Goal: Task Accomplishment & Management: Use online tool/utility

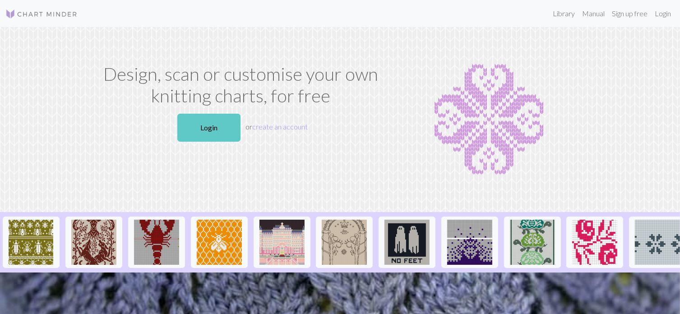
click at [218, 122] on link "Login" at bounding box center [208, 128] width 63 height 28
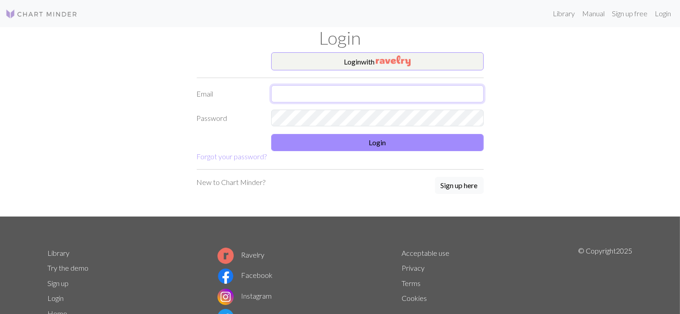
click at [347, 93] on input "text" at bounding box center [377, 93] width 213 height 17
type input "lise.sinnes@sandnes.kommune.no"
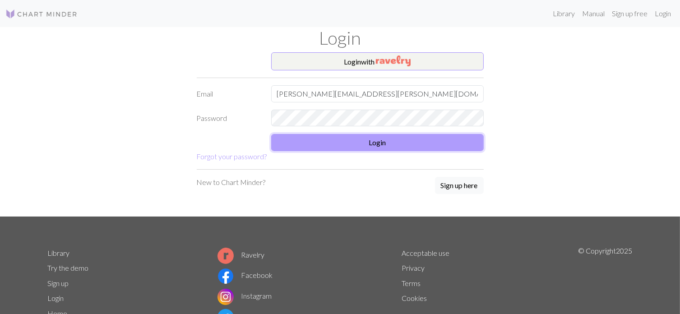
click at [360, 143] on button "Login" at bounding box center [377, 142] width 213 height 17
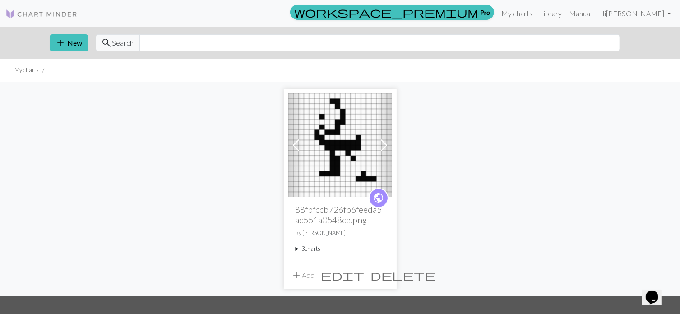
click at [305, 275] on button "add Add" at bounding box center [303, 275] width 30 height 17
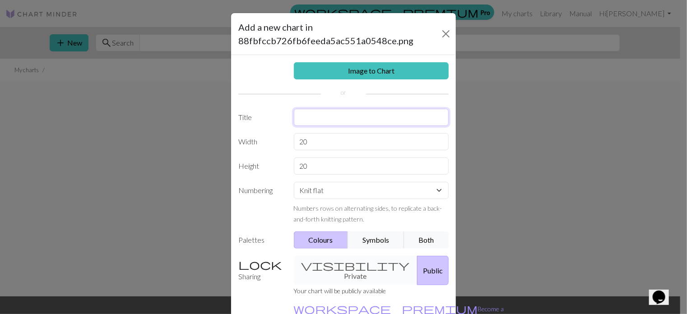
click at [307, 116] on input "text" at bounding box center [371, 117] width 155 height 17
type input "Samisk mønster"
click at [322, 143] on input "20" at bounding box center [371, 141] width 155 height 17
type input "2"
type input "40"
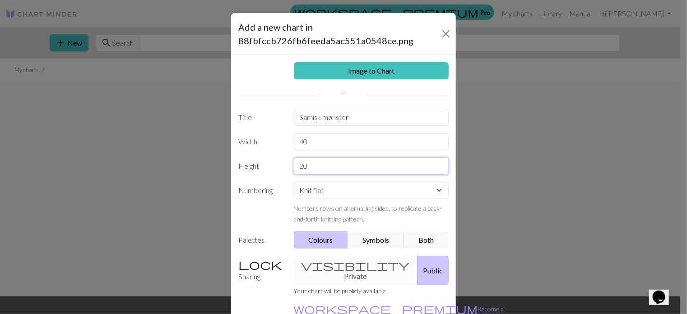
click at [314, 166] on input "20" at bounding box center [371, 165] width 155 height 17
type input "2"
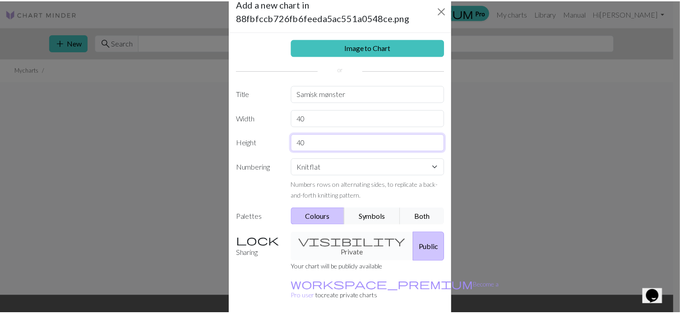
scroll to position [55, 0]
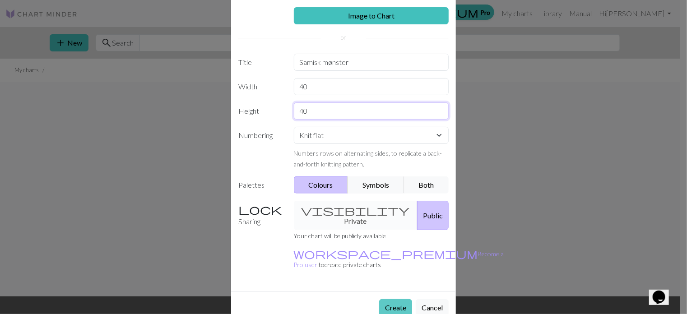
type input "40"
click at [401, 299] on button "Create" at bounding box center [395, 307] width 33 height 17
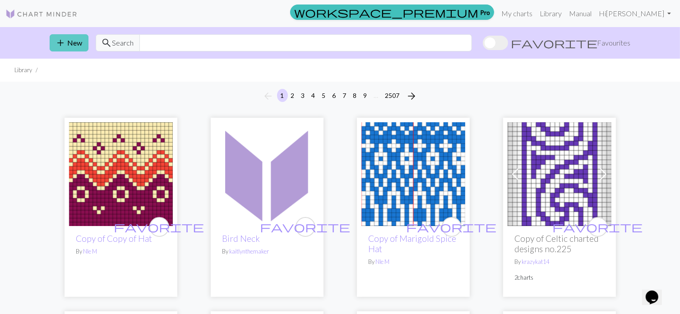
click at [74, 45] on button "add New" at bounding box center [69, 42] width 39 height 17
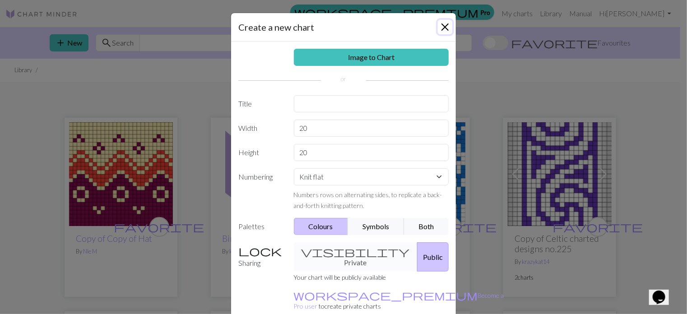
click at [441, 28] on button "Close" at bounding box center [445, 27] width 14 height 14
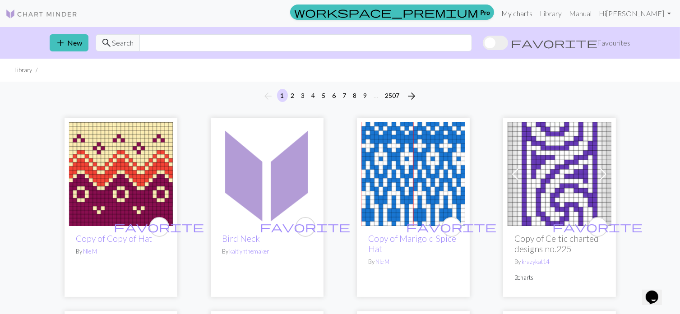
click at [536, 16] on link "My charts" at bounding box center [517, 14] width 38 height 18
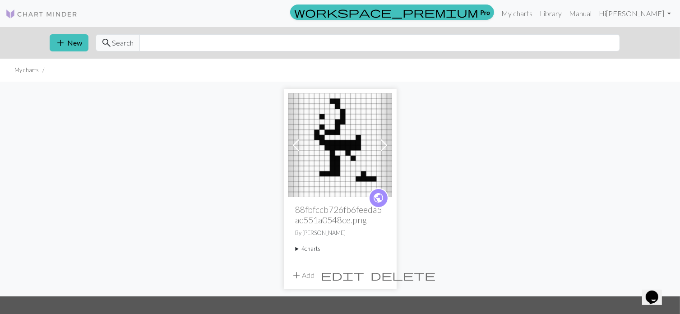
click at [122, 42] on span "Search" at bounding box center [123, 42] width 22 height 11
click at [61, 43] on span "add" at bounding box center [61, 43] width 11 height 13
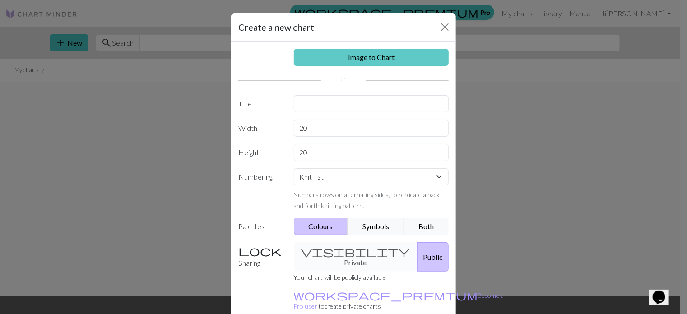
click at [318, 55] on link "Image to Chart" at bounding box center [371, 57] width 155 height 17
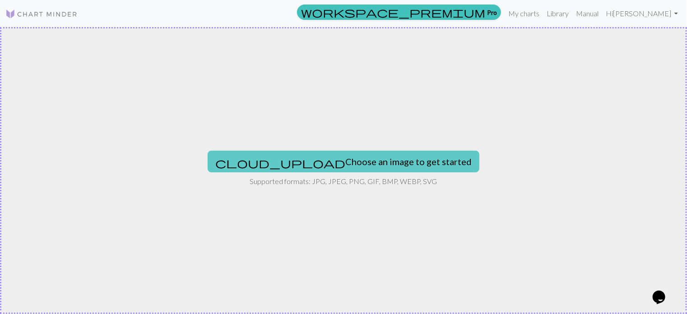
click at [332, 164] on button "cloud_upload Choose an image to get started" at bounding box center [344, 162] width 272 height 22
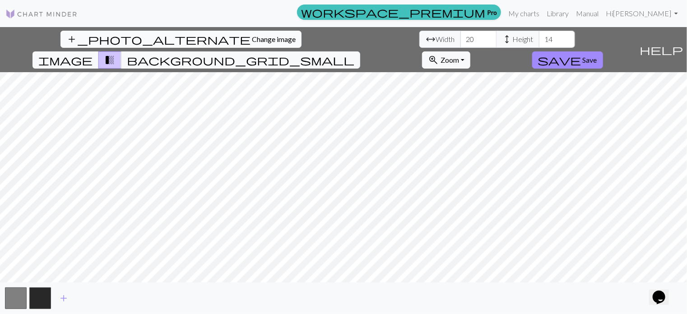
click at [252, 35] on span "Change image" at bounding box center [274, 39] width 44 height 9
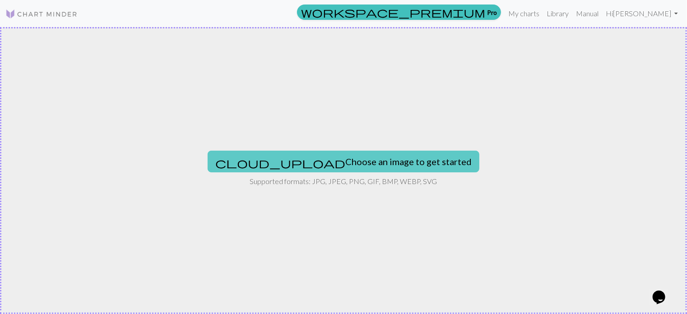
click at [356, 162] on button "cloud_upload Choose an image to get started" at bounding box center [344, 162] width 272 height 22
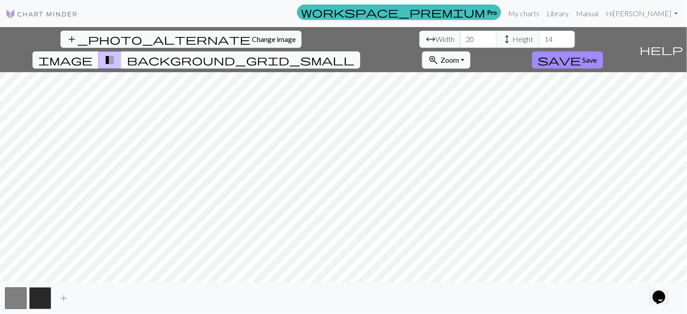
click at [425, 40] on span "arrow_range" at bounding box center [430, 39] width 11 height 13
drag, startPoint x: 212, startPoint y: 41, endPoint x: 205, endPoint y: 42, distance: 6.8
click at [460, 42] on input "20" at bounding box center [478, 39] width 36 height 17
type input "2"
type input "100"
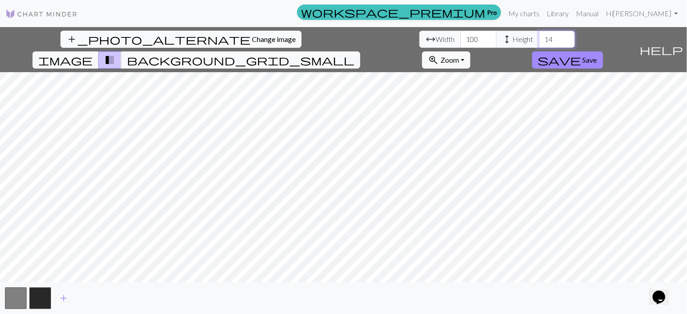
drag, startPoint x: 293, startPoint y: 40, endPoint x: 282, endPoint y: 44, distance: 11.6
click at [539, 44] on input "14" at bounding box center [557, 39] width 36 height 17
drag, startPoint x: 292, startPoint y: 41, endPoint x: 282, endPoint y: 43, distance: 11.0
click at [539, 43] on input "50" at bounding box center [557, 39] width 36 height 17
type input "8"
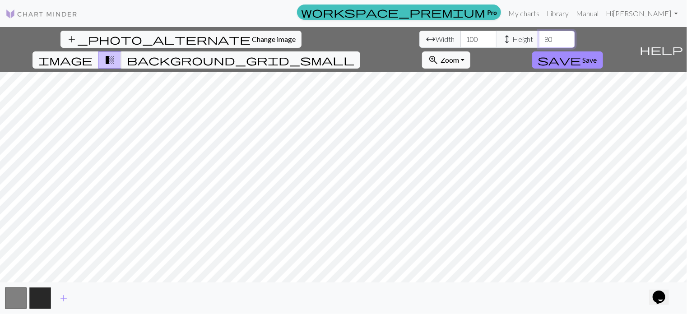
type input "8"
type input "100"
click at [252, 36] on span "Change image" at bounding box center [274, 39] width 44 height 9
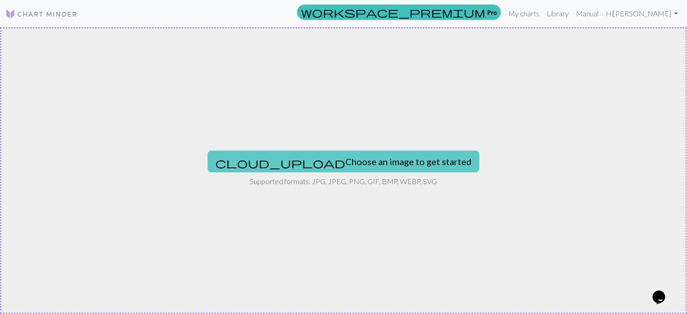
click at [369, 162] on button "cloud_upload Choose an image to get started" at bounding box center [344, 162] width 272 height 22
click at [370, 165] on button "cloud_upload Choose an image to get started" at bounding box center [344, 162] width 272 height 22
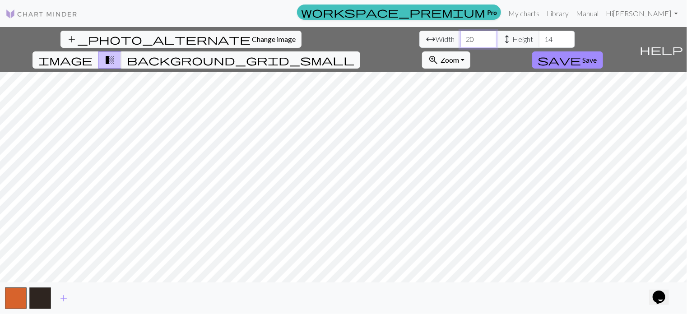
click at [460, 41] on input "20" at bounding box center [478, 39] width 36 height 17
type input "2"
type input "100"
click at [539, 35] on input "14" at bounding box center [557, 39] width 36 height 17
type input "1"
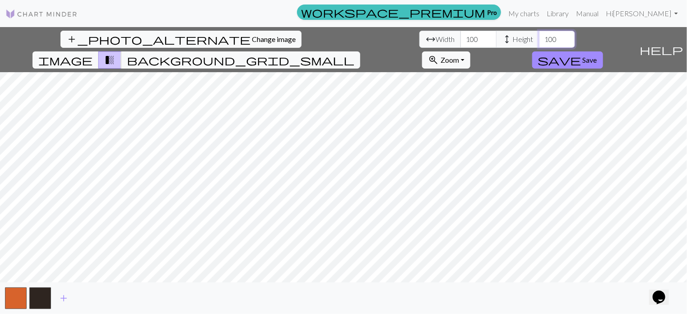
type input "100"
click at [252, 35] on span "Change image" at bounding box center [274, 39] width 44 height 9
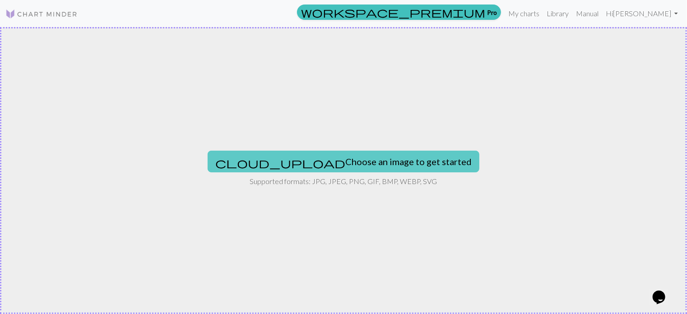
click at [357, 159] on button "cloud_upload Choose an image to get started" at bounding box center [344, 162] width 272 height 22
click at [338, 162] on button "cloud_upload Choose an image to get started" at bounding box center [344, 162] width 272 height 22
click at [354, 159] on button "cloud_upload Choose an image to get started" at bounding box center [344, 162] width 272 height 22
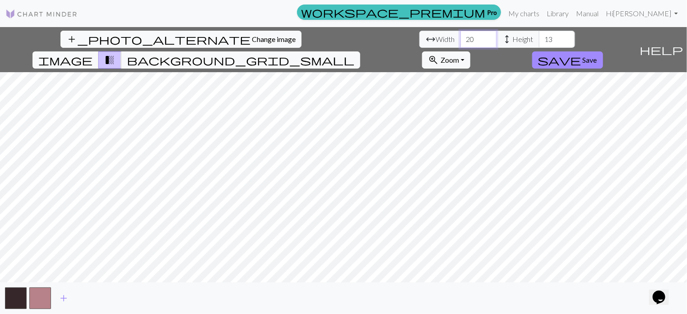
click at [460, 36] on input "20" at bounding box center [478, 39] width 36 height 17
drag, startPoint x: 217, startPoint y: 40, endPoint x: 200, endPoint y: 41, distance: 17.2
click at [460, 41] on input "20" at bounding box center [478, 39] width 36 height 17
type input "100"
drag, startPoint x: 289, startPoint y: 37, endPoint x: 281, endPoint y: 44, distance: 10.6
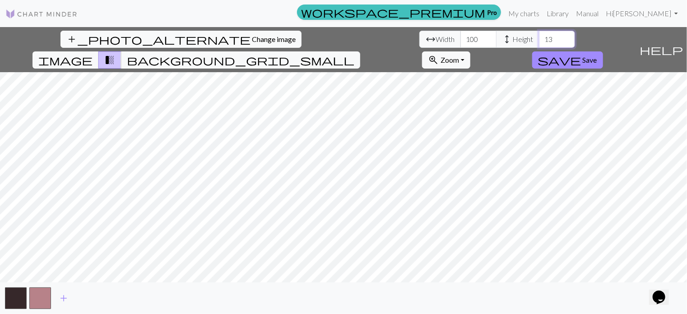
click at [539, 44] on input "13" at bounding box center [557, 39] width 36 height 17
drag, startPoint x: 297, startPoint y: 37, endPoint x: 283, endPoint y: 37, distance: 14.0
click at [539, 37] on input "50" at bounding box center [557, 39] width 36 height 17
type input "100"
click at [65, 298] on span "add" at bounding box center [63, 298] width 11 height 13
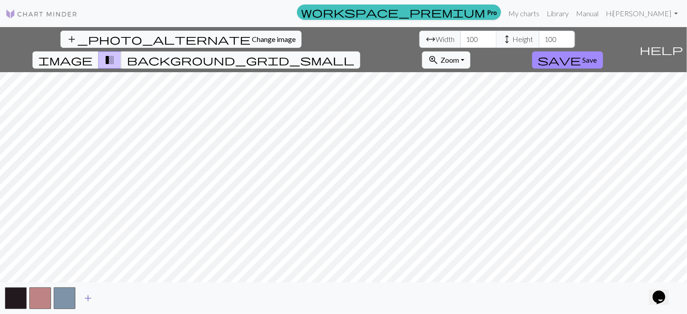
click at [65, 298] on button "button" at bounding box center [65, 298] width 22 height 22
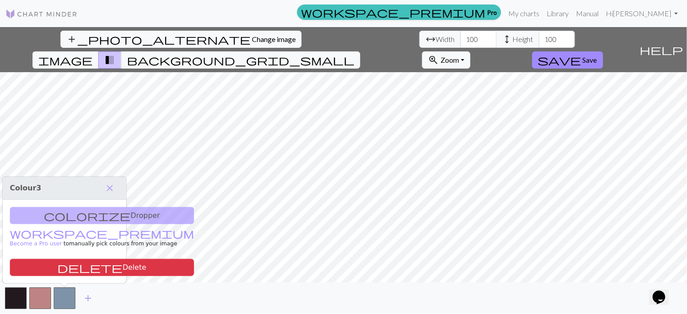
click at [50, 217] on div "colorize Dropper workspace_premium Become a Pro user to manually pick colours f…" at bounding box center [65, 241] width 124 height 83
click at [71, 296] on button "button" at bounding box center [65, 298] width 22 height 22
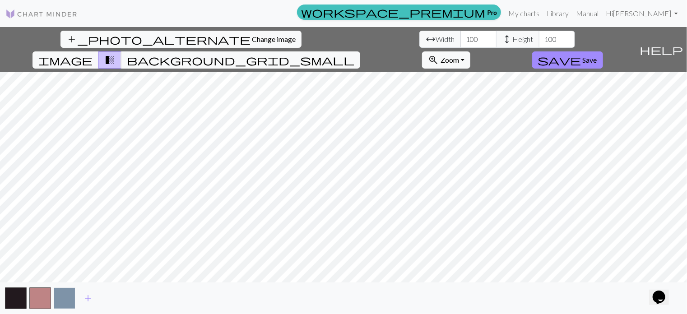
click at [71, 296] on button "button" at bounding box center [65, 298] width 22 height 22
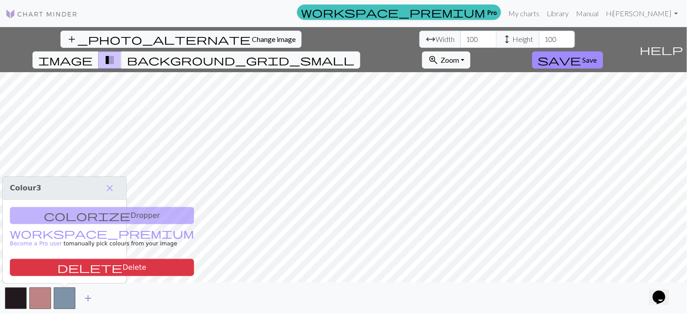
click at [88, 300] on span "add" at bounding box center [88, 298] width 11 height 13
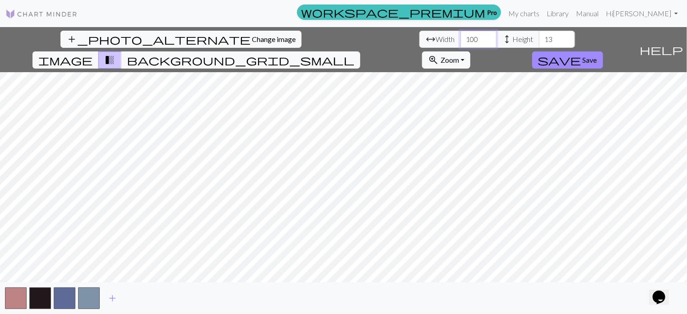
type input "13"
type input "20"
click at [436, 43] on span "Width" at bounding box center [445, 39] width 19 height 11
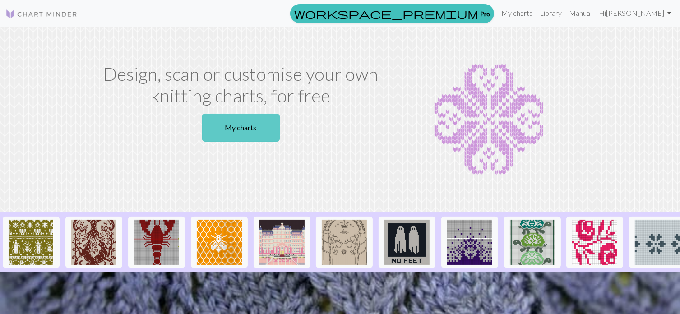
click at [241, 130] on link "My charts" at bounding box center [241, 128] width 78 height 28
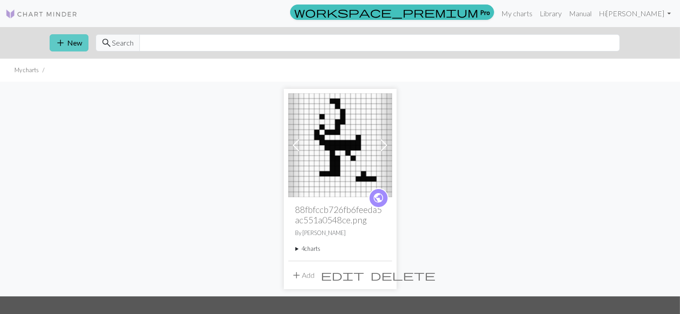
click at [64, 40] on span "add" at bounding box center [61, 43] width 11 height 13
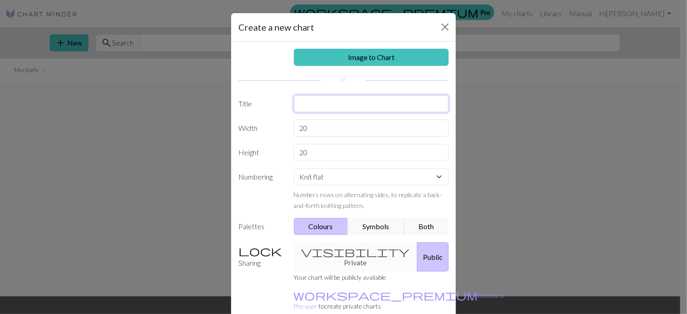
click at [307, 105] on input "text" at bounding box center [371, 103] width 155 height 17
type input "Samisk kunst"
drag, startPoint x: 310, startPoint y: 129, endPoint x: 295, endPoint y: 136, distance: 16.8
click at [295, 136] on input "20" at bounding box center [371, 128] width 155 height 17
type input "100"
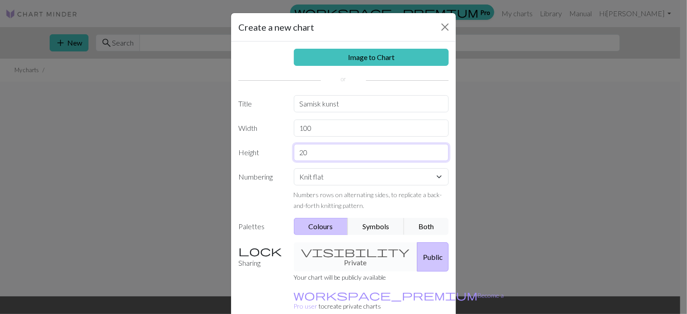
drag, startPoint x: 305, startPoint y: 152, endPoint x: 296, endPoint y: 154, distance: 9.4
click at [296, 154] on input "20" at bounding box center [371, 152] width 155 height 17
type input "50"
click at [370, 225] on button "Symbols" at bounding box center [375, 226] width 57 height 17
click at [417, 251] on button "Public" at bounding box center [433, 256] width 32 height 29
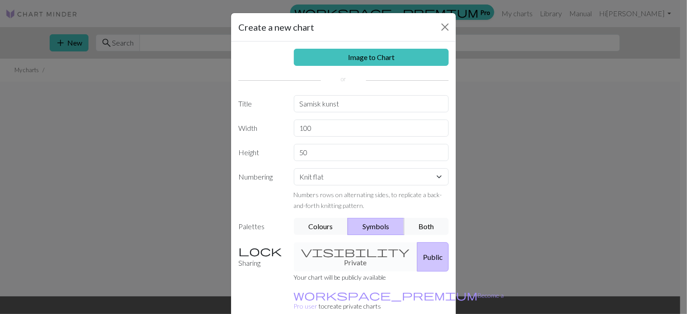
scroll to position [42, 0]
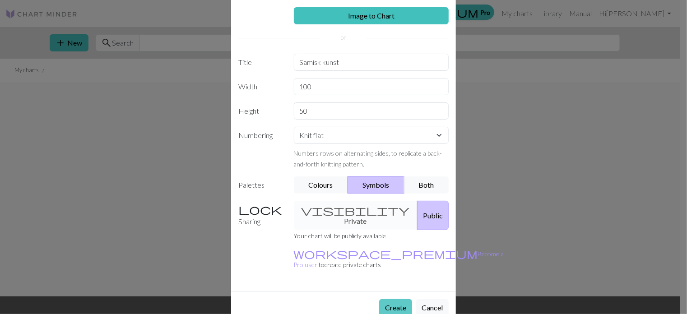
click at [396, 299] on button "Create" at bounding box center [395, 307] width 33 height 17
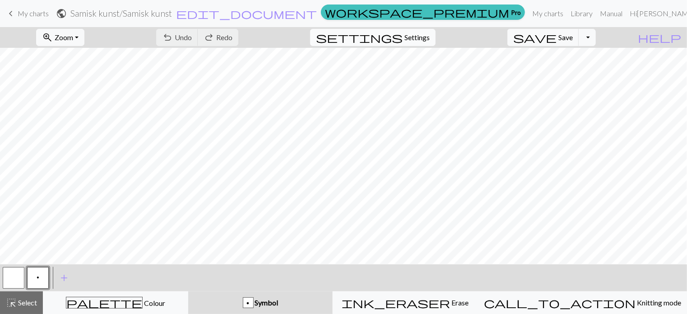
click at [426, 35] on span "Settings" at bounding box center [416, 37] width 25 height 11
select select "aran"
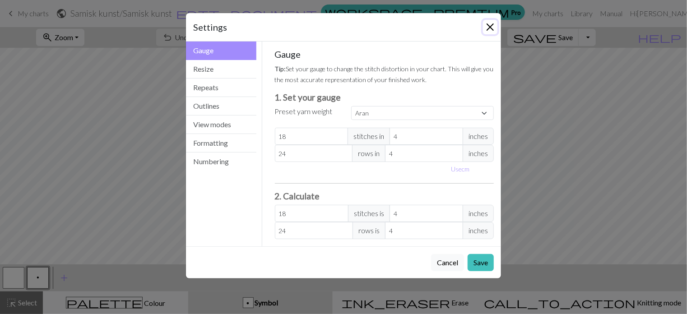
click at [490, 31] on button "Close" at bounding box center [490, 27] width 14 height 14
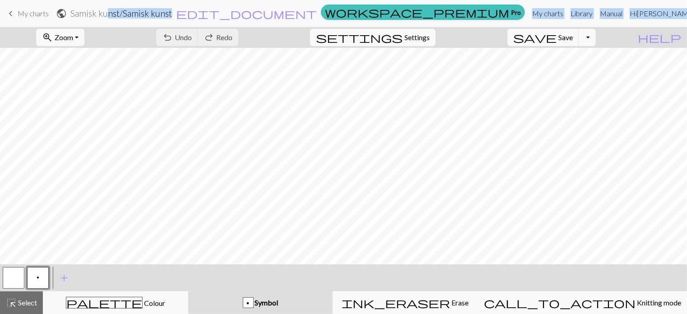
click at [174, 59] on div "keyboard_arrow_left My charts public Samisk kunst / Samisk kunst edit_document …" at bounding box center [343, 157] width 687 height 314
click at [626, 15] on link "Manual" at bounding box center [611, 14] width 30 height 18
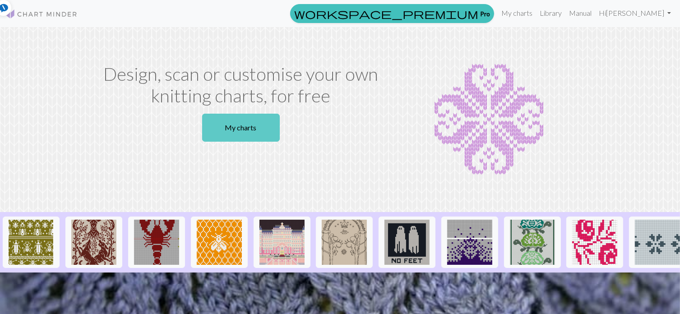
click at [261, 126] on link "My charts" at bounding box center [241, 128] width 78 height 28
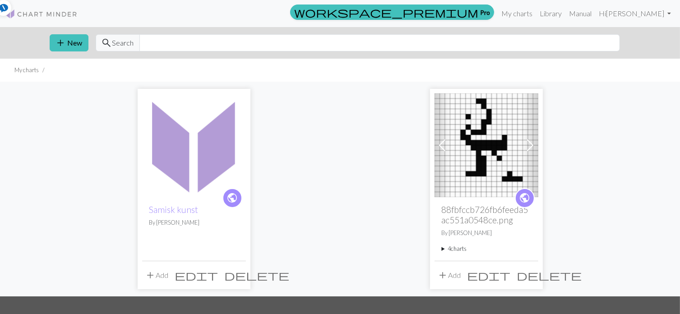
click at [153, 274] on span "add" at bounding box center [150, 275] width 11 height 13
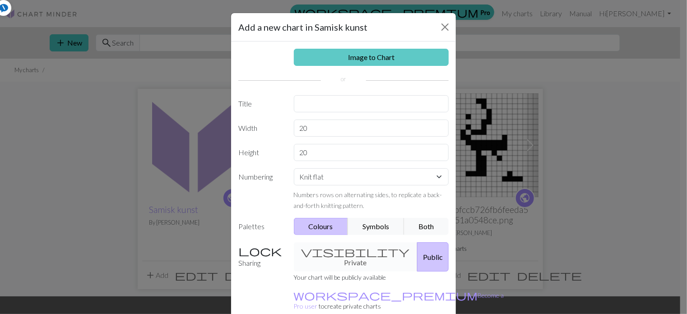
click at [349, 58] on link "Image to Chart" at bounding box center [371, 57] width 155 height 17
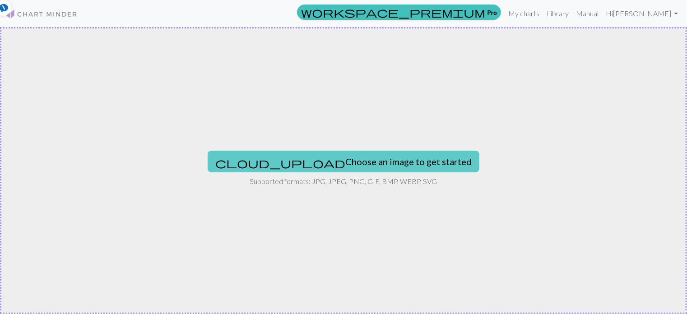
click at [333, 157] on button "cloud_upload Choose an image to get started" at bounding box center [344, 162] width 272 height 22
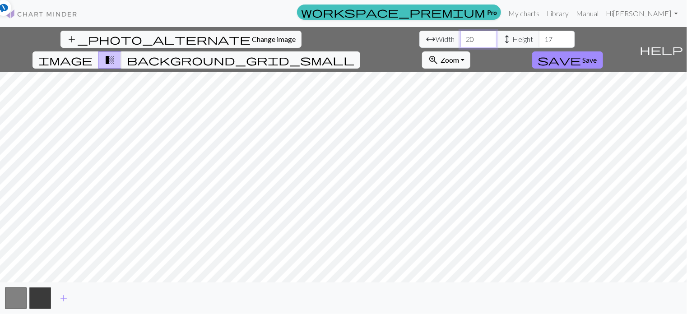
click at [460, 39] on input "20" at bounding box center [478, 39] width 36 height 17
type input "2"
type input "100"
click at [539, 37] on input "17" at bounding box center [557, 39] width 36 height 17
type input "1"
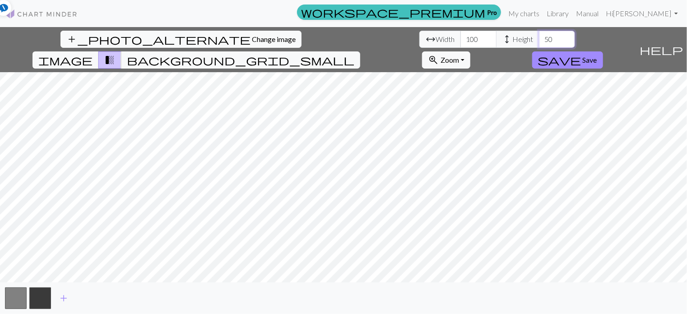
type input "5"
type input "100"
click at [460, 39] on input "100" at bounding box center [478, 39] width 36 height 17
type input "1"
type input "120"
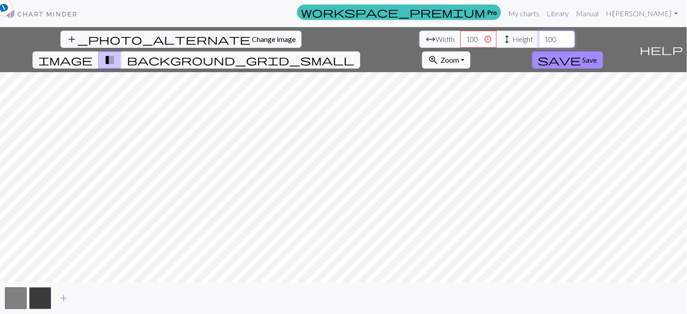
type input "100"
type input "50"
drag, startPoint x: 218, startPoint y: 39, endPoint x: 203, endPoint y: 41, distance: 15.9
click at [460, 41] on input "100" at bounding box center [478, 39] width 36 height 17
type input "50"
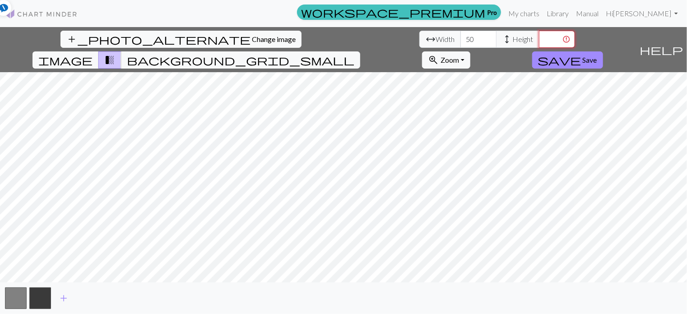
click at [539, 39] on input "number" at bounding box center [557, 39] width 36 height 17
type input "30"
click at [93, 54] on span "image" at bounding box center [65, 60] width 54 height 13
click at [439, 54] on span "zoom_in" at bounding box center [433, 60] width 11 height 13
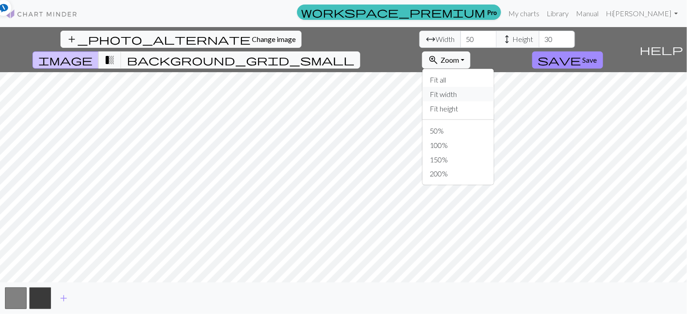
click at [494, 87] on button "Fit width" at bounding box center [457, 94] width 71 height 14
click at [470, 51] on button "zoom_in Zoom Zoom" at bounding box center [446, 59] width 48 height 17
click at [494, 138] on button "100%" at bounding box center [457, 145] width 71 height 14
click at [252, 37] on span "Change image" at bounding box center [274, 39] width 44 height 9
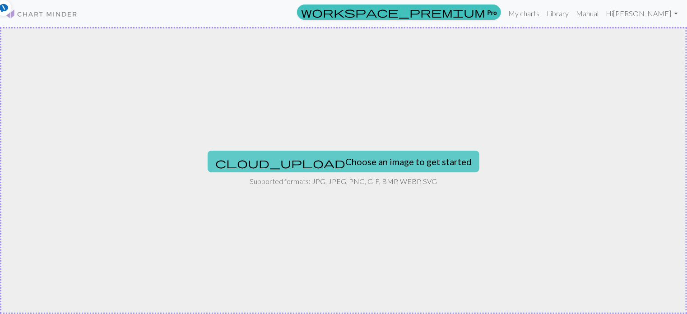
click at [371, 162] on button "cloud_upload Choose an image to get started" at bounding box center [344, 162] width 272 height 22
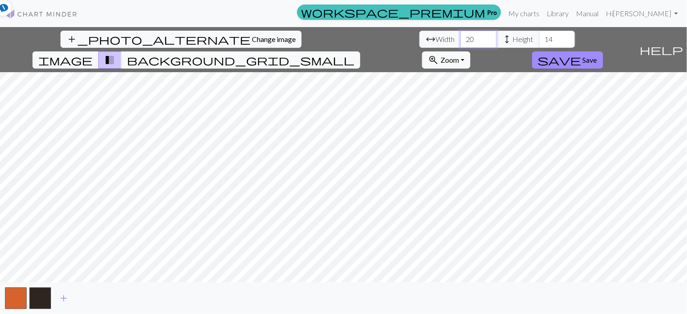
click at [460, 42] on input "20" at bounding box center [478, 39] width 36 height 17
type input "2"
type input "100"
click at [539, 44] on input "14" at bounding box center [557, 39] width 36 height 17
type input "1"
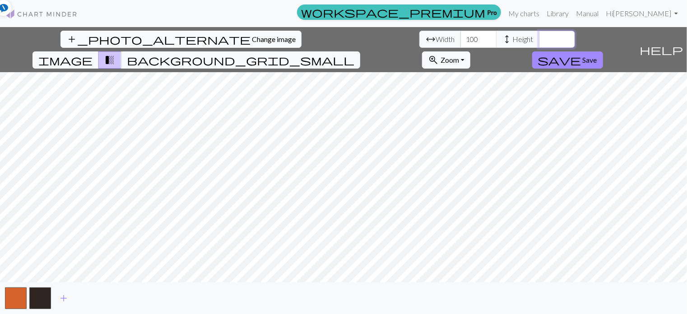
click at [539, 44] on input "number" at bounding box center [557, 39] width 36 height 17
type input "4"
type input "50"
click at [15, 292] on button "button" at bounding box center [16, 298] width 22 height 22
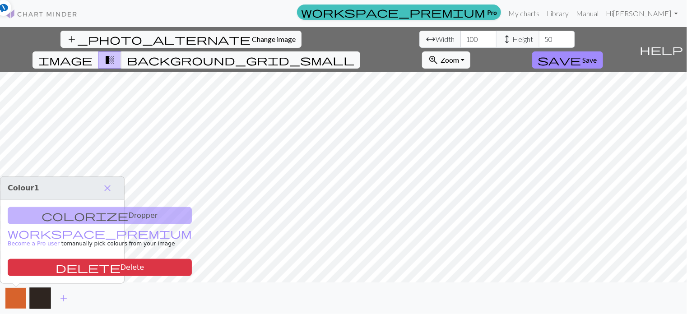
click at [18, 297] on button "button" at bounding box center [16, 298] width 22 height 22
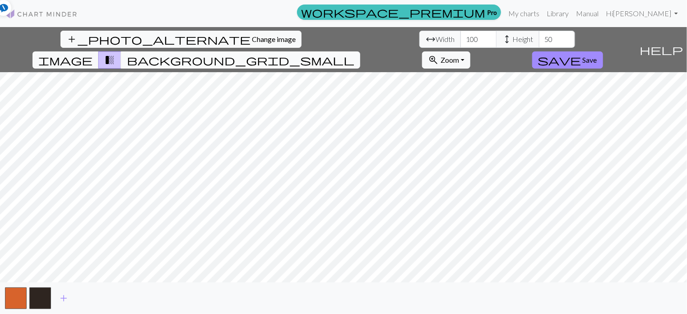
click at [354, 54] on span "background_grid_small" at bounding box center [240, 60] width 227 height 13
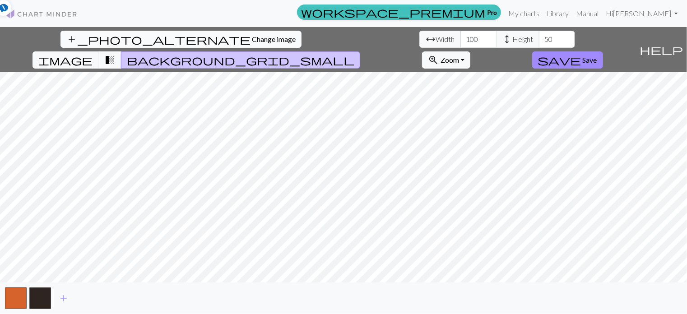
click at [252, 38] on span "Change image" at bounding box center [274, 39] width 44 height 9
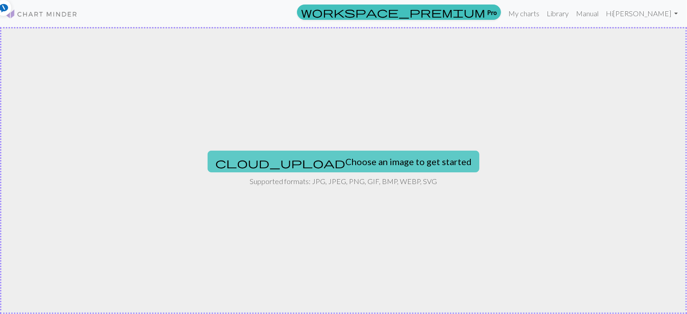
click at [364, 162] on button "cloud_upload Choose an image to get started" at bounding box center [344, 162] width 272 height 22
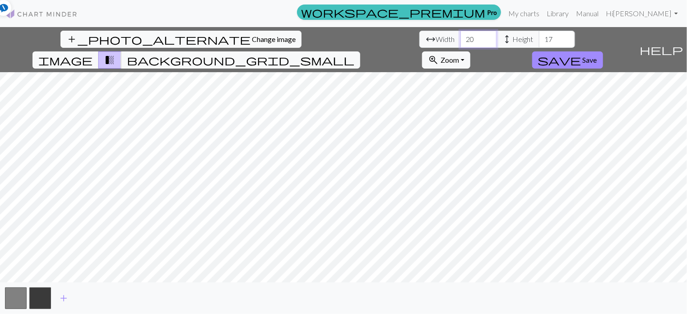
click at [460, 37] on input "20" at bounding box center [478, 39] width 36 height 17
type input "2"
click at [460, 37] on input "number" at bounding box center [478, 39] width 36 height 17
type input "1"
click at [460, 37] on input "number" at bounding box center [478, 39] width 36 height 17
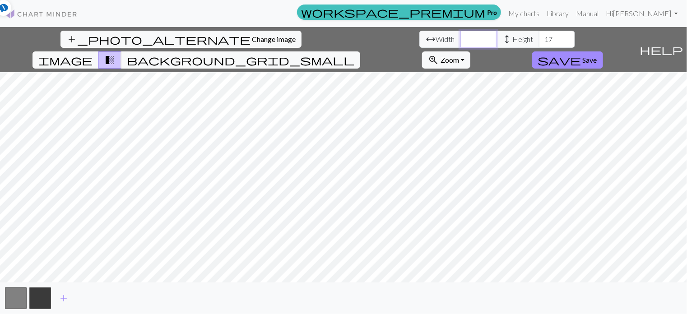
click at [460, 37] on input "number" at bounding box center [478, 39] width 36 height 17
type input "20"
click at [539, 40] on input "17" at bounding box center [557, 39] width 36 height 17
type input "1"
click at [539, 40] on input "number" at bounding box center [557, 39] width 36 height 17
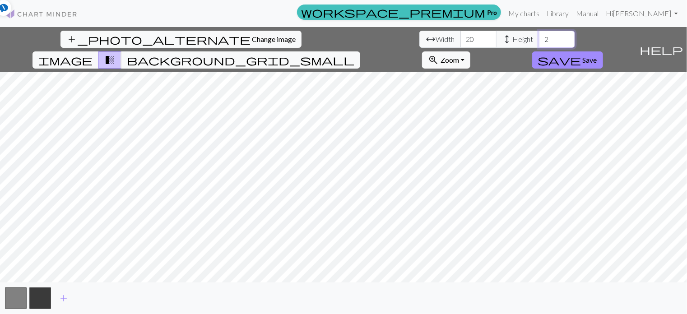
click at [539, 40] on input "2" at bounding box center [557, 39] width 36 height 17
type input "20"
click at [63, 297] on span "add" at bounding box center [63, 298] width 11 height 13
click at [41, 296] on button "button" at bounding box center [40, 298] width 22 height 22
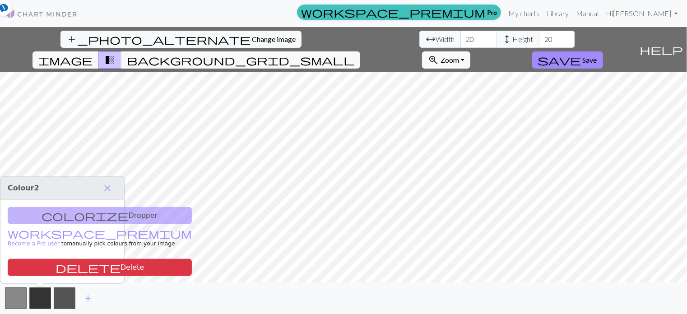
click at [60, 218] on div "colorize Dropper workspace_premium Become a Pro user to manually pick colours f…" at bounding box center [62, 241] width 124 height 83
click at [109, 187] on span "close" at bounding box center [107, 188] width 11 height 13
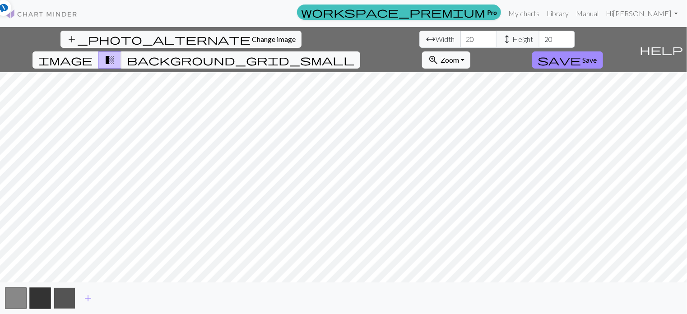
click at [66, 301] on button "button" at bounding box center [65, 298] width 22 height 22
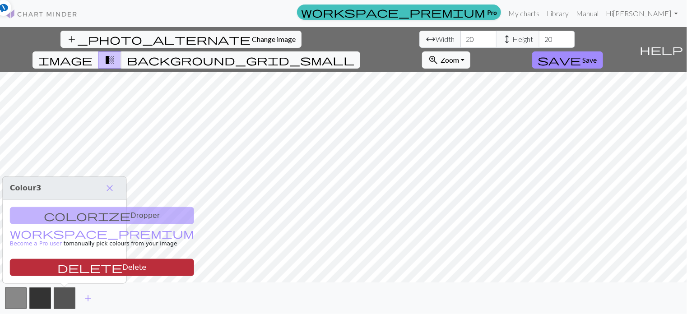
click at [72, 266] on button "delete Delete" at bounding box center [102, 267] width 184 height 17
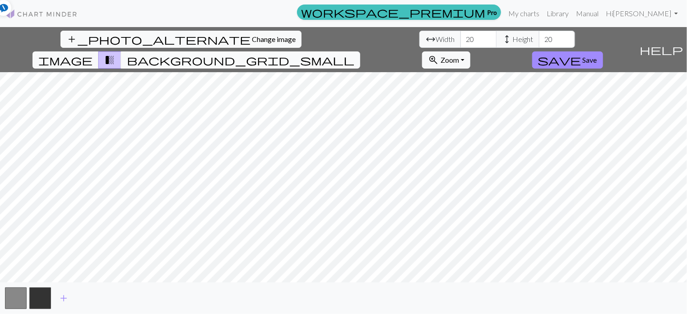
click at [354, 54] on span "background_grid_small" at bounding box center [240, 60] width 227 height 13
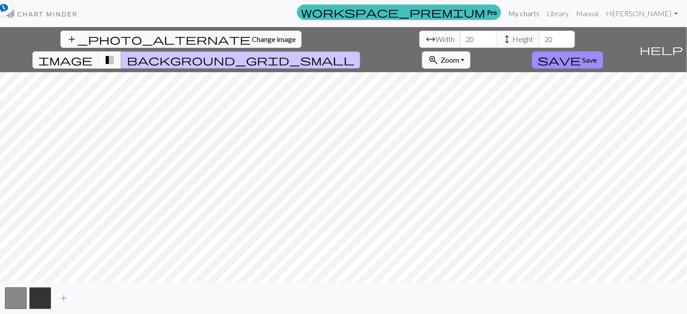
click at [543, 15] on link "My charts" at bounding box center [523, 14] width 38 height 18
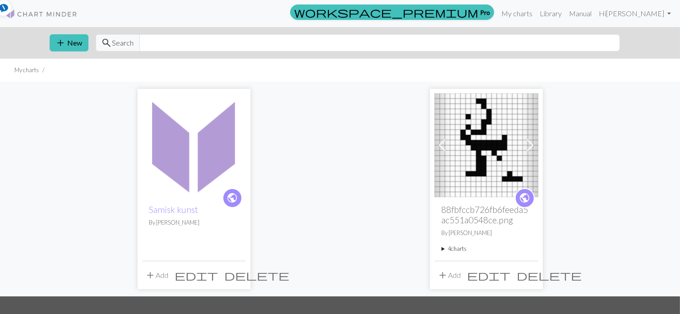
click at [188, 183] on img at bounding box center [194, 145] width 104 height 104
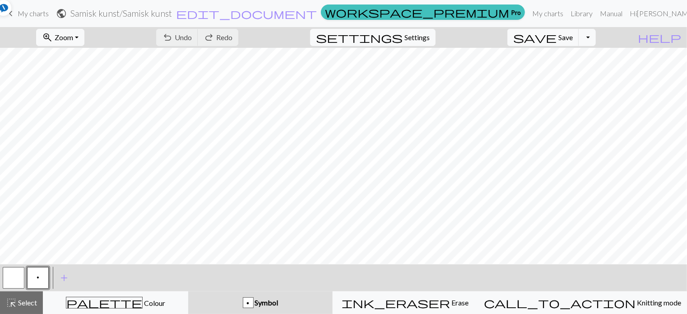
click at [234, 37] on div "undo Undo Undo redo Redo Redo" at bounding box center [197, 37] width 96 height 21
click at [238, 38] on div "undo Undo Undo redo Redo Redo" at bounding box center [197, 37] width 96 height 21
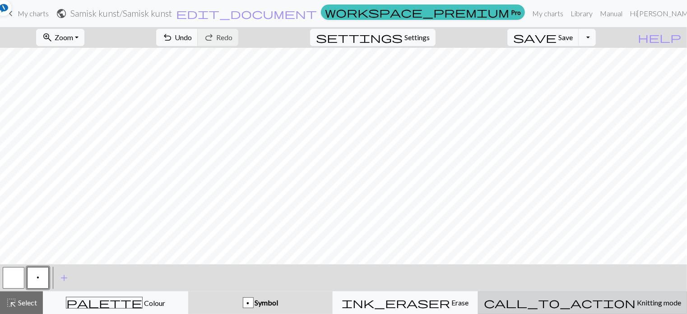
click at [635, 304] on span "Knitting mode" at bounding box center [658, 302] width 46 height 9
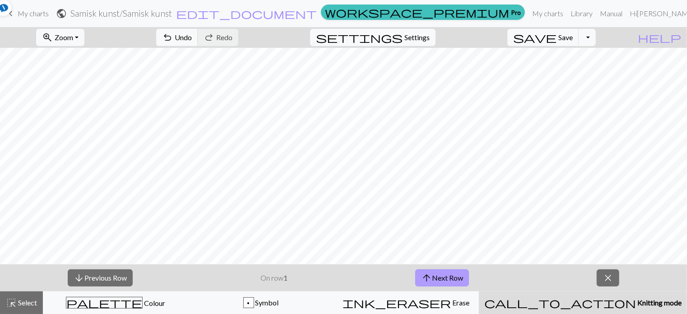
click at [454, 278] on button "arrow_upward Next Row" at bounding box center [442, 277] width 54 height 17
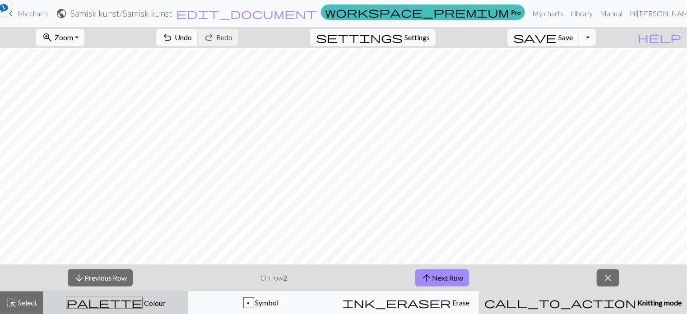
click at [143, 301] on span "Colour" at bounding box center [154, 303] width 23 height 9
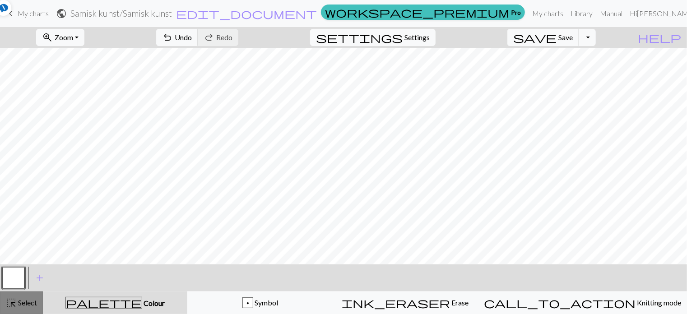
click at [22, 300] on span "Select" at bounding box center [27, 302] width 20 height 9
click at [41, 277] on span "add" at bounding box center [39, 278] width 11 height 13
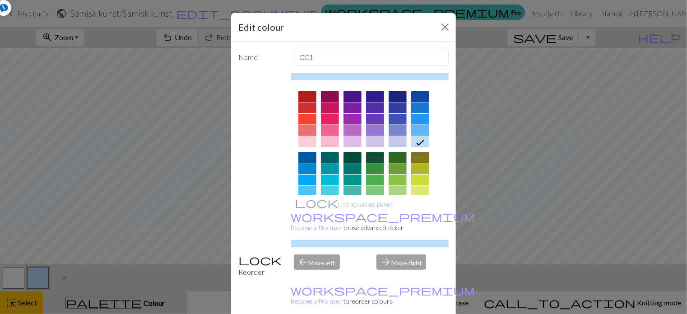
click at [325, 110] on div at bounding box center [330, 107] width 18 height 11
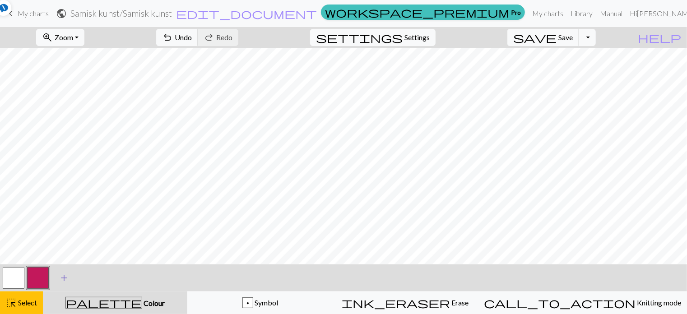
click at [67, 275] on span "add" at bounding box center [64, 278] width 11 height 13
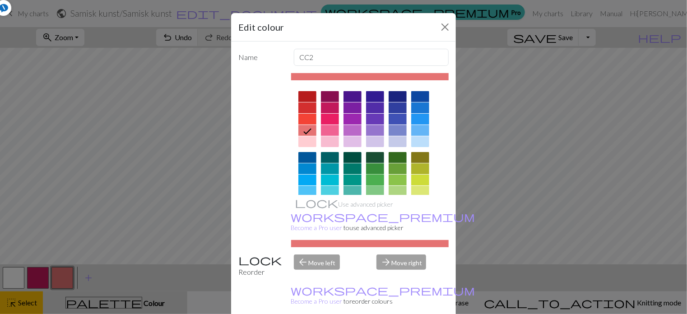
click at [371, 175] on div at bounding box center [375, 180] width 18 height 11
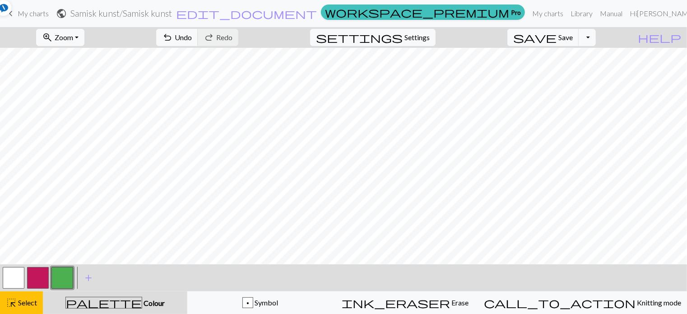
click at [62, 225] on div "zoom_in Zoom Zoom Fit all Fit width Fit height 50% 100% 150% 200% undo Undo Und…" at bounding box center [343, 170] width 687 height 287
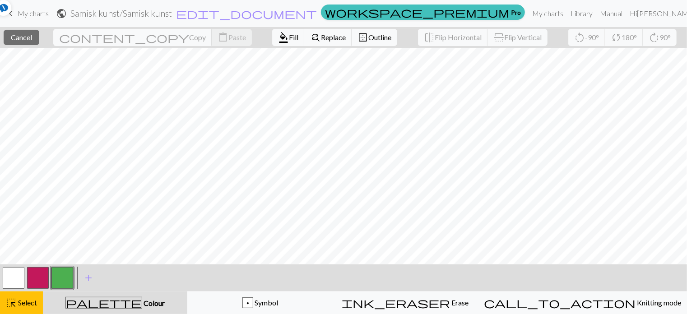
click at [60, 275] on button "button" at bounding box center [62, 278] width 22 height 22
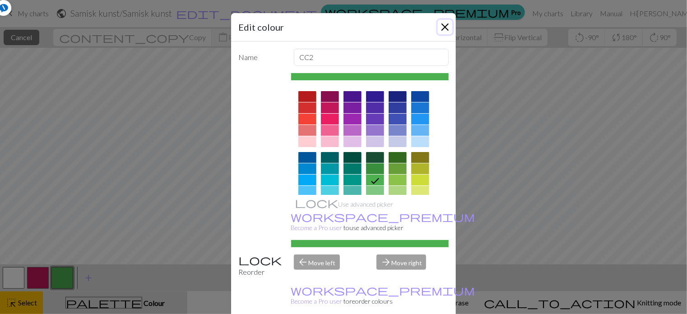
click at [441, 23] on button "Close" at bounding box center [445, 27] width 14 height 14
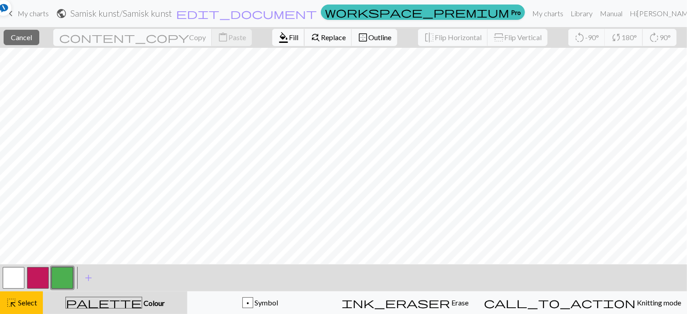
click at [278, 37] on span "format_color_fill" at bounding box center [283, 37] width 11 height 13
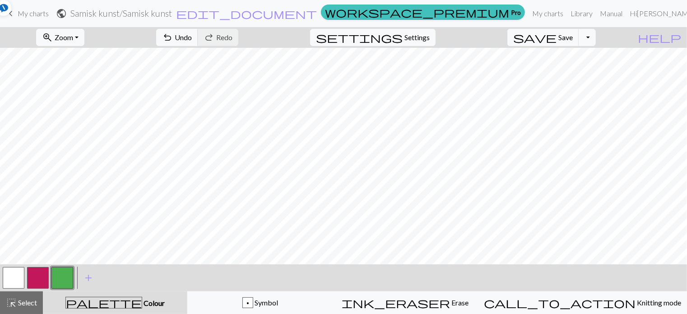
click at [68, 272] on button "button" at bounding box center [62, 278] width 22 height 22
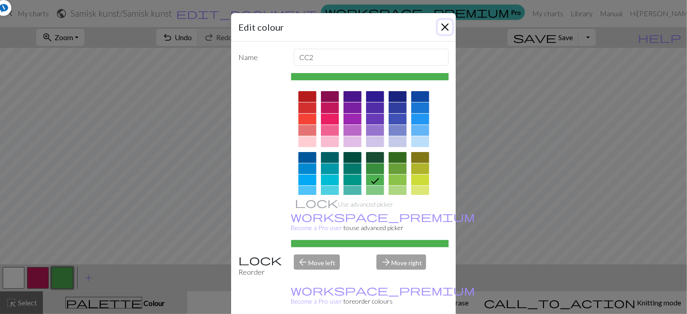
click at [442, 28] on button "Close" at bounding box center [445, 27] width 14 height 14
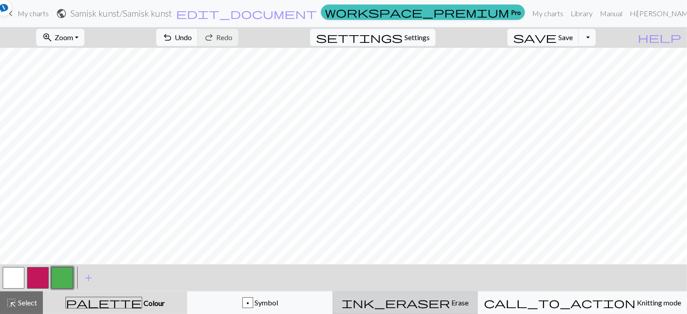
click at [450, 305] on span "Erase" at bounding box center [459, 302] width 19 height 9
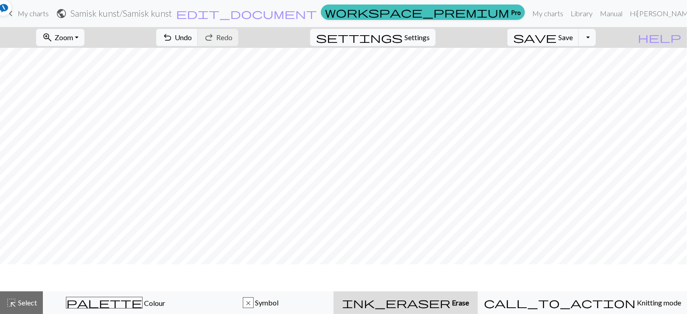
click at [450, 305] on span "Erase" at bounding box center [459, 302] width 19 height 9
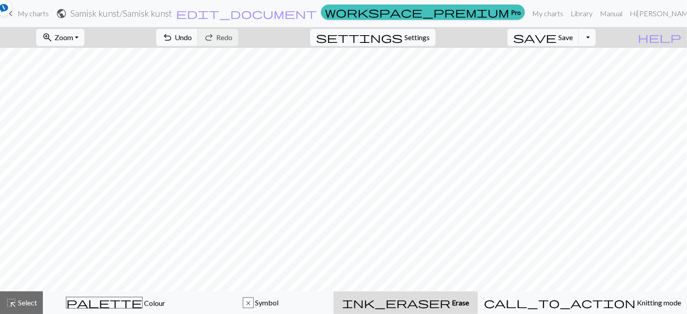
click at [450, 305] on span "Erase" at bounding box center [459, 302] width 19 height 9
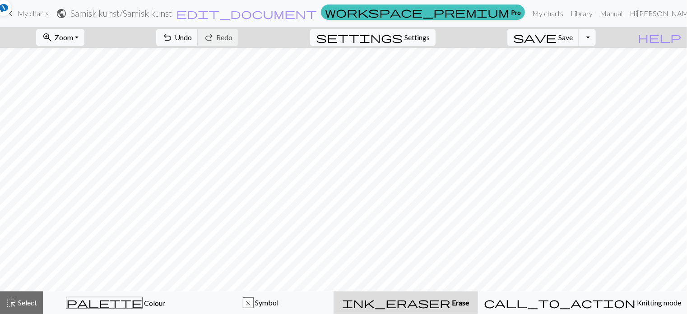
click at [450, 305] on span "Erase" at bounding box center [459, 302] width 19 height 9
click at [18, 14] on span "My charts" at bounding box center [33, 13] width 31 height 9
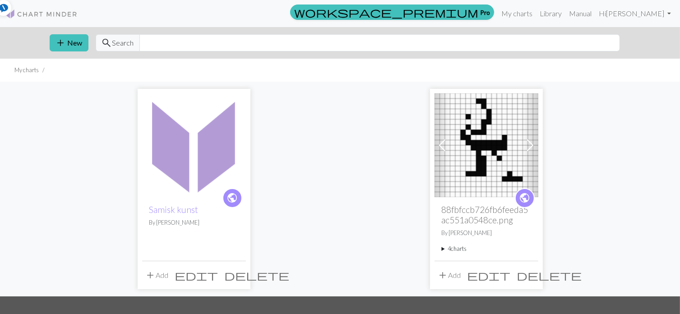
click at [218, 272] on span "edit" at bounding box center [196, 275] width 43 height 13
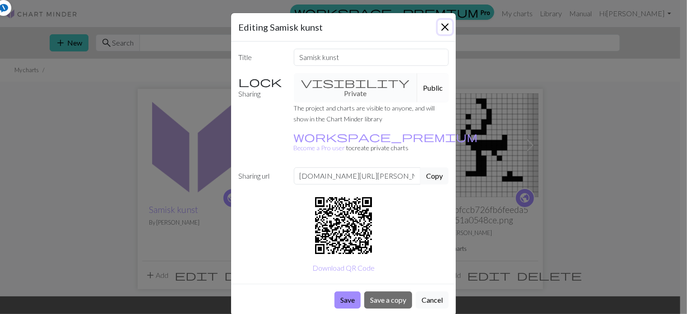
click at [442, 29] on button "Close" at bounding box center [445, 27] width 14 height 14
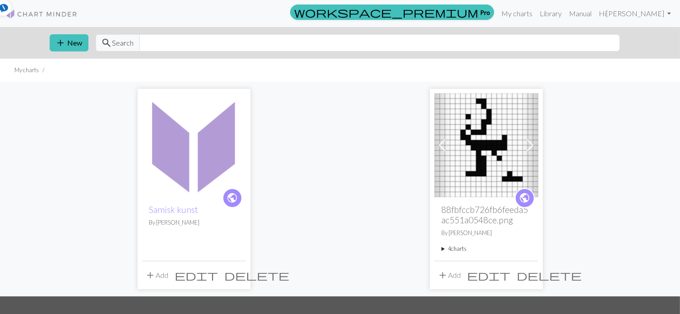
click at [462, 248] on summary "4 charts" at bounding box center [486, 249] width 89 height 9
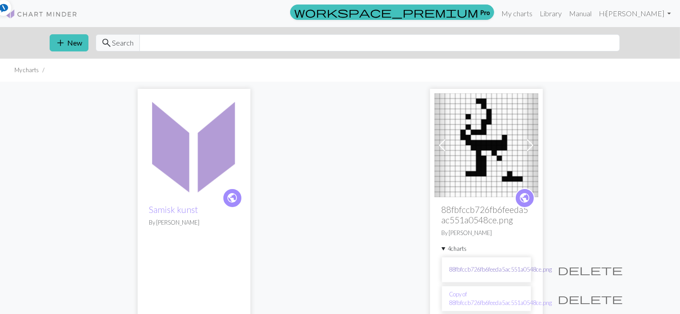
click at [467, 267] on link "88fbfccb726fb6feeda5ac551a0548ce.png" at bounding box center [500, 269] width 103 height 9
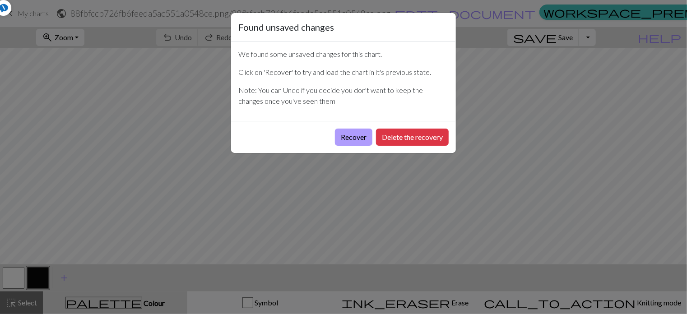
click at [357, 135] on button "Recover" at bounding box center [353, 137] width 37 height 17
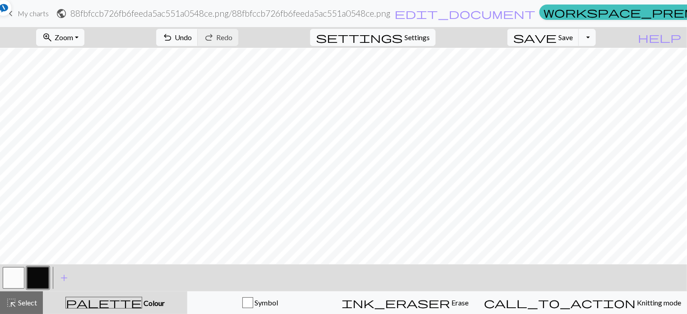
scroll to position [4, 0]
click at [573, 35] on span "Save" at bounding box center [565, 37] width 14 height 9
click at [226, 41] on div "undo Undo Undo redo Redo Redo" at bounding box center [197, 37] width 96 height 21
click at [227, 37] on div "undo Undo Undo redo Redo Redo" at bounding box center [197, 37] width 96 height 21
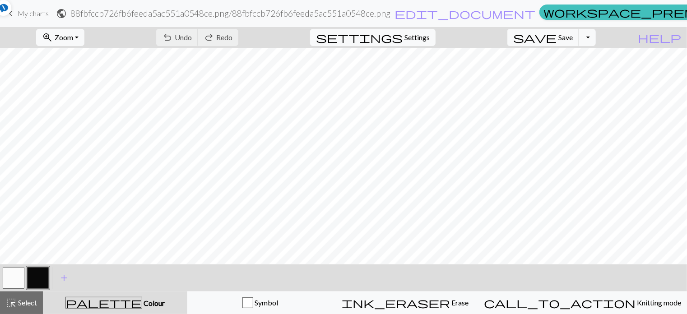
click at [227, 37] on div "undo Undo Undo redo Redo Redo" at bounding box center [197, 37] width 96 height 21
click at [430, 34] on span "Settings" at bounding box center [416, 37] width 25 height 11
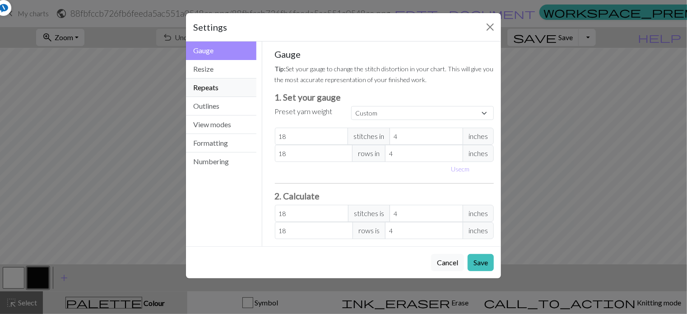
click at [236, 92] on button "Repeats" at bounding box center [221, 88] width 70 height 19
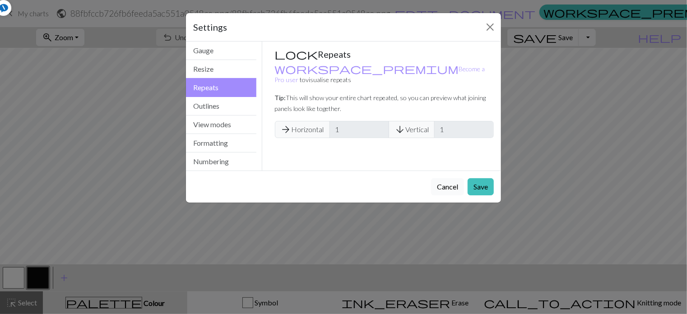
click at [447, 190] on button "Cancel" at bounding box center [447, 186] width 33 height 17
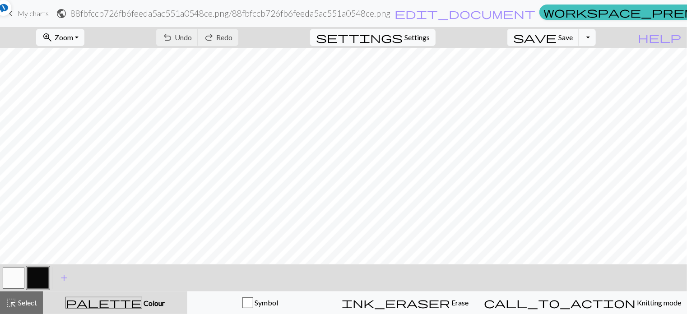
scroll to position [11, 5]
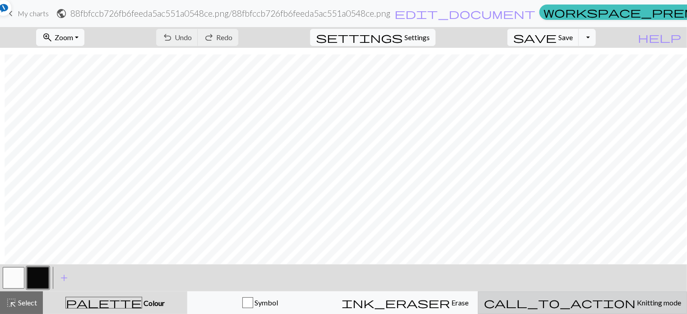
click at [635, 299] on span "Knitting mode" at bounding box center [658, 302] width 46 height 9
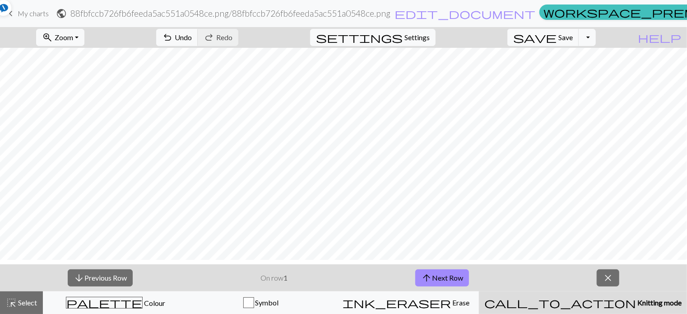
scroll to position [0, 0]
click at [19, 305] on span "Select" at bounding box center [27, 302] width 20 height 9
click at [12, 14] on span "keyboard_arrow_left" at bounding box center [10, 13] width 11 height 13
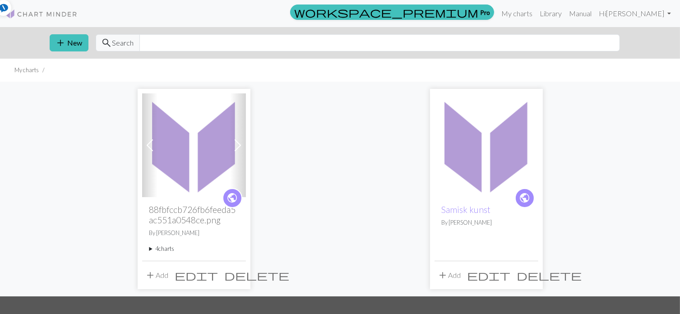
click at [204, 199] on div "public 88fbfccb726fb6feeda5ac551a0548ce.png By Lise 4 charts 88fbfccb726fb6feed…" at bounding box center [194, 228] width 104 height 63
click at [195, 159] on img at bounding box center [194, 145] width 104 height 104
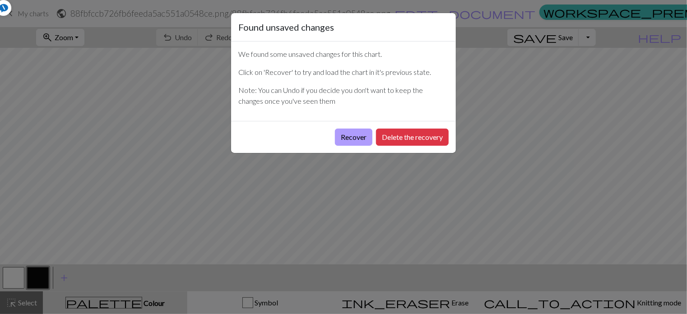
click at [350, 134] on button "Recover" at bounding box center [353, 137] width 37 height 17
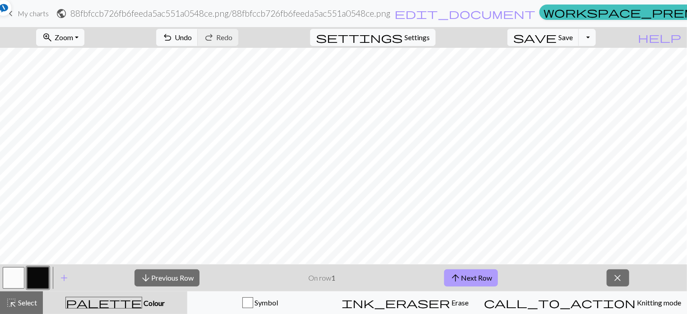
click at [466, 279] on button "arrow_upward Next Row" at bounding box center [471, 277] width 54 height 17
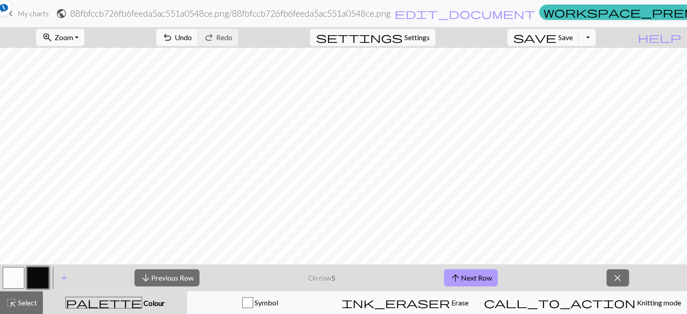
click at [466, 279] on button "arrow_upward Next Row" at bounding box center [471, 277] width 54 height 17
click at [466, 279] on button "arrow_upward Next Row" at bounding box center [472, 277] width 54 height 17
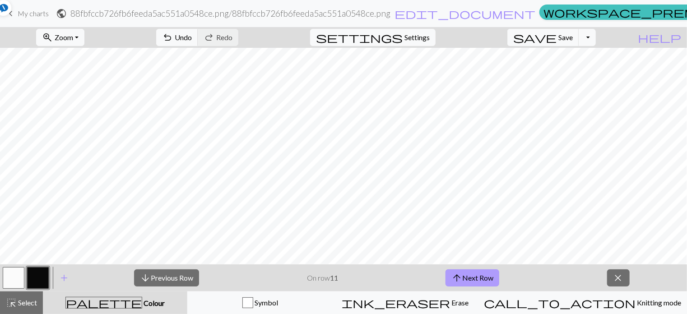
click at [466, 279] on button "arrow_upward Next Row" at bounding box center [472, 277] width 54 height 17
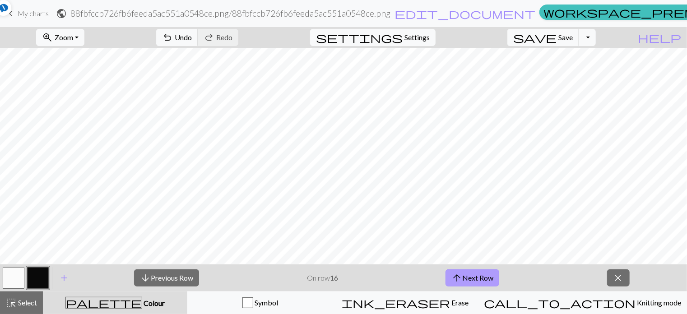
click at [466, 279] on button "arrow_upward Next Row" at bounding box center [472, 277] width 54 height 17
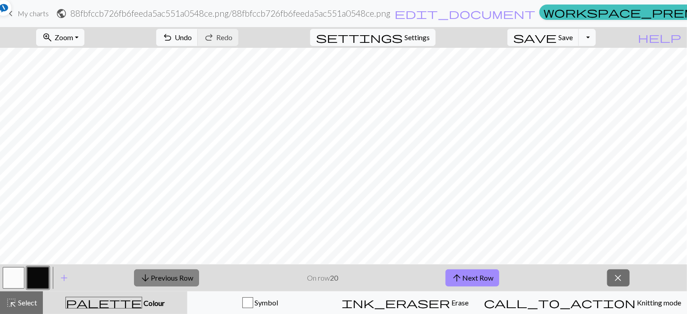
click at [153, 281] on button "arrow_downward Previous Row" at bounding box center [166, 277] width 65 height 17
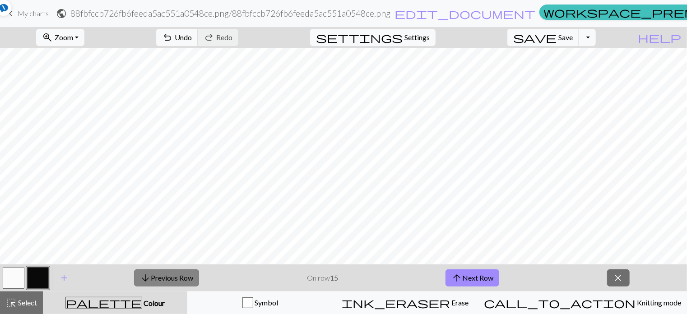
click at [153, 281] on button "arrow_downward Previous Row" at bounding box center [166, 277] width 65 height 17
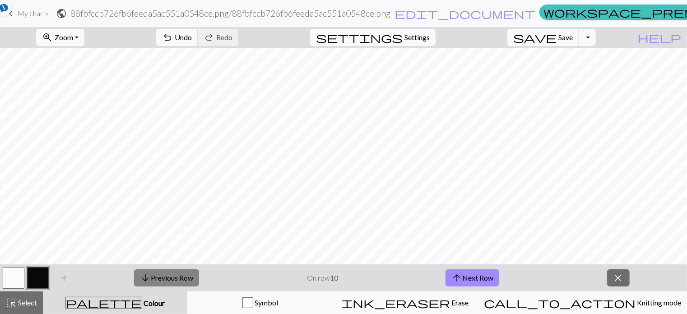
click at [153, 281] on button "arrow_downward Previous Row" at bounding box center [166, 277] width 65 height 17
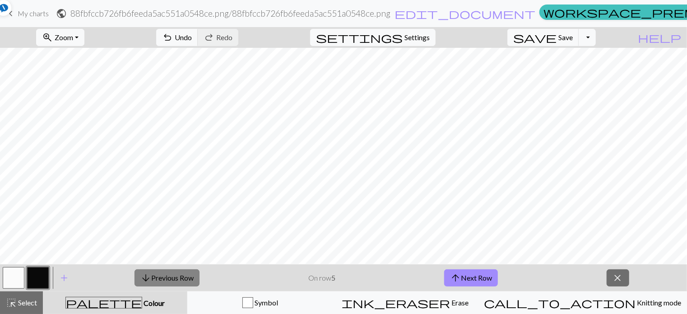
click at [153, 281] on button "arrow_downward Previous Row" at bounding box center [166, 277] width 65 height 17
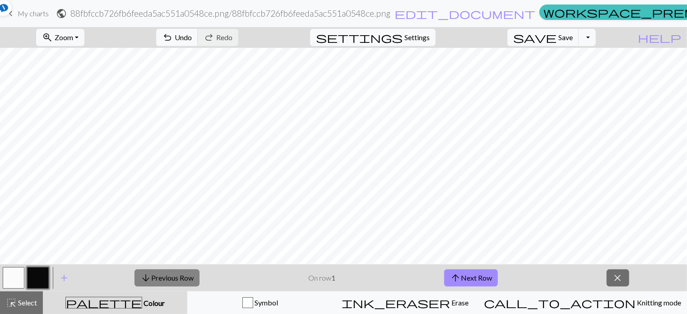
click at [153, 281] on button "arrow_downward Previous Row" at bounding box center [166, 277] width 65 height 17
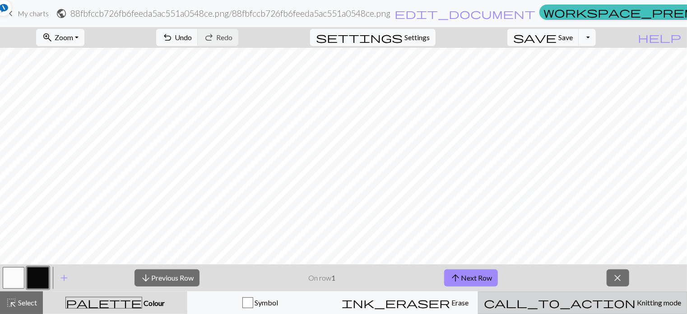
click at [581, 299] on span "call_to_action" at bounding box center [560, 302] width 152 height 13
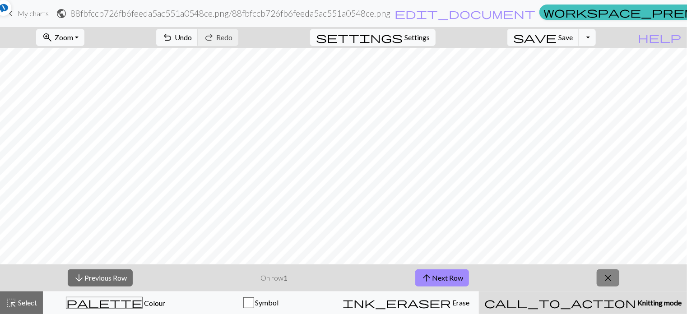
click at [611, 274] on span "close" at bounding box center [607, 278] width 11 height 13
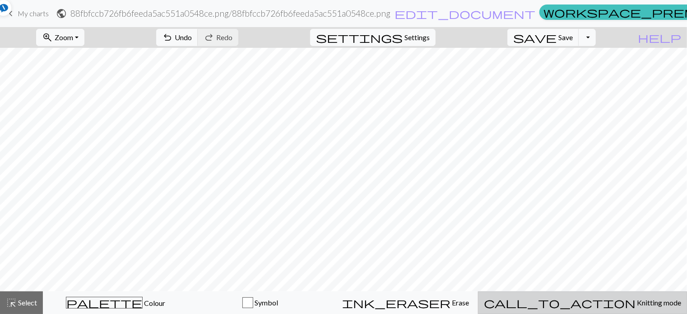
click at [635, 303] on span "Knitting mode" at bounding box center [658, 302] width 46 height 9
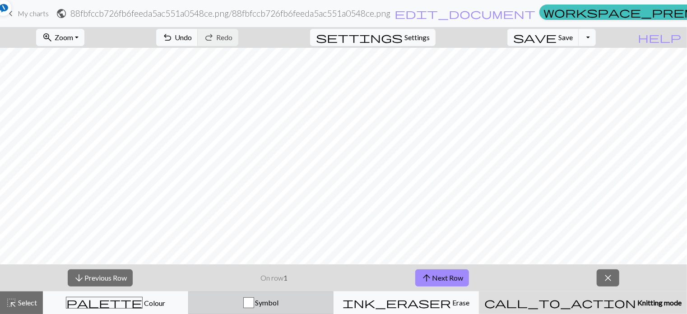
click at [324, 305] on div "Symbol" at bounding box center [261, 302] width 134 height 11
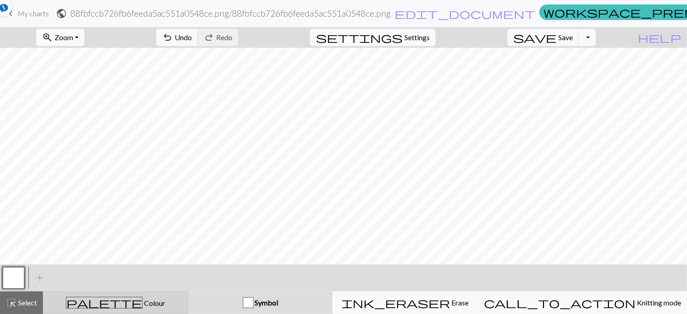
click at [162, 303] on div "palette Colour Colour" at bounding box center [116, 303] width 134 height 12
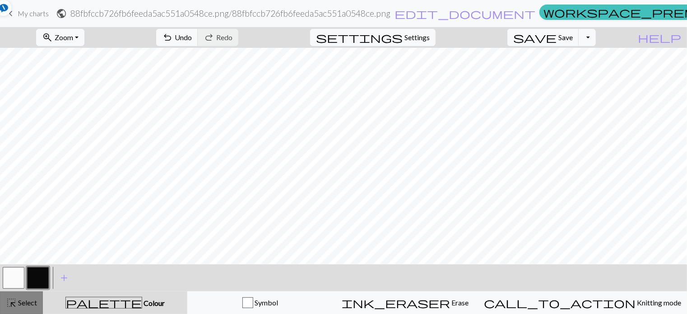
click at [17, 302] on span "Select" at bounding box center [27, 302] width 20 height 9
click at [9, 12] on div at bounding box center [3, 8] width 16 height 16
click at [14, 14] on span "keyboard_arrow_left" at bounding box center [10, 13] width 11 height 13
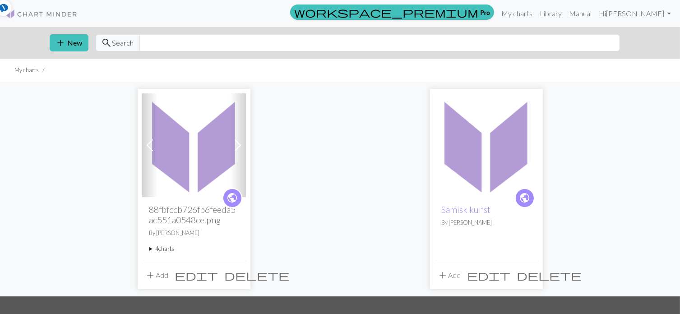
click at [467, 195] on img at bounding box center [487, 145] width 104 height 104
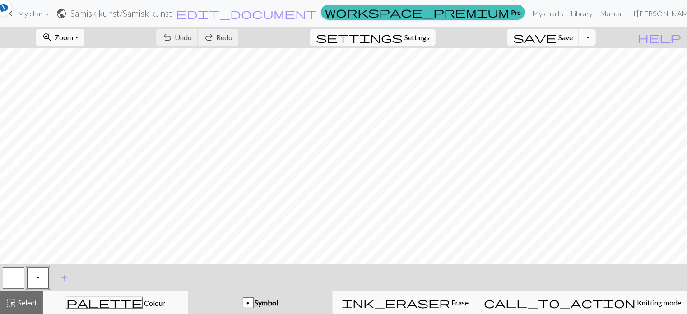
click at [16, 13] on link "keyboard_arrow_left My charts" at bounding box center [26, 13] width 43 height 15
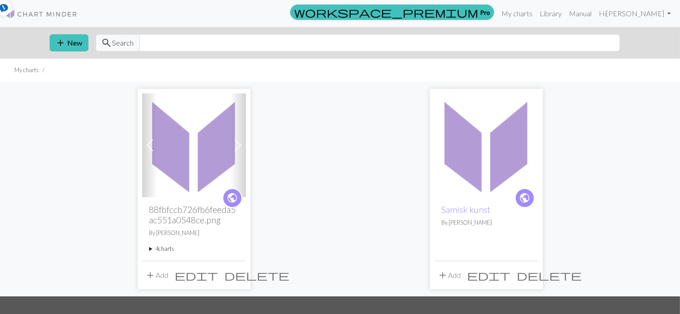
click at [446, 273] on span "add" at bounding box center [443, 275] width 11 height 13
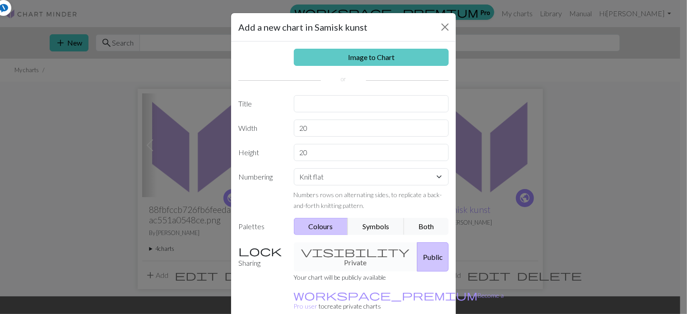
click at [352, 59] on link "Image to Chart" at bounding box center [371, 57] width 155 height 17
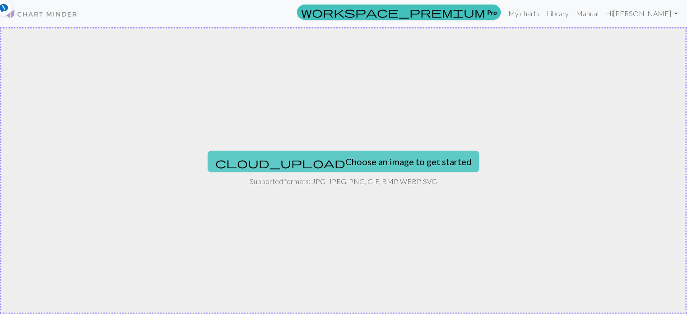
click at [333, 162] on button "cloud_upload Choose an image to get started" at bounding box center [344, 162] width 272 height 22
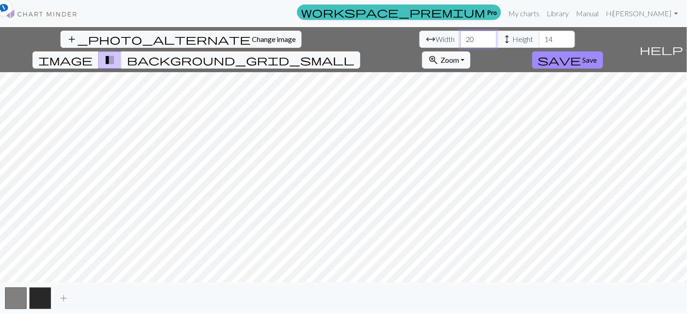
click at [460, 42] on input "20" at bounding box center [478, 39] width 36 height 17
type input "2"
type input "100"
click at [539, 37] on input "14" at bounding box center [557, 39] width 36 height 17
type input "1"
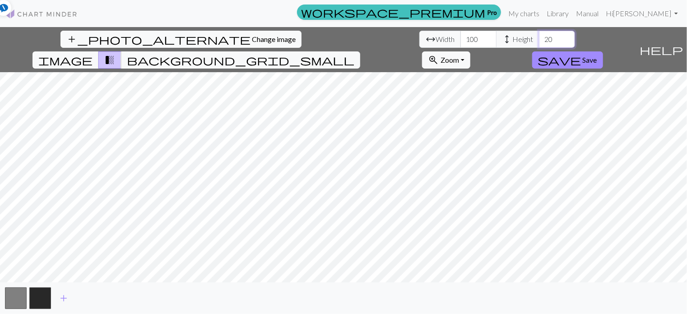
drag, startPoint x: 293, startPoint y: 40, endPoint x: 279, endPoint y: 38, distance: 13.6
click at [539, 38] on input "20" at bounding box center [557, 39] width 36 height 17
type input "50"
click at [597, 56] on span "Save" at bounding box center [590, 60] width 14 height 9
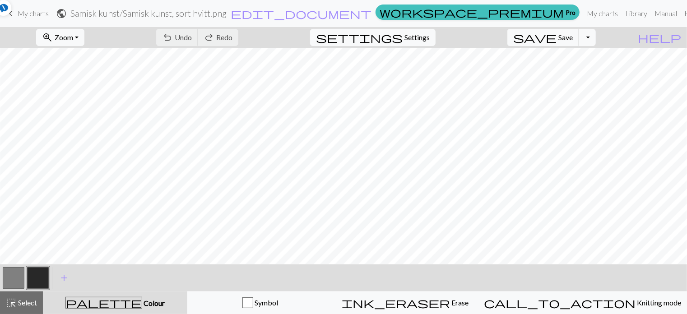
scroll to position [16, 125]
click at [424, 39] on span "Settings" at bounding box center [416, 37] width 25 height 11
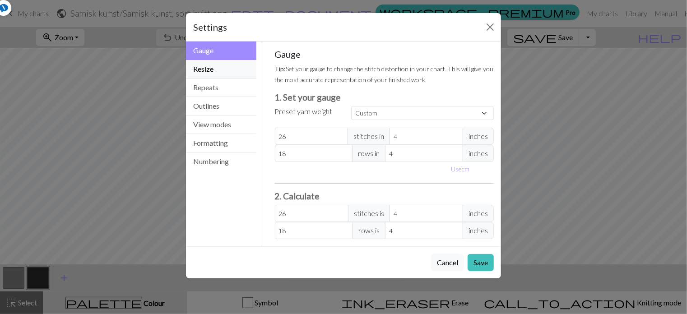
click at [237, 72] on button "Resize" at bounding box center [221, 69] width 70 height 19
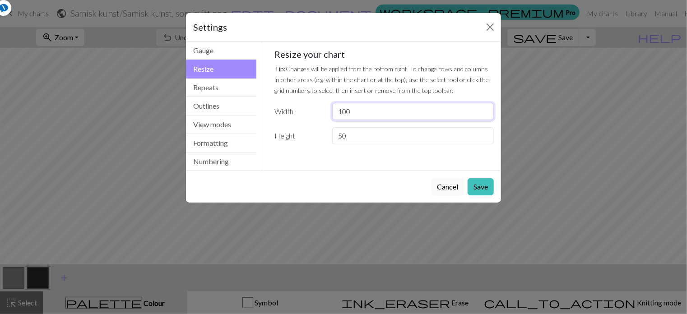
drag, startPoint x: 356, startPoint y: 111, endPoint x: 338, endPoint y: 112, distance: 17.7
click at [338, 112] on input "100" at bounding box center [413, 111] width 162 height 17
type input "20"
drag, startPoint x: 349, startPoint y: 138, endPoint x: 339, endPoint y: 139, distance: 10.5
click at [339, 139] on input "50" at bounding box center [413, 135] width 162 height 17
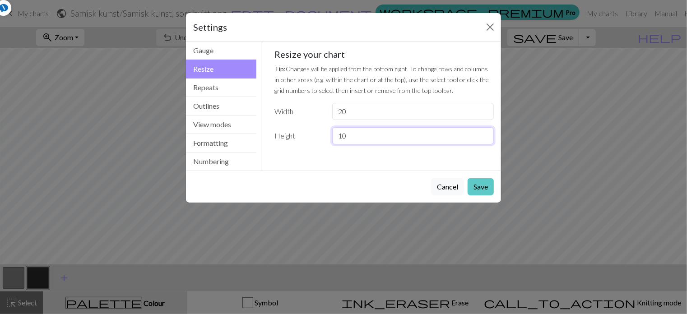
type input "10"
click at [486, 182] on button "Save" at bounding box center [480, 186] width 26 height 17
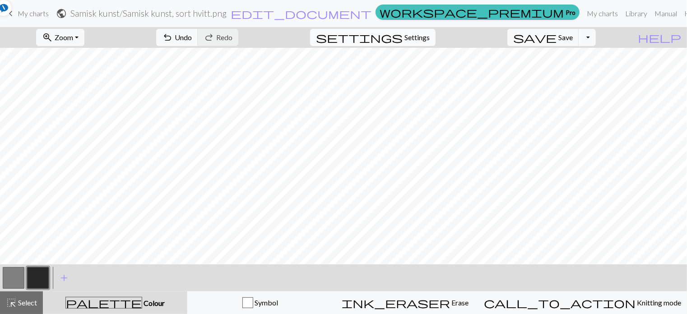
click at [421, 38] on span "Settings" at bounding box center [416, 37] width 25 height 11
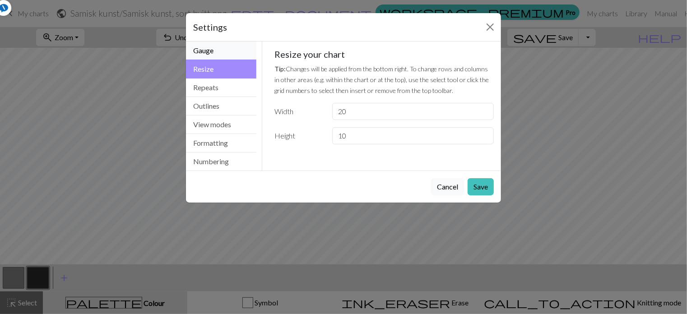
click at [215, 51] on button "Gauge" at bounding box center [221, 51] width 70 height 19
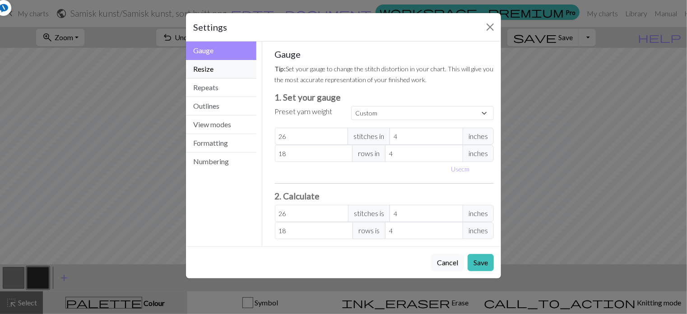
click at [216, 72] on button "Resize" at bounding box center [221, 69] width 70 height 19
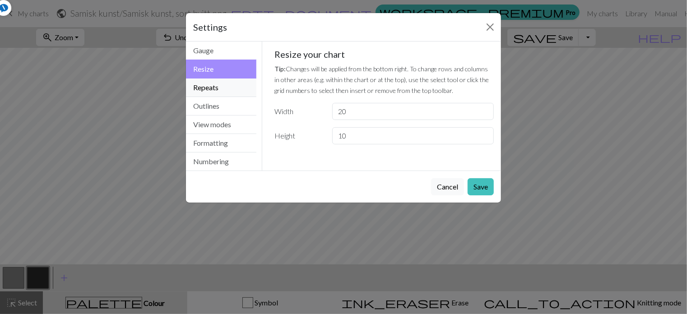
click at [217, 86] on button "Repeats" at bounding box center [221, 88] width 70 height 19
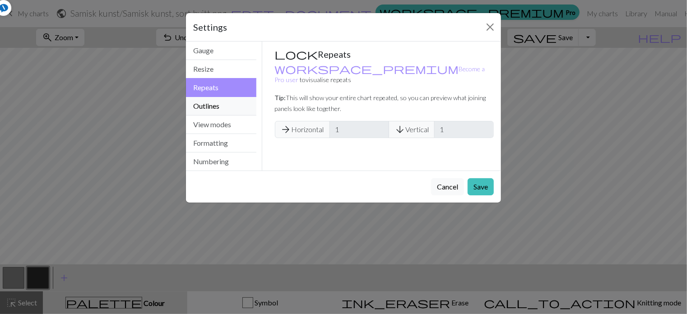
click at [219, 104] on button "Outlines" at bounding box center [221, 106] width 70 height 19
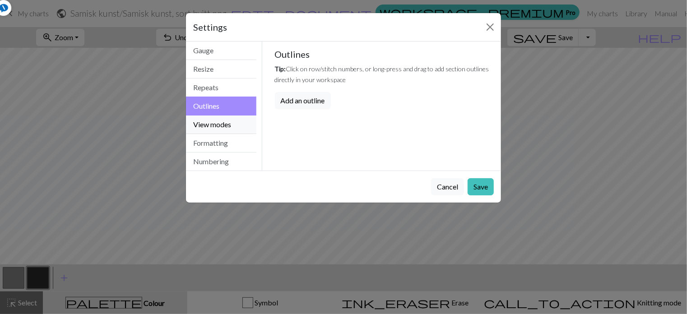
click at [219, 121] on button "View modes" at bounding box center [221, 125] width 70 height 19
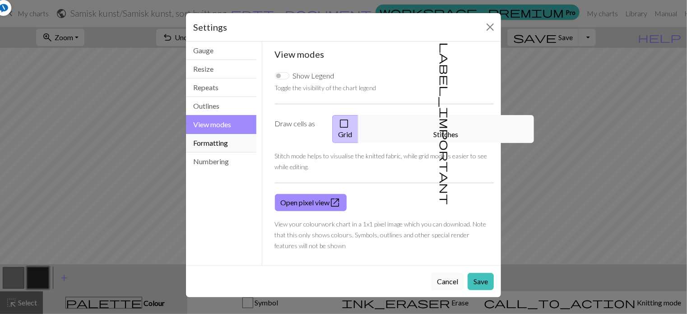
click at [223, 149] on button "Formatting" at bounding box center [221, 143] width 70 height 19
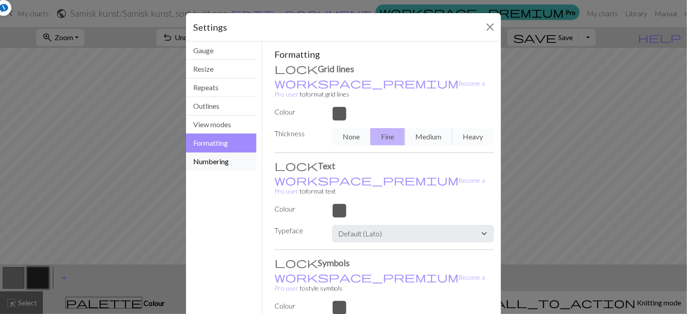
click at [226, 166] on button "Numbering" at bounding box center [221, 162] width 70 height 18
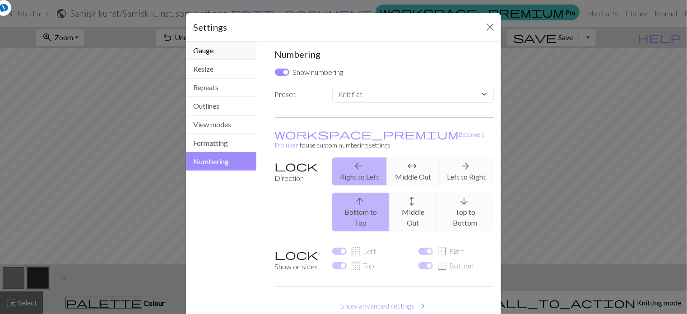
click at [211, 52] on button "Gauge" at bounding box center [221, 51] width 70 height 19
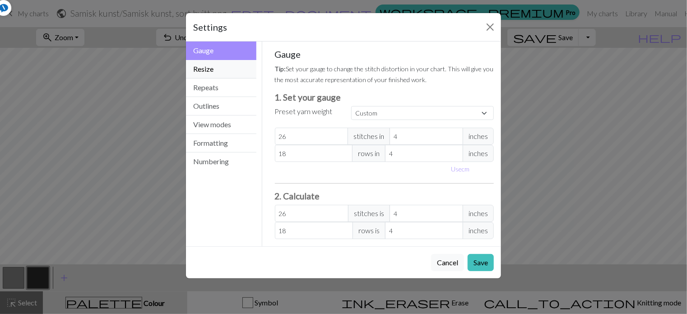
click at [211, 66] on button "Resize" at bounding box center [221, 69] width 70 height 19
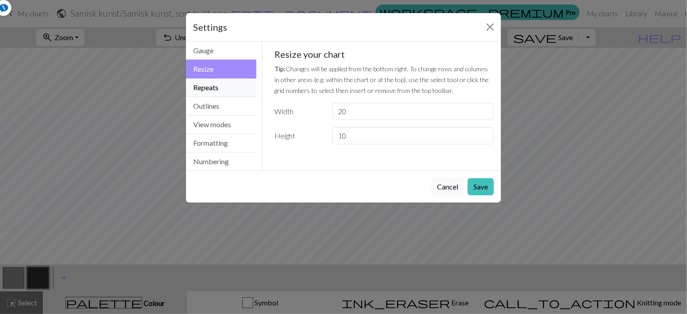
click at [217, 88] on button "Repeats" at bounding box center [221, 88] width 70 height 19
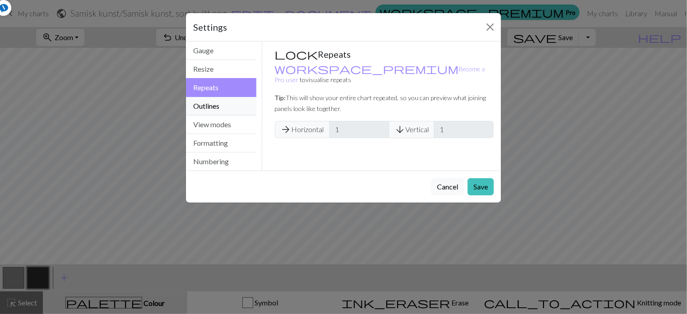
click at [217, 104] on button "Outlines" at bounding box center [221, 106] width 70 height 19
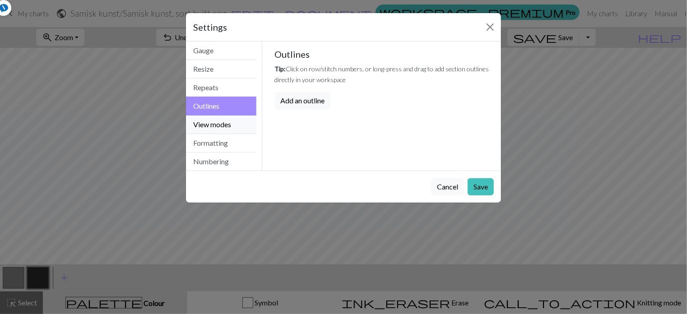
click at [218, 126] on button "View modes" at bounding box center [221, 125] width 70 height 19
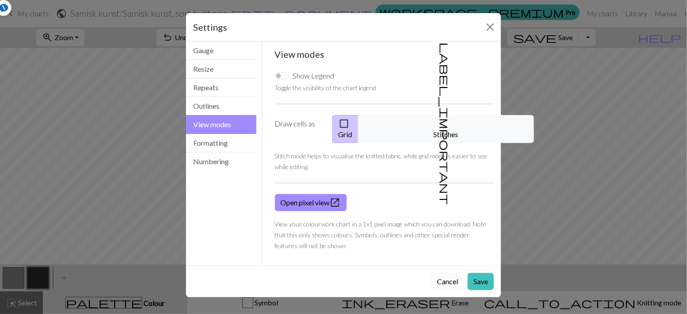
click at [449, 273] on button "Cancel" at bounding box center [447, 281] width 33 height 17
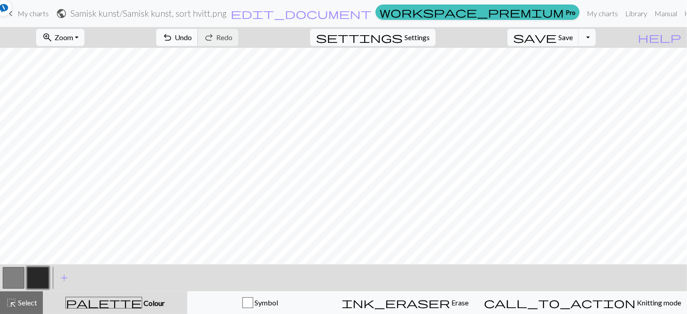
click at [192, 38] on span "Undo" at bounding box center [183, 37] width 17 height 9
click at [230, 38] on div "undo Undo Undo redo Redo Redo" at bounding box center [197, 37] width 96 height 21
click at [371, 13] on span "edit_document" at bounding box center [301, 13] width 141 height 13
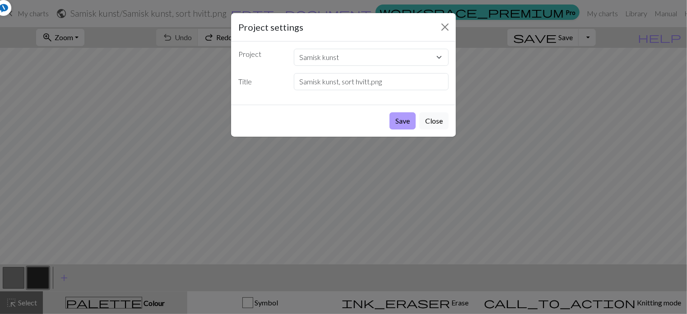
click at [406, 121] on button "Save" at bounding box center [402, 120] width 26 height 17
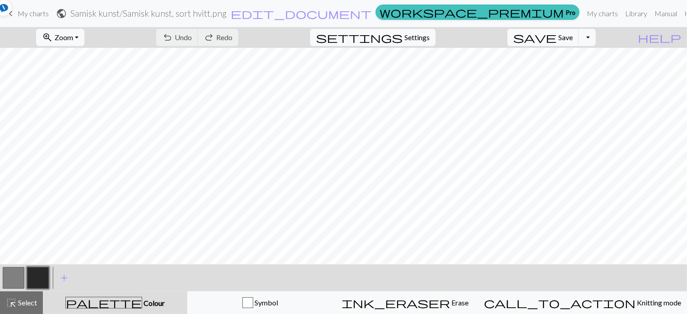
click at [233, 36] on div "undo Undo Undo redo Redo Redo" at bounding box center [197, 37] width 96 height 21
click at [235, 37] on div "undo Undo Undo redo Redo Redo" at bounding box center [197, 37] width 96 height 21
click at [245, 38] on div "undo Undo Undo redo Redo Redo" at bounding box center [197, 37] width 96 height 21
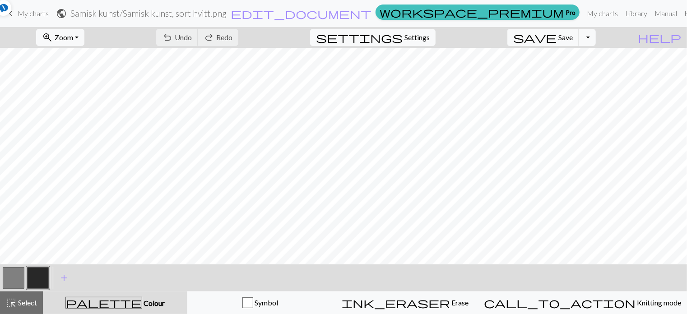
click at [16, 12] on span "keyboard_arrow_left" at bounding box center [10, 13] width 11 height 13
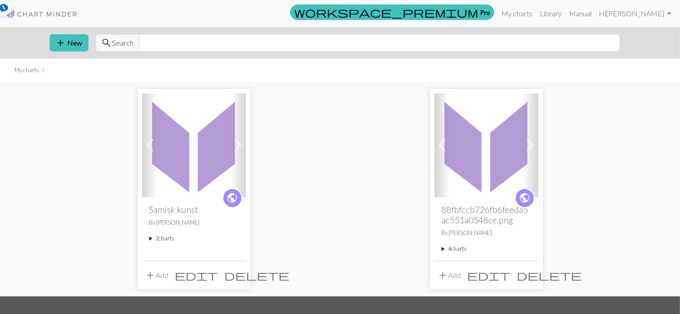
click at [467, 208] on h2 "88fbfccb726fb6feeda5ac551a0548ce.png" at bounding box center [486, 214] width 89 height 21
click at [449, 275] on button "add Add" at bounding box center [450, 275] width 30 height 17
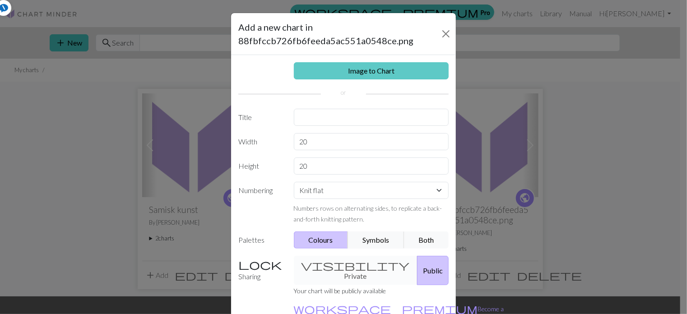
click at [377, 69] on link "Image to Chart" at bounding box center [371, 70] width 155 height 17
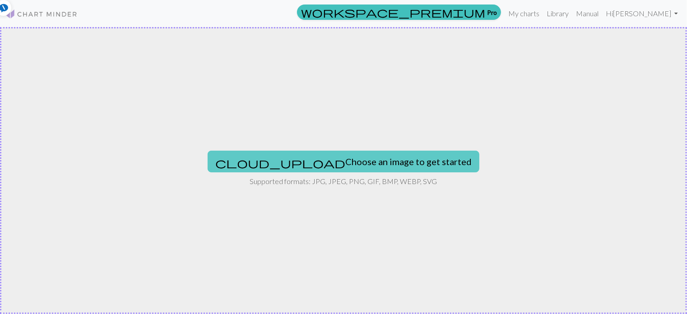
click at [342, 157] on button "cloud_upload Choose an image to get started" at bounding box center [344, 162] width 272 height 22
click at [332, 160] on button "cloud_upload Choose an image to get started" at bounding box center [344, 162] width 272 height 22
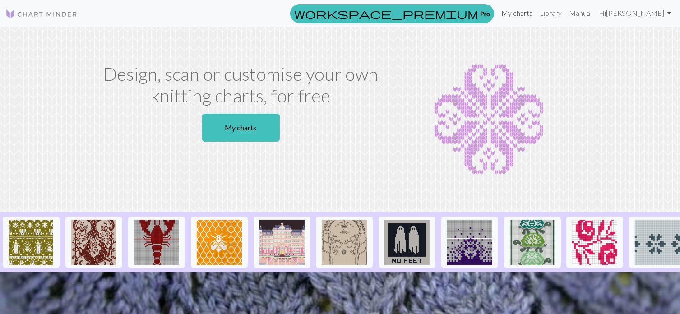
click at [536, 11] on link "My charts" at bounding box center [517, 13] width 38 height 18
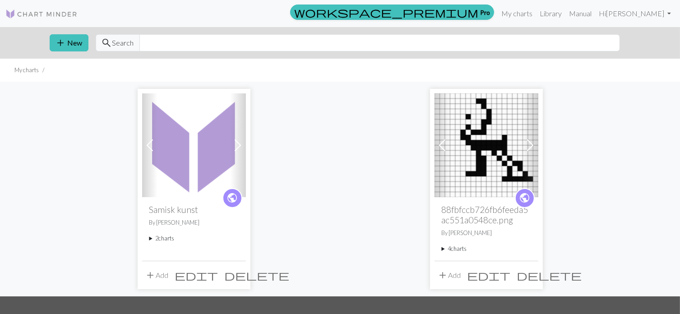
click at [196, 199] on div "public Samisk kunst By Lise 2 charts Samisk kunst delete Samisk kunst, sort hvi…" at bounding box center [194, 228] width 104 height 63
click at [164, 238] on summary "2 charts" at bounding box center [193, 238] width 89 height 9
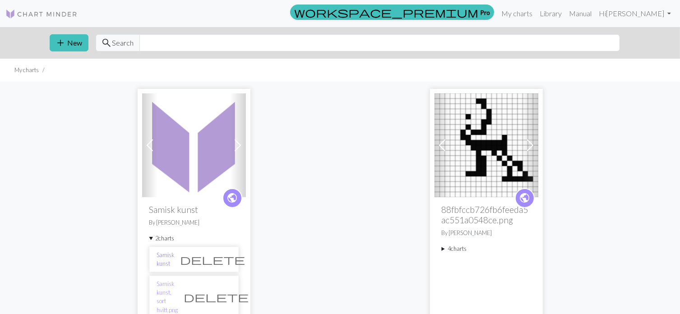
click at [171, 258] on link "Samisk kunst" at bounding box center [166, 259] width 18 height 17
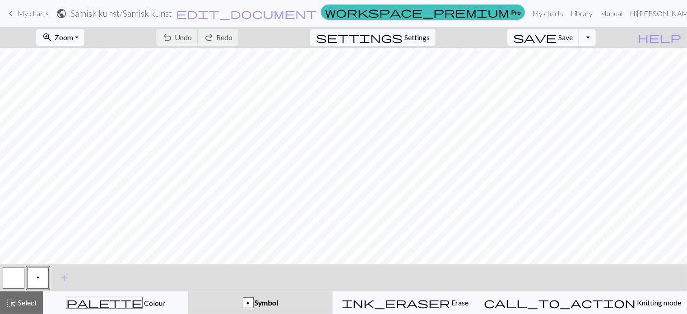
click at [11, 13] on span "keyboard_arrow_left" at bounding box center [10, 13] width 11 height 13
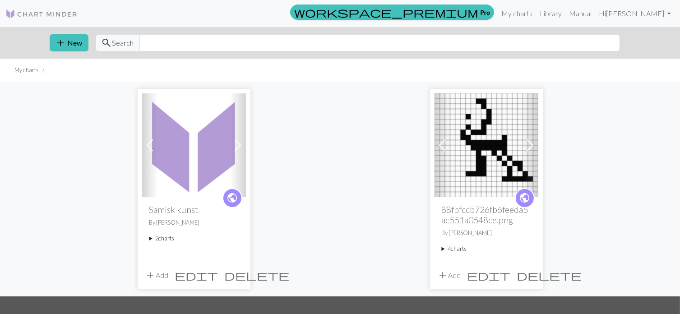
click at [175, 236] on summary "2 charts" at bounding box center [193, 238] width 89 height 9
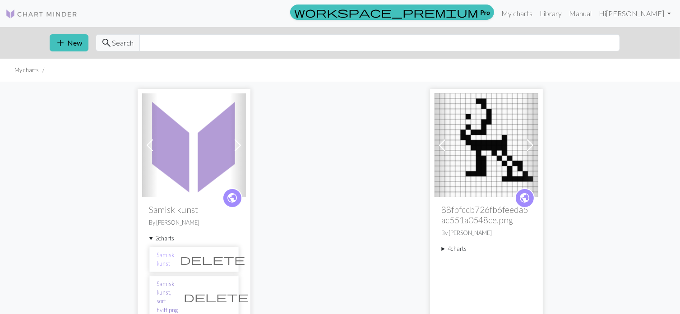
click at [178, 285] on link "Samisk kunst, sort hvitt.png" at bounding box center [167, 297] width 21 height 35
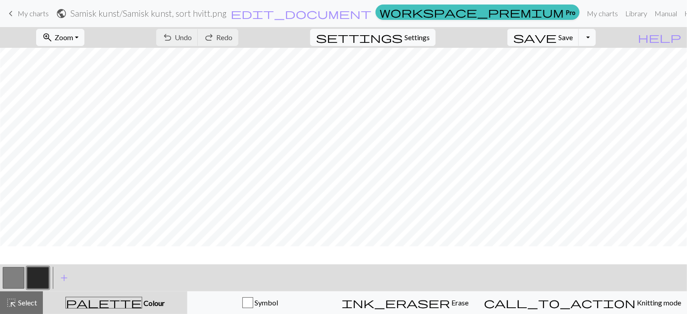
scroll to position [0, 247]
click at [14, 14] on span "keyboard_arrow_left" at bounding box center [10, 13] width 11 height 13
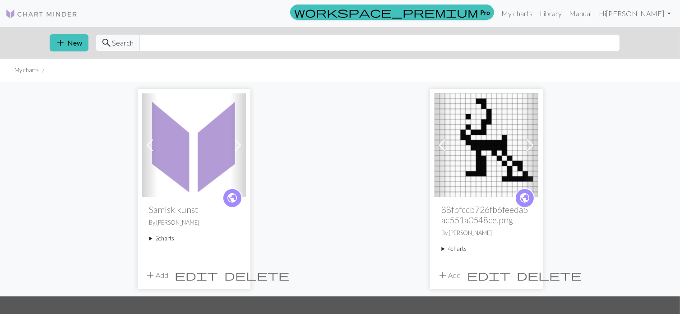
click at [149, 272] on span "add" at bounding box center [150, 275] width 11 height 13
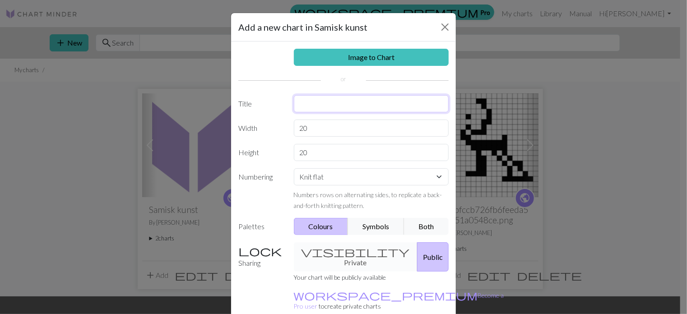
click at [327, 103] on input "text" at bounding box center [371, 103] width 155 height 17
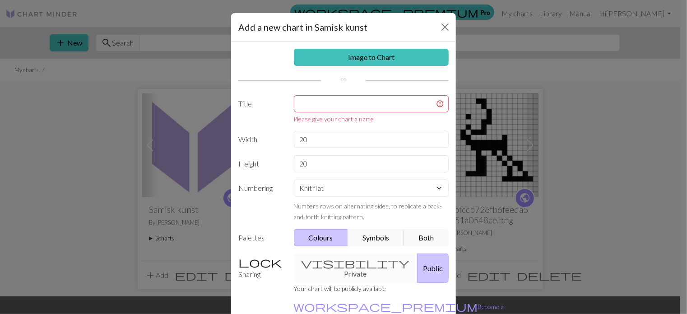
click at [327, 93] on div "Image to Chart Title Please give your chart a name Width 20 Height 20 Numbering…" at bounding box center [343, 193] width 225 height 303
click at [325, 108] on input "text" at bounding box center [371, 103] width 155 height 17
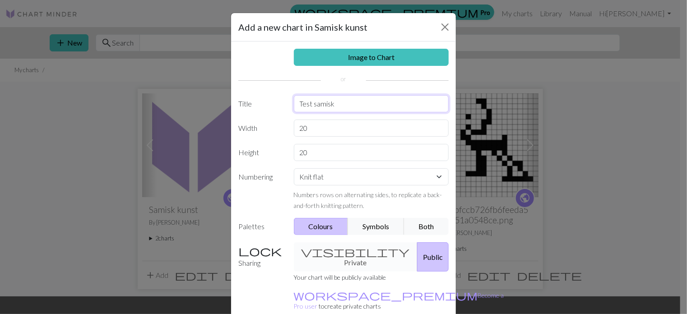
type input "Test samisk"
click at [330, 127] on input "20" at bounding box center [371, 128] width 155 height 17
type input "2"
type input "30"
click at [324, 153] on input "20" at bounding box center [371, 152] width 155 height 17
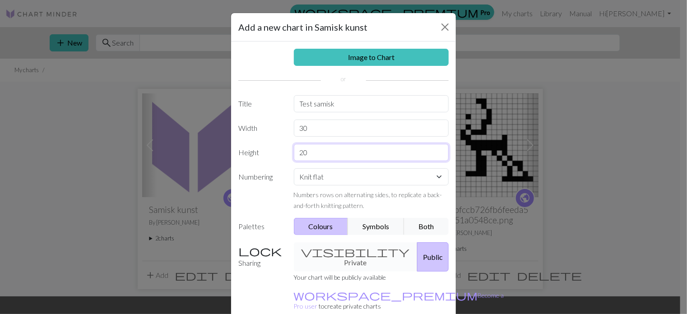
type input "2"
click at [324, 153] on input "3" at bounding box center [371, 152] width 155 height 17
type input "30"
click at [352, 254] on div "visibility Private Public" at bounding box center [371, 256] width 166 height 29
click at [340, 251] on div "visibility Private Public" at bounding box center [371, 256] width 166 height 29
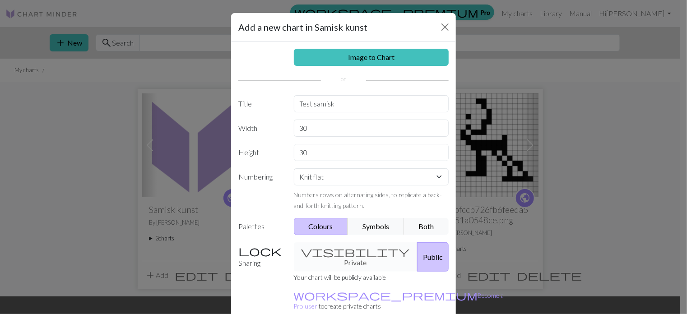
click at [345, 255] on div "visibility Private Public" at bounding box center [371, 256] width 166 height 29
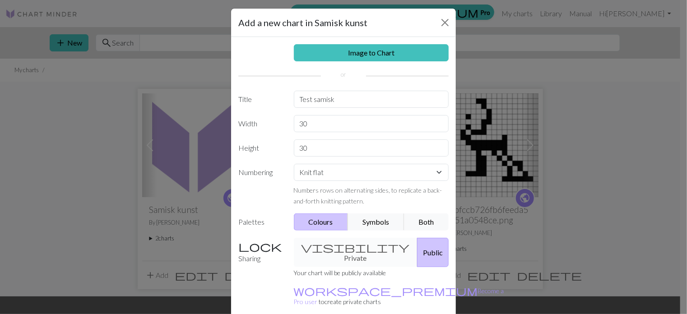
scroll to position [42, 0]
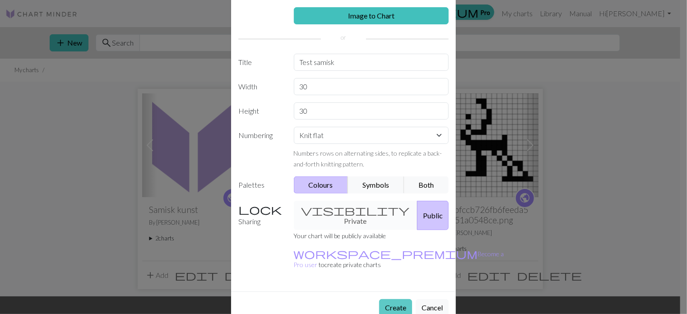
click at [394, 299] on button "Create" at bounding box center [395, 307] width 33 height 17
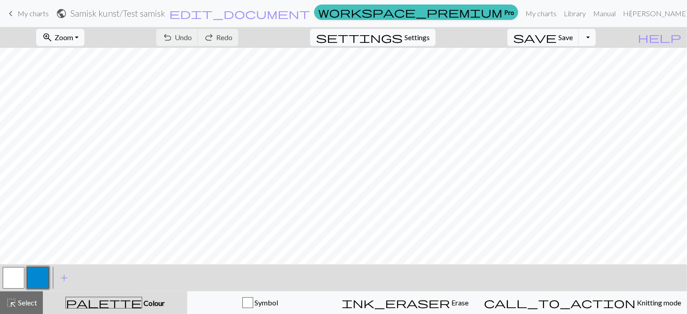
click at [165, 15] on h2 "Samisk kunst / Test samisk" at bounding box center [117, 13] width 95 height 10
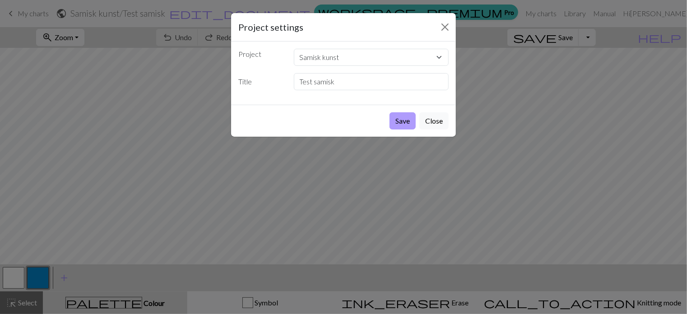
click at [402, 119] on button "Save" at bounding box center [402, 120] width 26 height 17
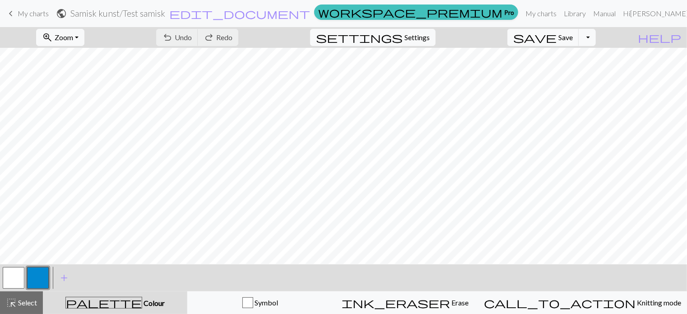
click at [19, 14] on span "My charts" at bounding box center [33, 13] width 31 height 9
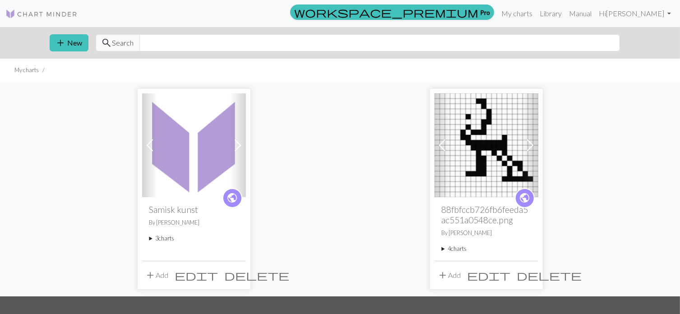
click at [218, 271] on span "edit" at bounding box center [196, 275] width 43 height 13
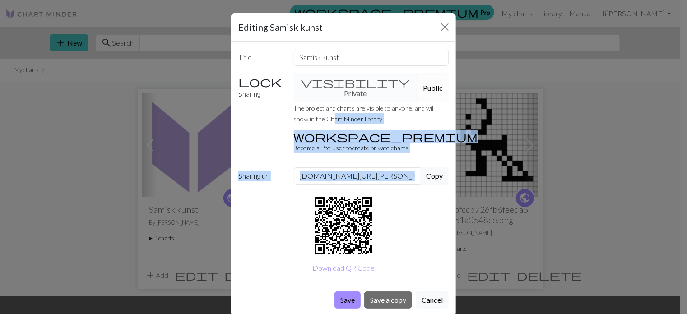
drag, startPoint x: 318, startPoint y: 111, endPoint x: 416, endPoint y: 96, distance: 99.2
click at [416, 104] on small "The project and charts are visible to anyone, and will show in the Chart Minder…" at bounding box center [364, 113] width 141 height 19
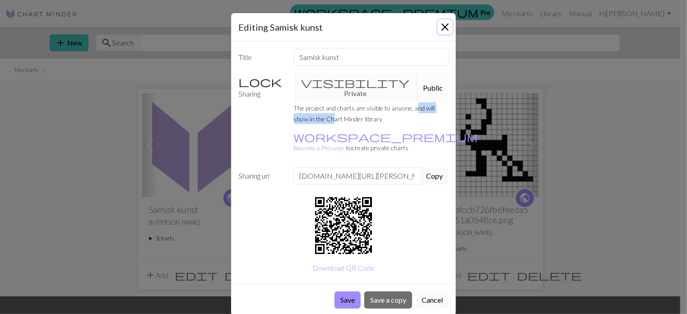
click at [446, 25] on button "Close" at bounding box center [445, 27] width 14 height 14
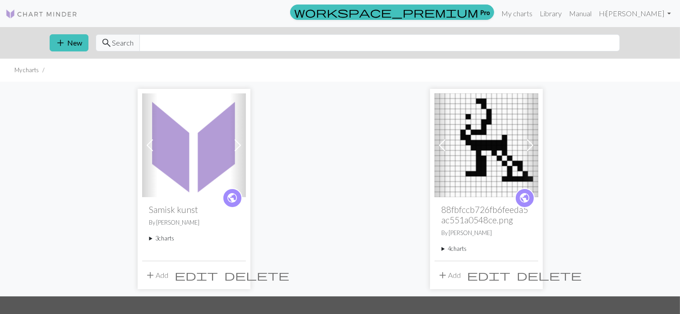
click at [239, 143] on span at bounding box center [238, 145] width 14 height 14
click at [167, 240] on summary "3 charts" at bounding box center [193, 238] width 89 height 9
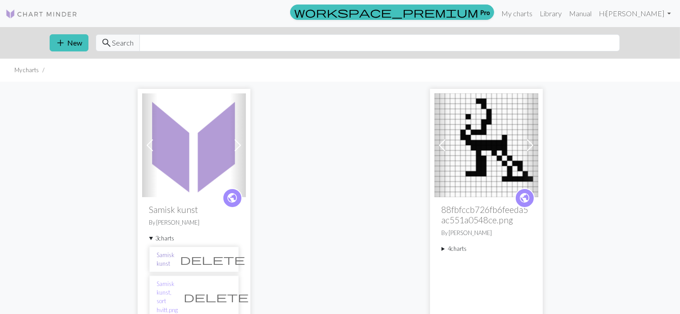
click at [174, 259] on link "Samisk kunst" at bounding box center [166, 259] width 18 height 17
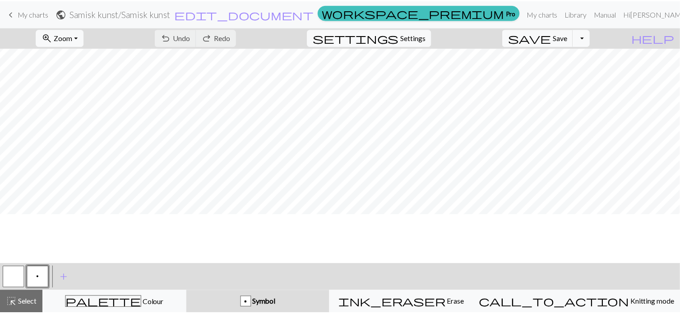
scroll to position [7, 0]
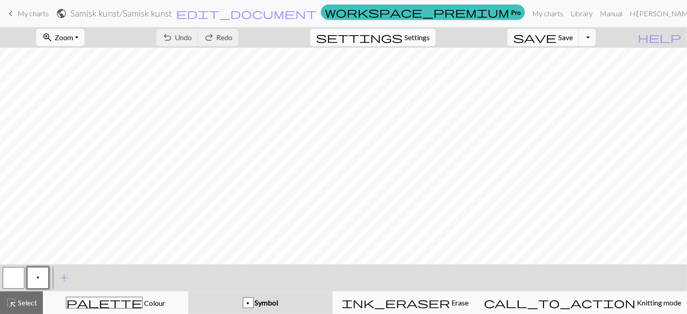
click at [416, 40] on button "settings Settings" at bounding box center [372, 37] width 125 height 17
select select "aran"
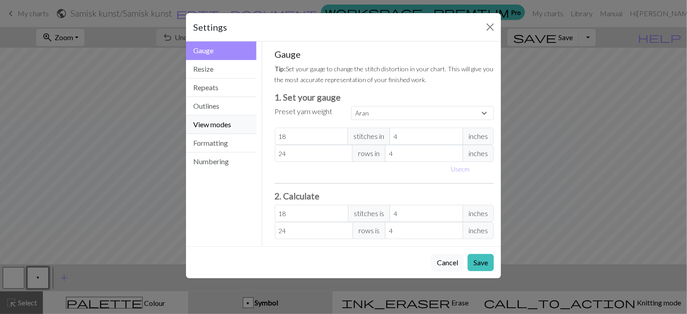
click at [239, 124] on button "View modes" at bounding box center [221, 125] width 70 height 19
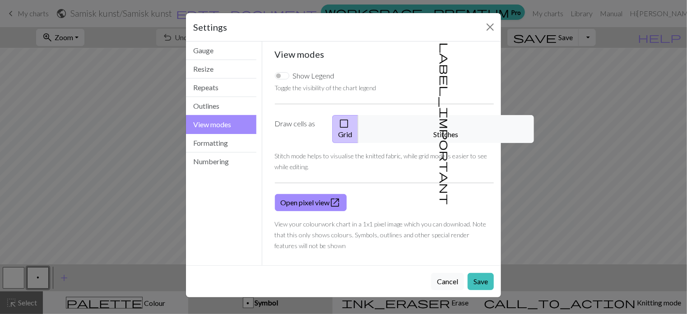
click at [287, 124] on label "Draw cells as" at bounding box center [297, 129] width 57 height 28
click at [226, 142] on button "Formatting" at bounding box center [221, 143] width 70 height 19
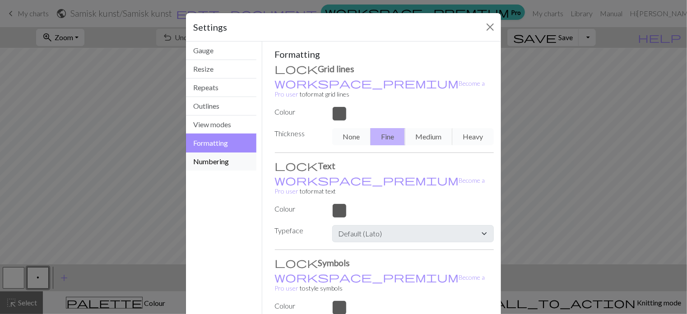
click at [219, 158] on button "Numbering" at bounding box center [221, 162] width 70 height 18
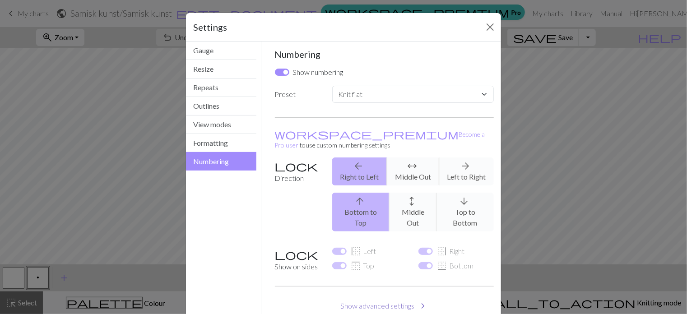
click at [417, 300] on span "chevron_right" at bounding box center [422, 306] width 11 height 13
click at [487, 25] on button "Close" at bounding box center [490, 27] width 14 height 14
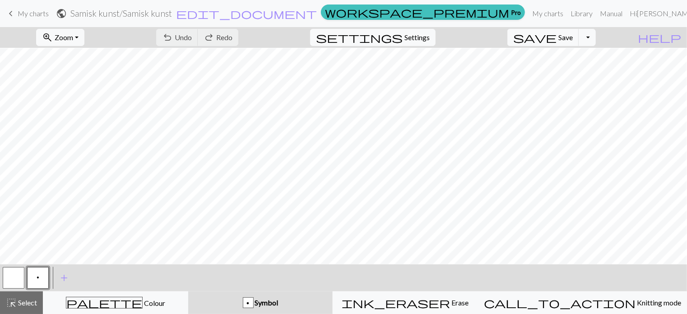
click at [13, 14] on span "keyboard_arrow_left" at bounding box center [10, 13] width 11 height 13
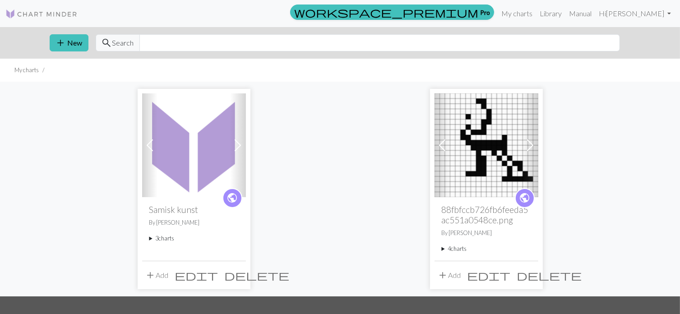
click at [164, 238] on summary "3 charts" at bounding box center [193, 238] width 89 height 9
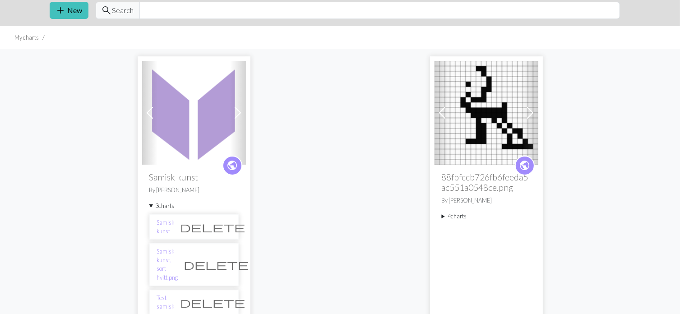
scroll to position [39, 0]
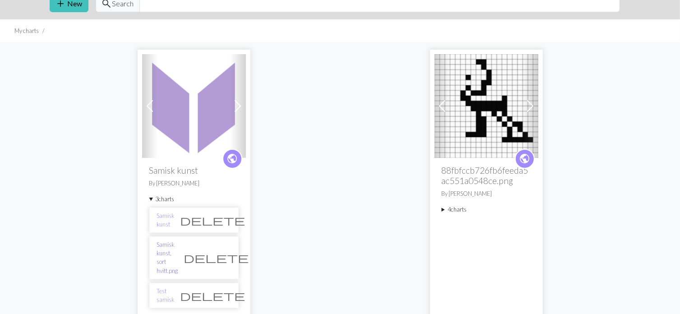
click at [178, 254] on link "Samisk kunst, sort hvitt.png" at bounding box center [167, 258] width 21 height 35
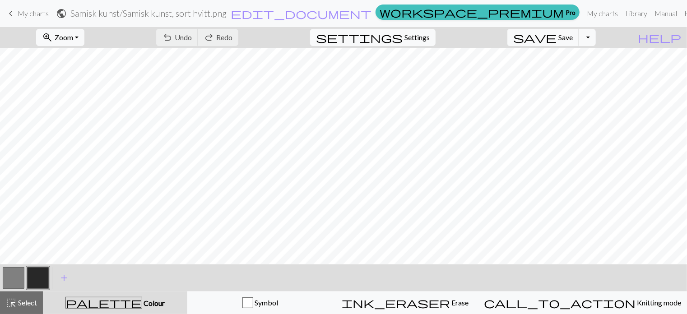
click at [13, 13] on span "keyboard_arrow_left" at bounding box center [10, 13] width 11 height 13
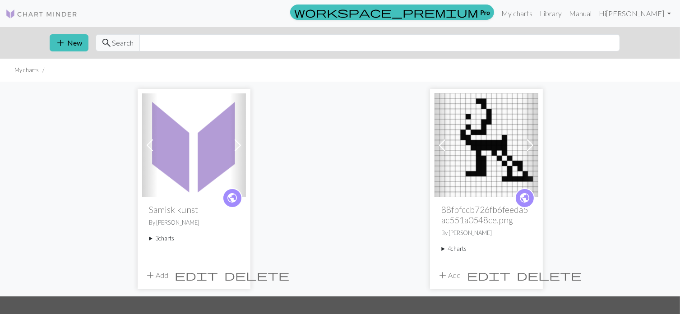
click at [167, 238] on summary "3 charts" at bounding box center [193, 238] width 89 height 9
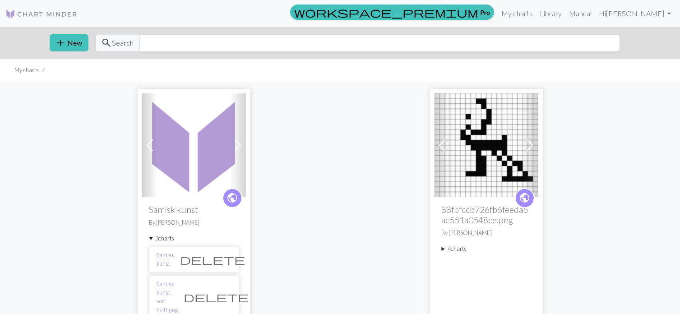
click at [174, 256] on link "Samisk kunst" at bounding box center [166, 259] width 18 height 17
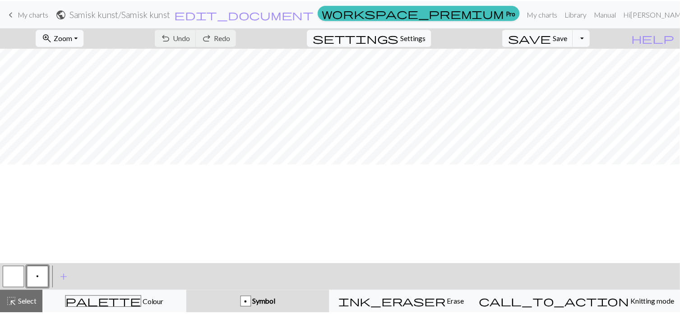
scroll to position [4, 0]
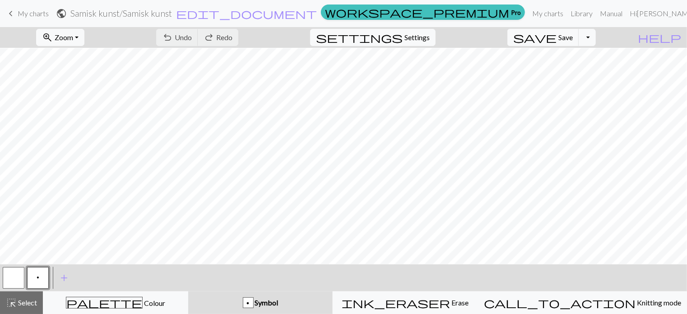
click at [12, 15] on span "keyboard_arrow_left" at bounding box center [10, 13] width 11 height 13
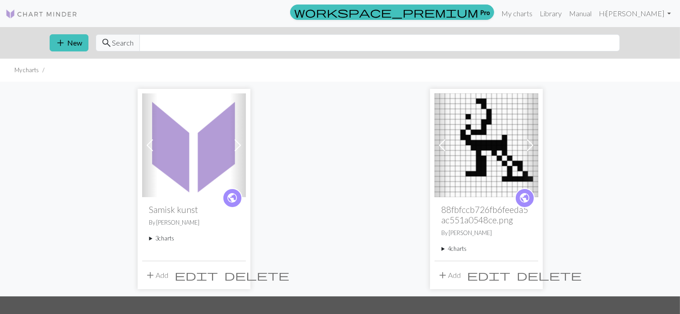
click at [160, 238] on summary "3 charts" at bounding box center [193, 238] width 89 height 9
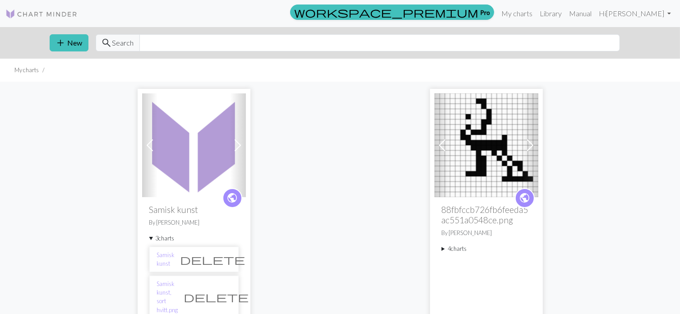
click at [224, 259] on span "delete" at bounding box center [212, 259] width 65 height 13
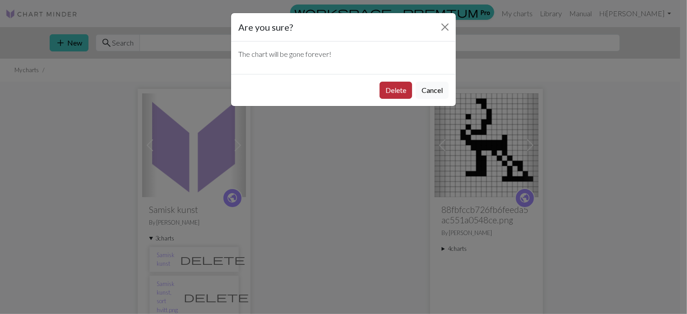
click at [396, 91] on button "Delete" at bounding box center [395, 90] width 32 height 17
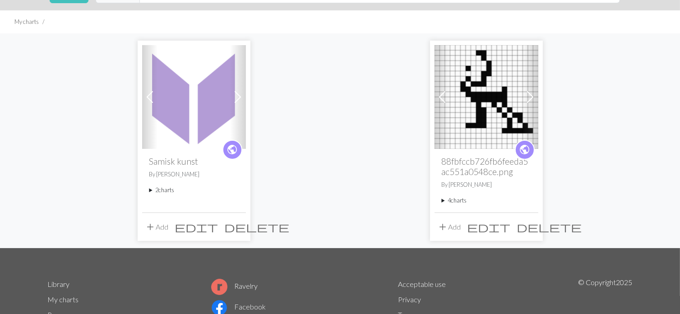
scroll to position [49, 0]
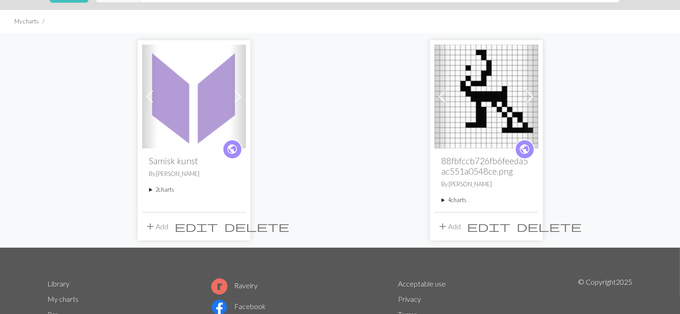
click at [168, 190] on summary "2 charts" at bounding box center [193, 189] width 89 height 9
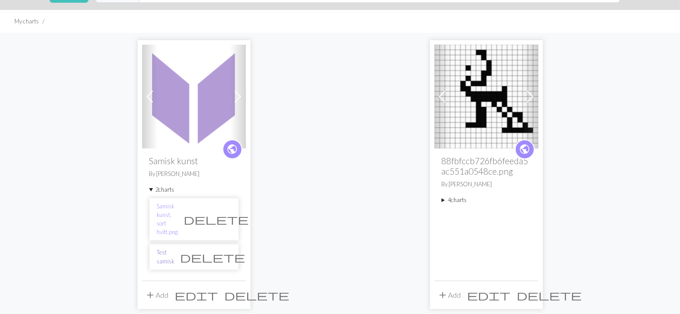
click at [171, 248] on link "Test samisk" at bounding box center [166, 256] width 18 height 17
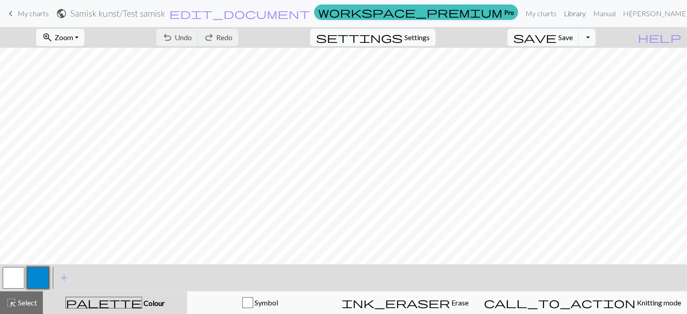
click at [589, 15] on link "Library" at bounding box center [574, 14] width 29 height 18
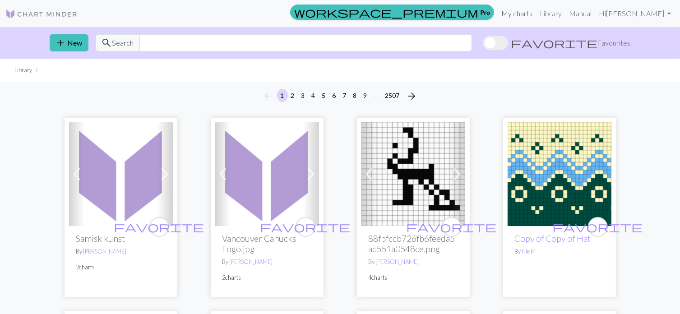
click at [536, 16] on link "My charts" at bounding box center [517, 14] width 38 height 18
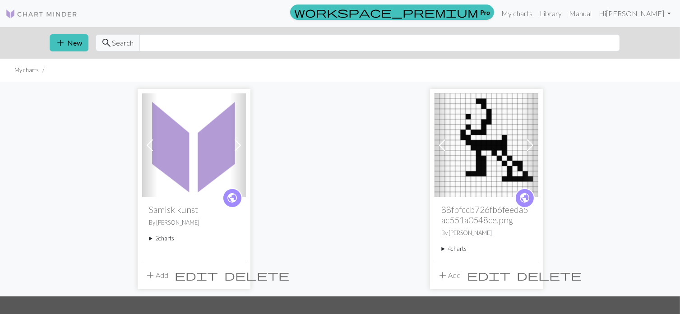
click at [166, 238] on summary "2 charts" at bounding box center [193, 238] width 89 height 9
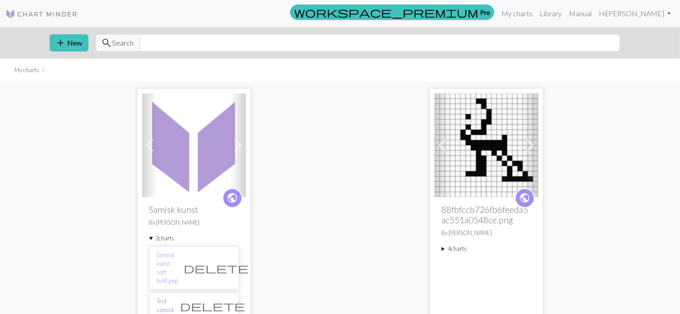
click at [175, 297] on link "Test samisk" at bounding box center [166, 305] width 18 height 17
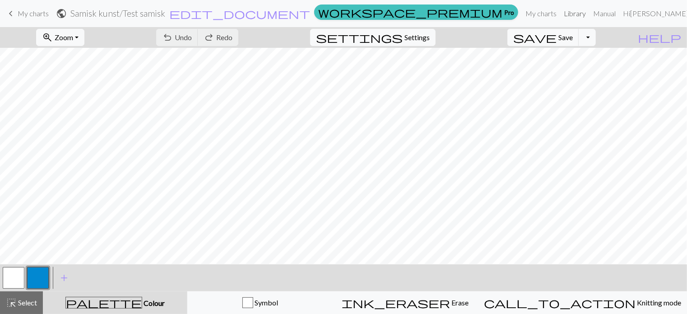
click at [589, 13] on link "Library" at bounding box center [574, 14] width 29 height 18
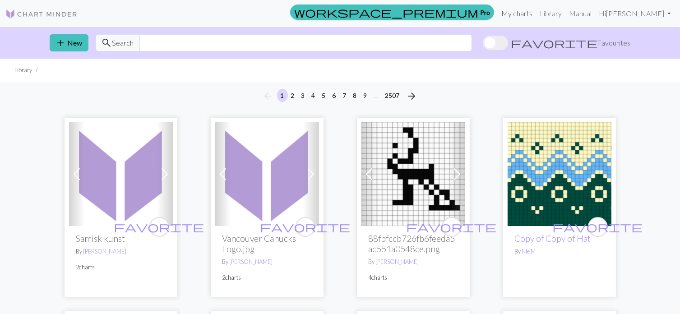
click at [536, 11] on link "My charts" at bounding box center [517, 14] width 38 height 18
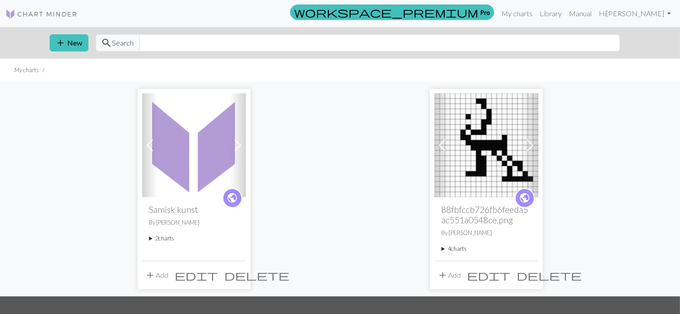
click at [161, 238] on summary "2 charts" at bounding box center [193, 238] width 89 height 9
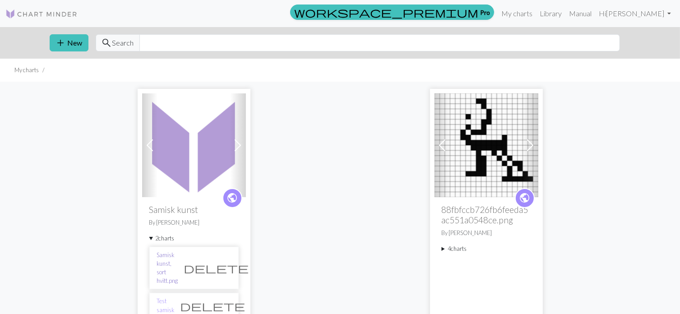
click at [167, 258] on link "Samisk kunst, sort hvitt.png" at bounding box center [167, 268] width 21 height 35
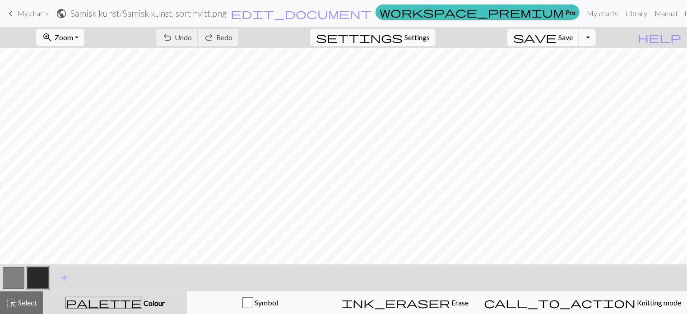
click at [14, 11] on span "keyboard_arrow_left" at bounding box center [10, 13] width 11 height 13
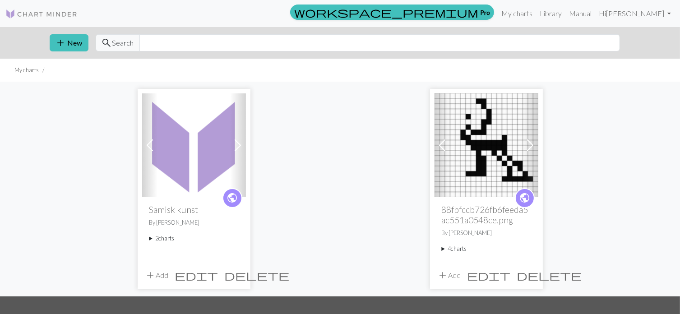
click at [172, 242] on summary "2 charts" at bounding box center [193, 238] width 89 height 9
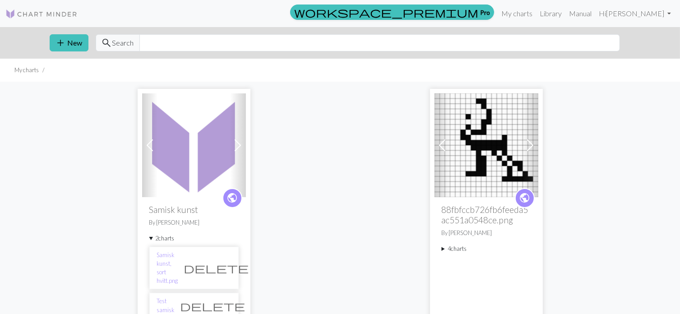
click at [189, 293] on li "Test [DEMOGRAPHIC_DATA] delete" at bounding box center [193, 305] width 89 height 25
click at [175, 297] on link "Test samisk" at bounding box center [166, 305] width 18 height 17
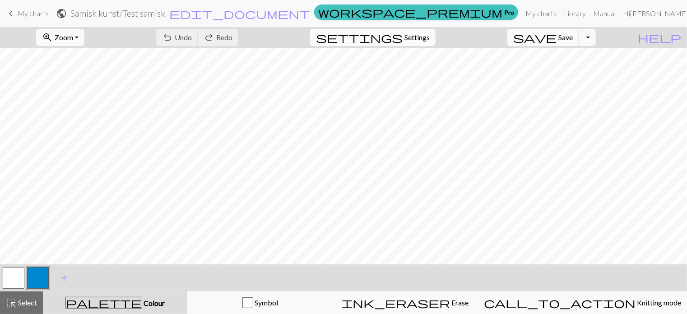
click at [429, 36] on span "Settings" at bounding box center [416, 37] width 25 height 11
select select "aran"
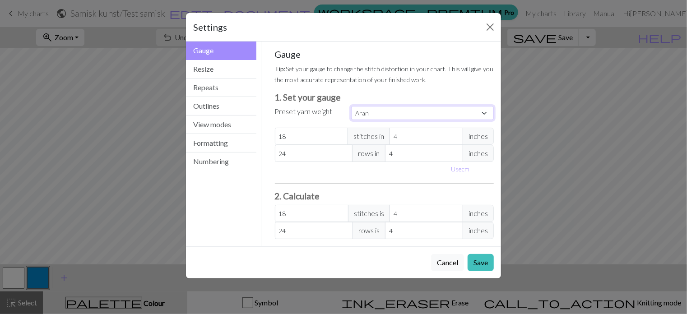
click at [374, 111] on select "Custom Square Lace Light Fingering Fingering Sport Double knit Worsted Aran Bul…" at bounding box center [422, 113] width 143 height 14
click at [487, 26] on button "Close" at bounding box center [490, 27] width 14 height 14
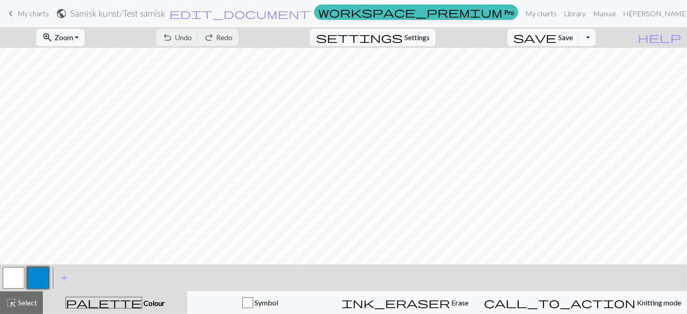
click at [22, 21] on link "keyboard_arrow_left My charts" at bounding box center [26, 13] width 43 height 15
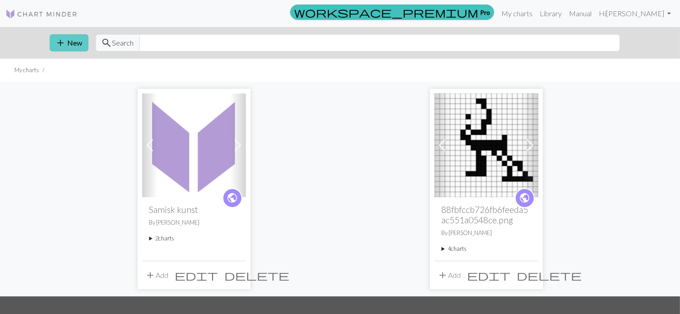
click at [72, 38] on button "add New" at bounding box center [69, 42] width 39 height 17
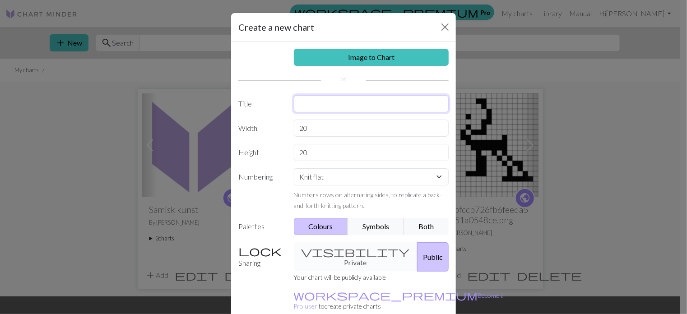
click at [346, 110] on input "text" at bounding box center [371, 103] width 155 height 17
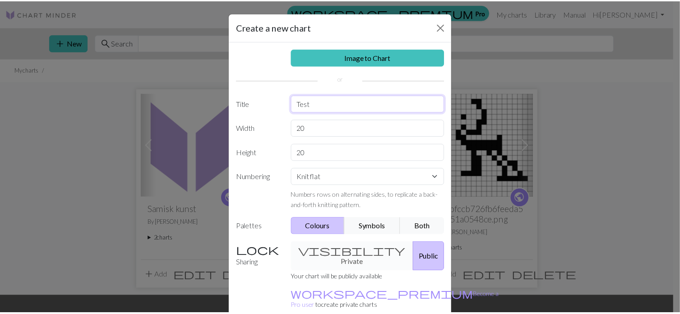
scroll to position [42, 0]
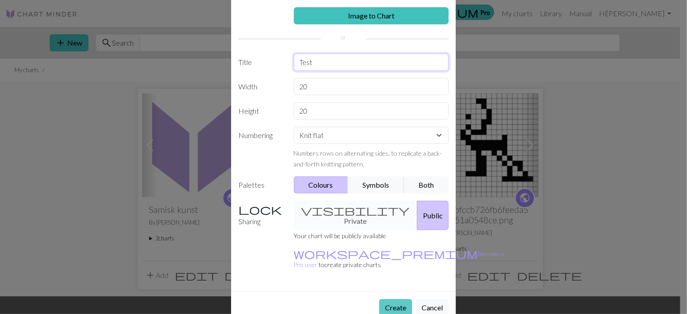
type input "Test"
click at [389, 299] on button "Create" at bounding box center [395, 307] width 33 height 17
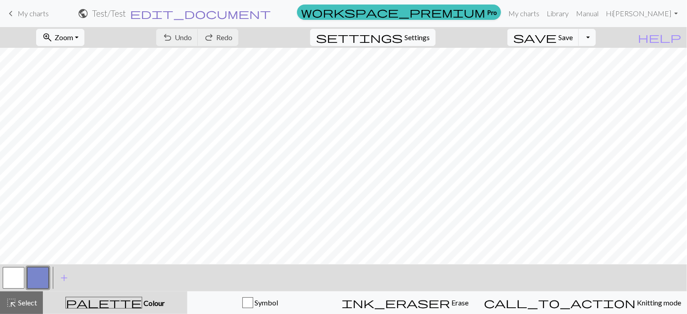
click at [271, 14] on span "edit_document" at bounding box center [200, 13] width 141 height 13
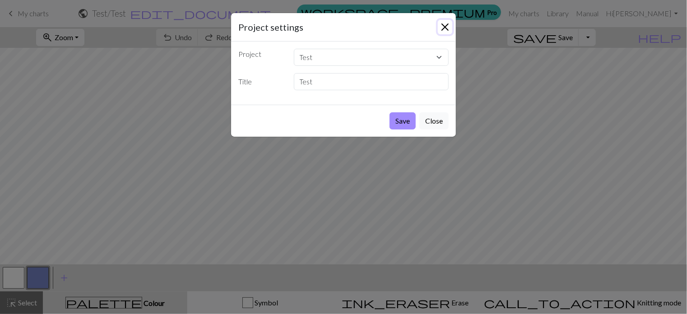
click at [444, 28] on button "Close" at bounding box center [445, 27] width 14 height 14
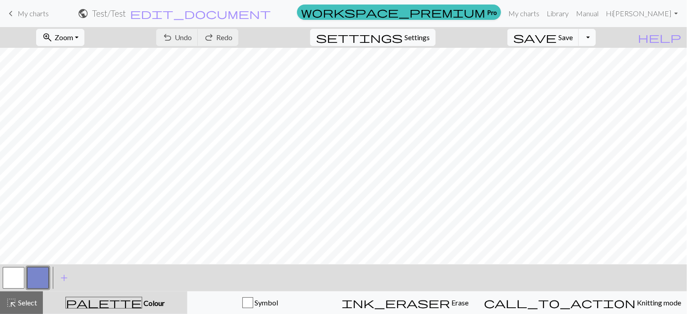
click at [596, 36] on button "Toggle Dropdown" at bounding box center [586, 37] width 17 height 17
click at [543, 12] on link "My charts" at bounding box center [523, 14] width 38 height 18
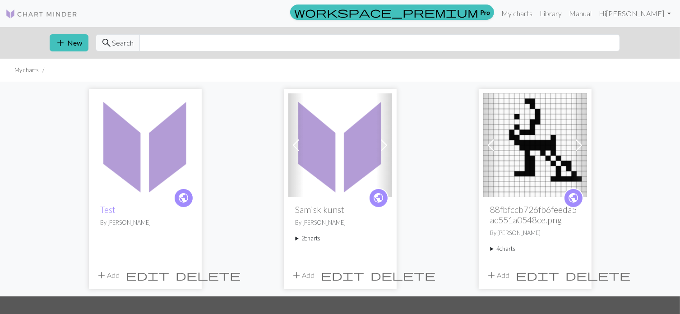
click at [187, 276] on span "delete" at bounding box center [208, 275] width 65 height 13
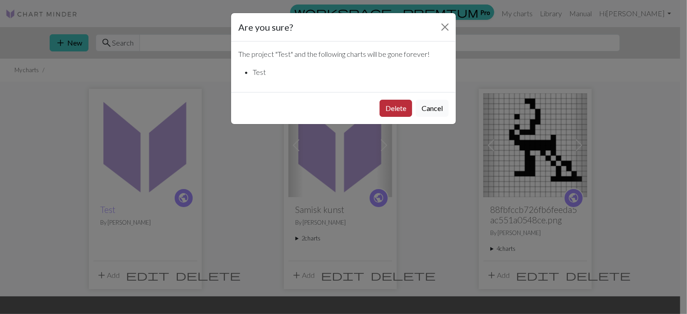
click at [389, 109] on button "Delete" at bounding box center [395, 108] width 32 height 17
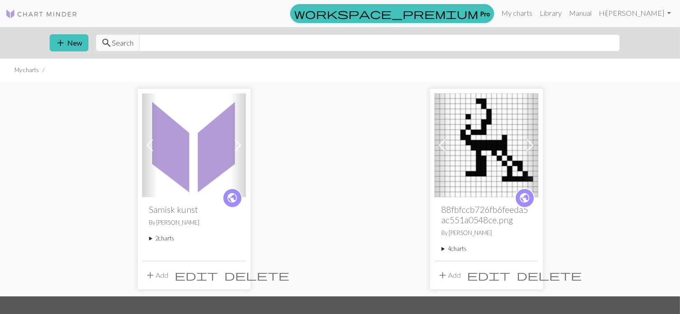
click at [231, 149] on span at bounding box center [238, 145] width 14 height 14
click at [235, 200] on span "public" at bounding box center [232, 198] width 11 height 14
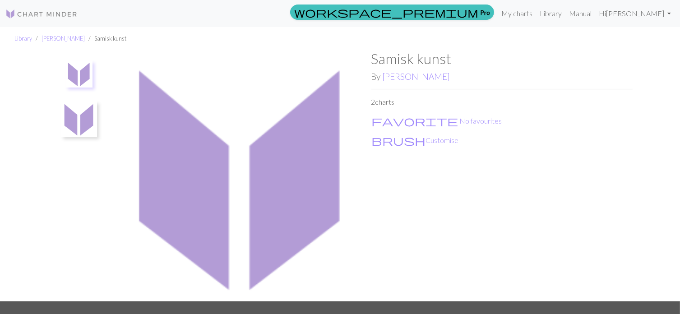
click at [79, 70] on img at bounding box center [78, 73] width 27 height 27
click at [85, 40] on li "Samisk kunst" at bounding box center [106, 38] width 42 height 9
click at [45, 40] on link "[PERSON_NAME]" at bounding box center [63, 38] width 43 height 7
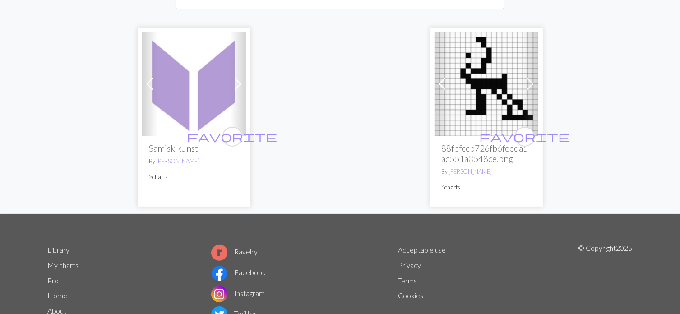
scroll to position [135, 0]
click at [212, 126] on img at bounding box center [194, 84] width 104 height 104
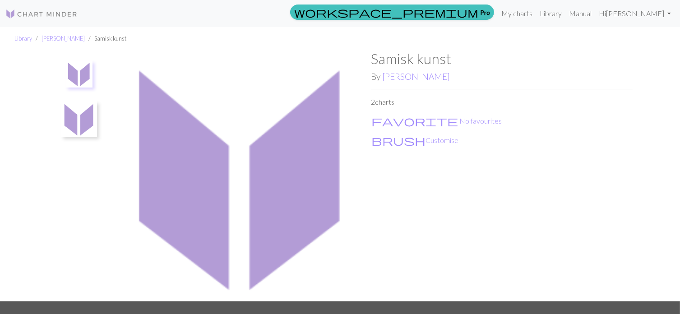
click at [27, 10] on img at bounding box center [41, 14] width 72 height 11
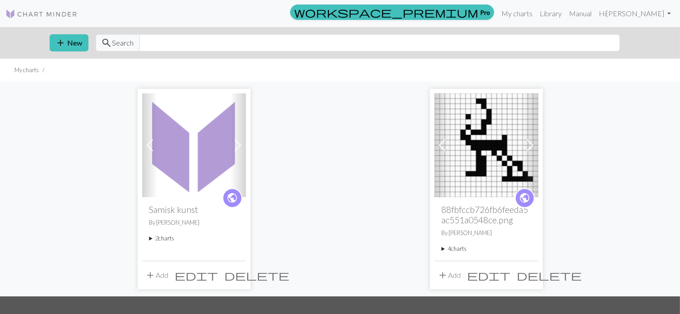
click at [43, 38] on div "add New search Search" at bounding box center [340, 43] width 596 height 32
click at [167, 239] on summary "2 charts" at bounding box center [193, 238] width 89 height 9
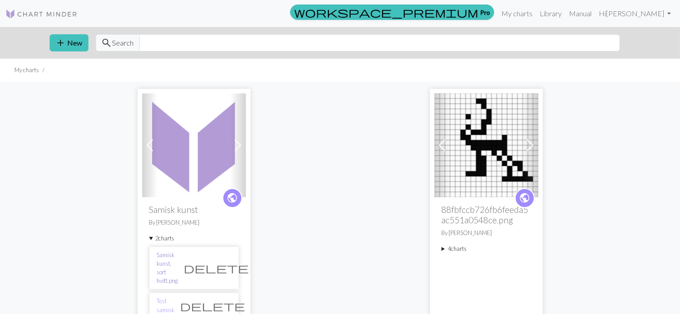
click at [172, 258] on link "Samisk kunst, sort hvitt.png" at bounding box center [167, 268] width 21 height 35
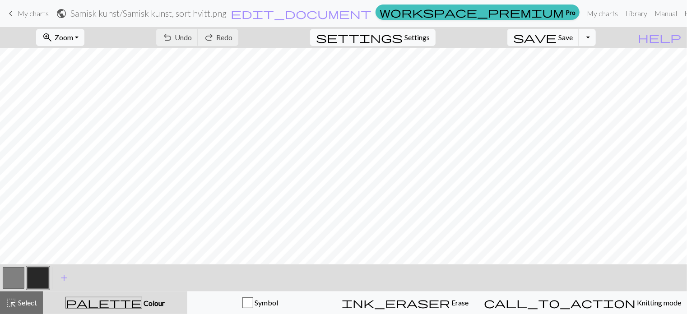
click at [14, 13] on span "keyboard_arrow_left" at bounding box center [10, 13] width 11 height 13
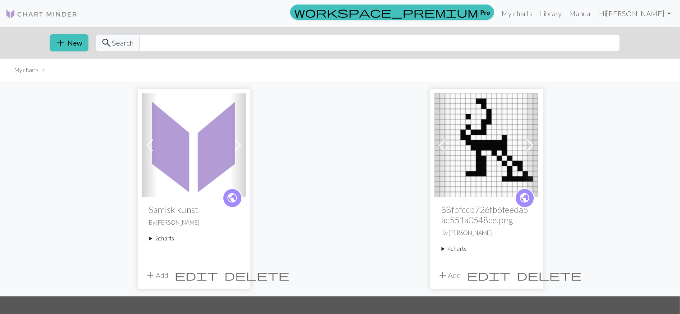
click at [168, 241] on summary "2 charts" at bounding box center [193, 238] width 89 height 9
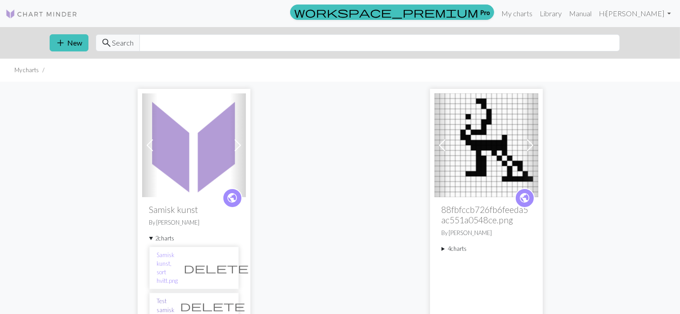
click at [175, 297] on link "Test samisk" at bounding box center [166, 305] width 18 height 17
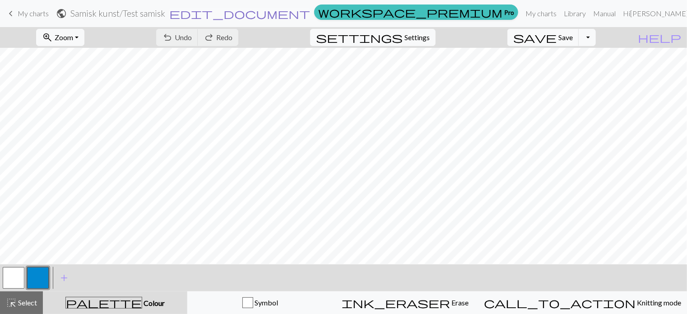
click at [310, 12] on span "edit_document" at bounding box center [239, 13] width 141 height 13
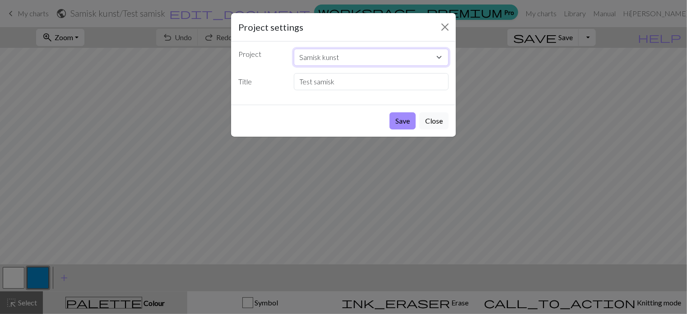
click at [437, 59] on select "Samisk kunst 88fbfccb726fb6feeda5ac551a0548ce.png" at bounding box center [371, 57] width 155 height 17
select select "68aeab843eea154e6220314a"
click at [294, 49] on select "Samisk kunst 88fbfccb726fb6feeda5ac551a0548ce.png" at bounding box center [371, 57] width 155 height 17
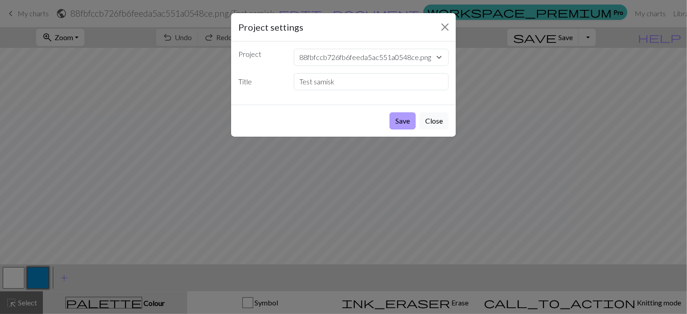
click at [404, 119] on button "Save" at bounding box center [402, 120] width 26 height 17
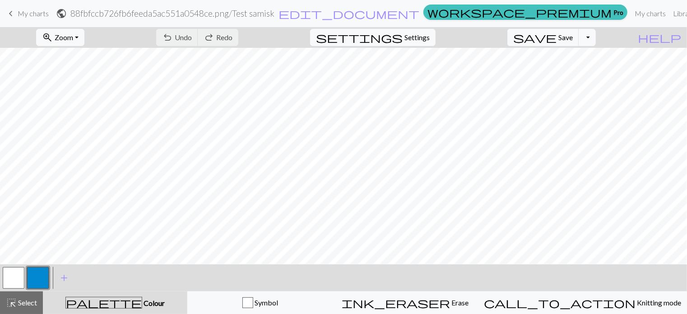
click at [274, 12] on h2 "88fbfccb726fb6feeda5ac551a0548ce.png / Test samisk" at bounding box center [172, 13] width 204 height 10
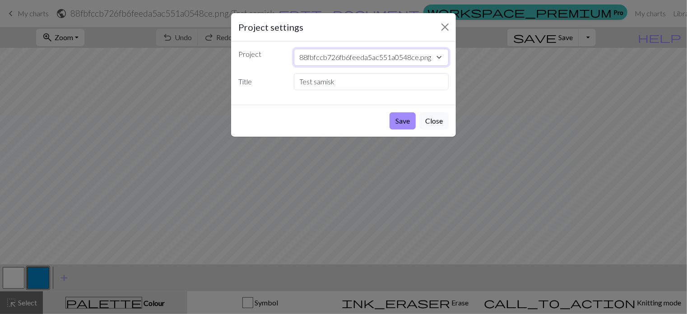
click at [438, 57] on select "Samisk kunst 88fbfccb726fb6feeda5ac551a0548ce.png" at bounding box center [371, 57] width 155 height 17
click at [294, 49] on select "Samisk kunst 88fbfccb726fb6feeda5ac551a0548ce.png" at bounding box center [371, 57] width 155 height 17
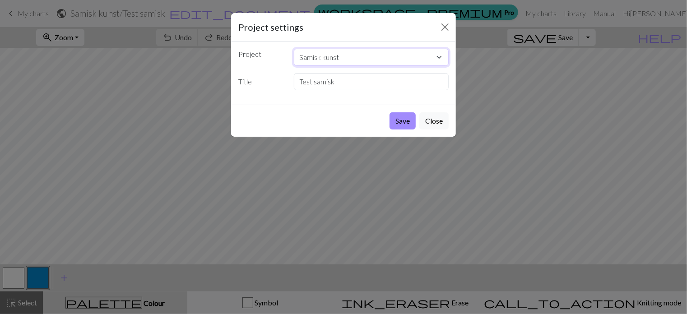
click at [379, 60] on select "Samisk kunst 88fbfccb726fb6feeda5ac551a0548ce.png" at bounding box center [371, 57] width 155 height 17
click at [294, 49] on select "Samisk kunst 88fbfccb726fb6feeda5ac551a0548ce.png" at bounding box center [371, 57] width 155 height 17
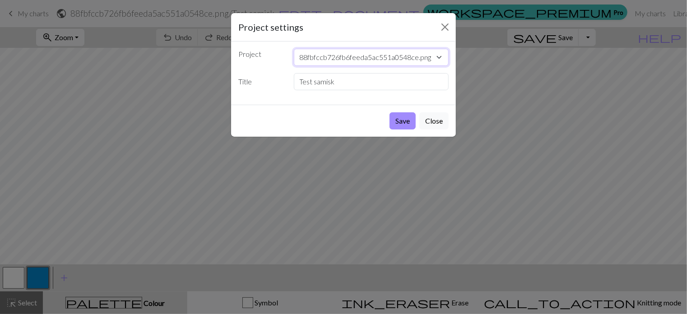
click at [428, 56] on select "Samisk kunst 88fbfccb726fb6feeda5ac551a0548ce.png" at bounding box center [371, 57] width 155 height 17
select select "68b46aa03eea154e62426e8a"
click at [294, 49] on select "Samisk kunst 88fbfccb726fb6feeda5ac551a0548ce.png" at bounding box center [371, 57] width 155 height 17
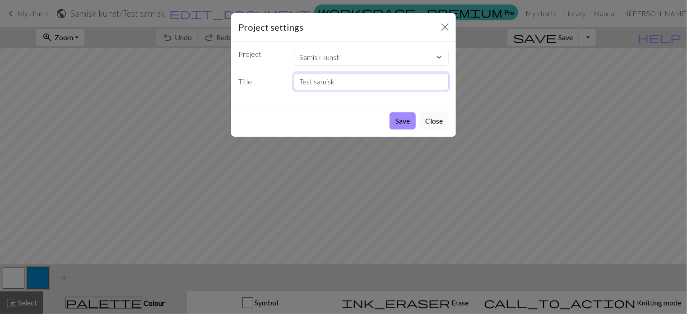
click at [360, 83] on input "Test samisk" at bounding box center [371, 81] width 155 height 17
type input "T"
click at [443, 31] on button "Close" at bounding box center [445, 27] width 14 height 14
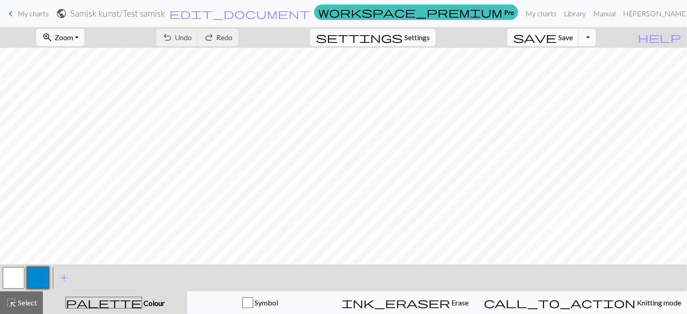
click at [245, 35] on div "undo Undo Undo redo Redo Redo" at bounding box center [197, 37] width 96 height 21
click at [234, 37] on div "undo Undo Undo redo Redo Redo" at bounding box center [197, 37] width 96 height 21
click at [67, 14] on span "public" at bounding box center [61, 13] width 11 height 13
click at [27, 301] on span "Select" at bounding box center [27, 302] width 20 height 9
click at [14, 300] on span "highlight_alt" at bounding box center [11, 302] width 11 height 13
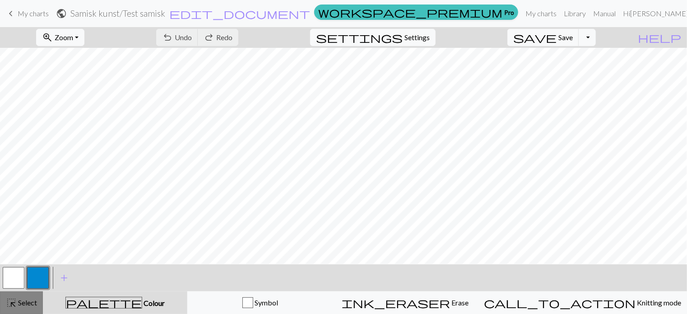
click at [11, 300] on span "highlight_alt" at bounding box center [11, 302] width 11 height 13
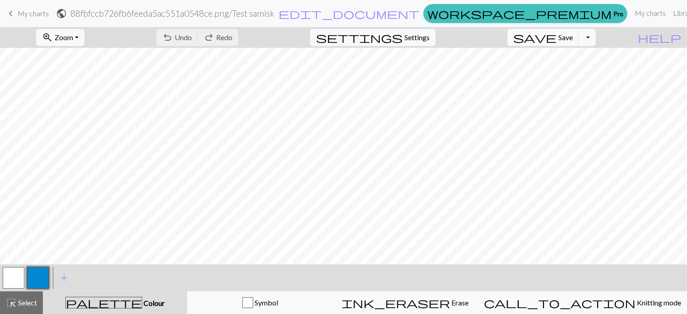
click at [274, 17] on h2 "88fbfccb726fb6feeda5ac551a0548ce.png / Test samisk" at bounding box center [172, 13] width 204 height 10
select select "68aeab843eea154e6220314a"
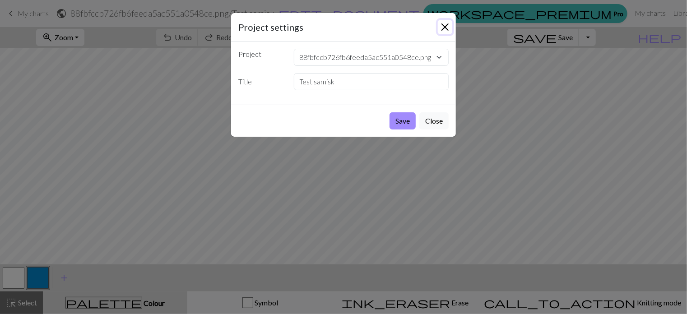
click at [447, 23] on button "Close" at bounding box center [445, 27] width 14 height 14
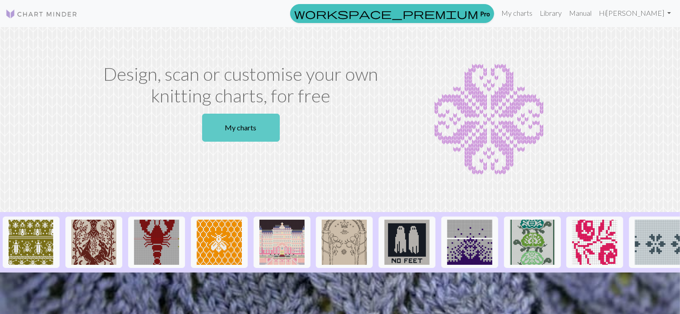
click at [256, 126] on link "My charts" at bounding box center [241, 128] width 78 height 28
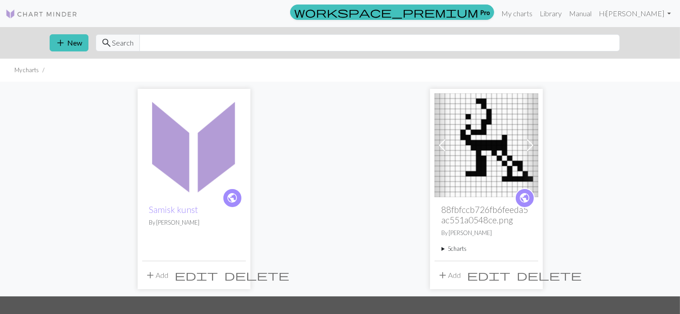
click at [236, 274] on span "delete" at bounding box center [257, 275] width 65 height 13
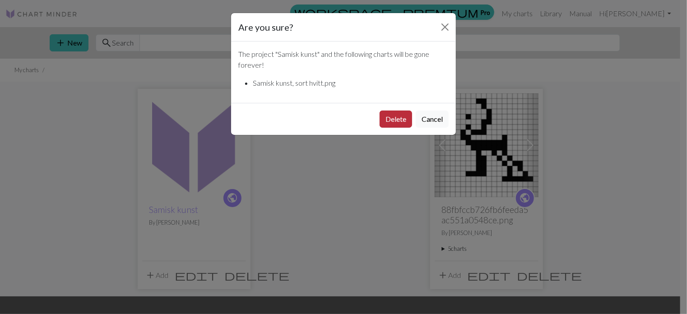
click at [395, 120] on button "Delete" at bounding box center [395, 119] width 32 height 17
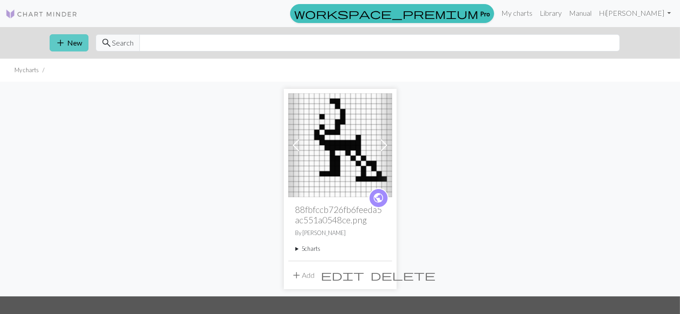
click at [69, 37] on button "add New" at bounding box center [69, 42] width 39 height 17
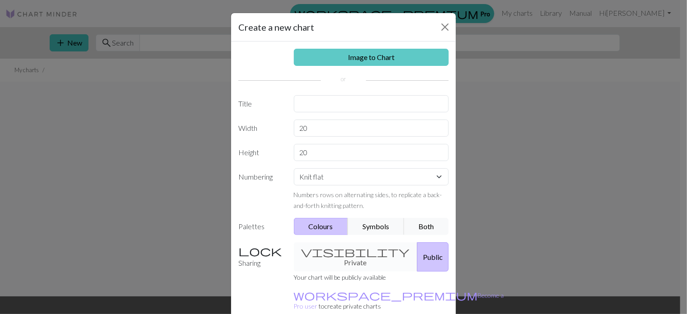
click at [324, 56] on link "Image to Chart" at bounding box center [371, 57] width 155 height 17
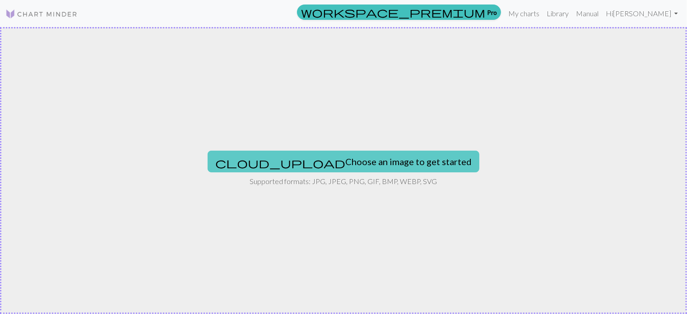
click at [328, 162] on button "cloud_upload Choose an image to get started" at bounding box center [344, 162] width 272 height 22
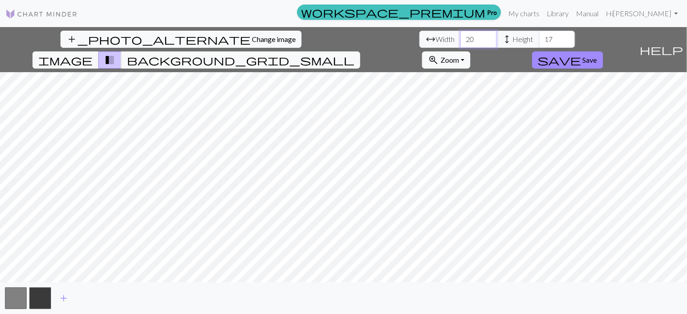
click at [460, 42] on input "20" at bounding box center [478, 39] width 36 height 17
type input "2"
type input "50"
click at [539, 37] on input "17" at bounding box center [557, 39] width 36 height 17
type input "1"
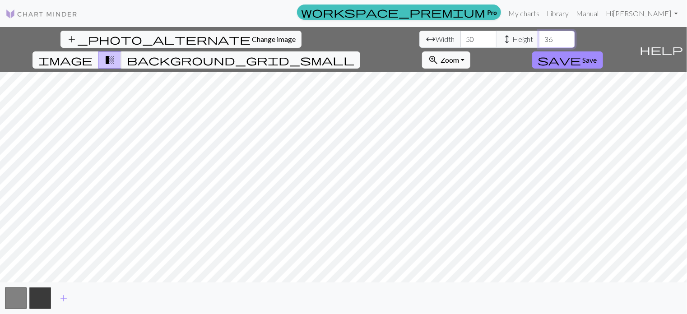
type input "3"
type input "25"
click at [597, 56] on span "Save" at bounding box center [590, 60] width 14 height 9
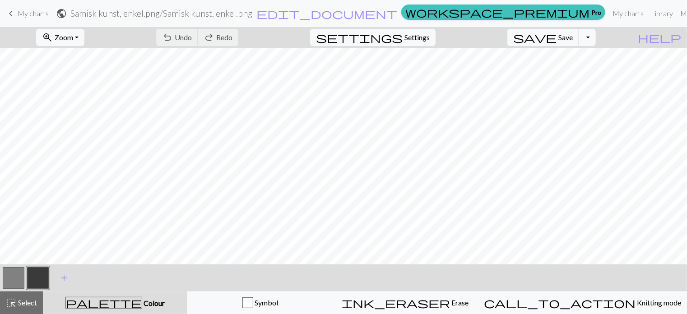
scroll to position [29, 0]
click at [14, 12] on span "keyboard_arrow_left" at bounding box center [10, 13] width 11 height 13
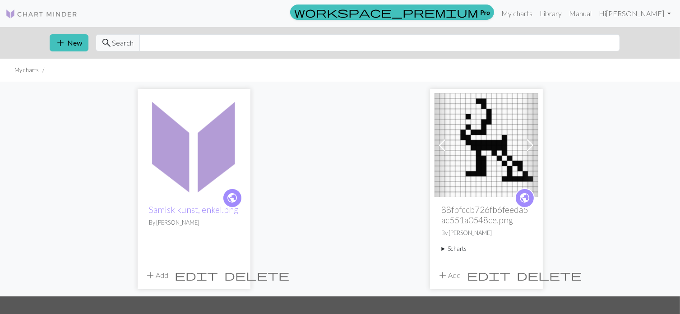
click at [154, 274] on span "add" at bounding box center [150, 275] width 11 height 13
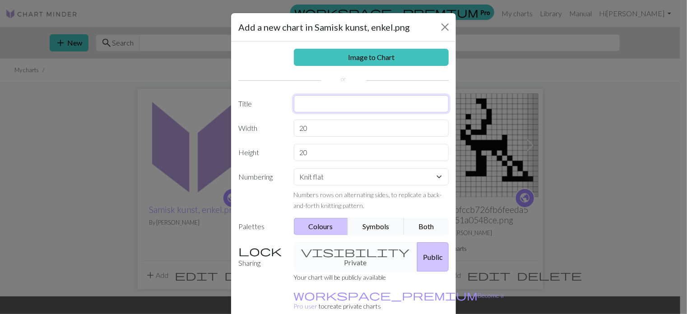
click at [310, 108] on input "text" at bounding box center [371, 103] width 155 height 17
type input "Samisk 2"
drag, startPoint x: 310, startPoint y: 126, endPoint x: 296, endPoint y: 128, distance: 13.7
click at [296, 128] on input "20" at bounding box center [371, 128] width 155 height 17
click at [310, 128] on input "20" at bounding box center [371, 128] width 155 height 17
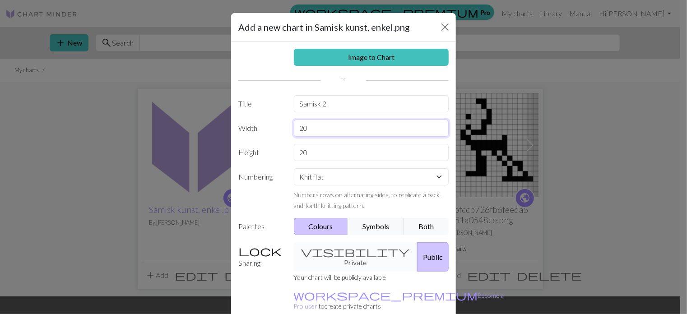
type input "2"
type input "40"
click at [383, 58] on link "Image to Chart" at bounding box center [371, 57] width 155 height 17
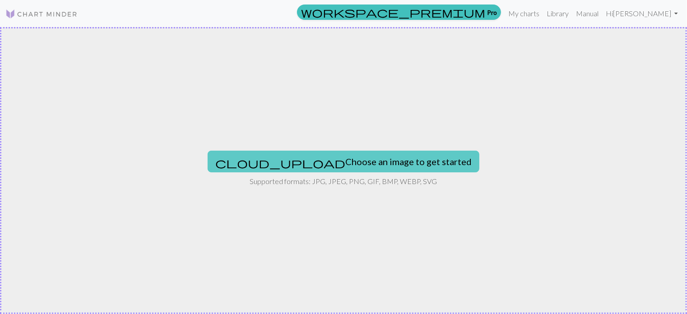
click at [356, 163] on button "cloud_upload Choose an image to get started" at bounding box center [344, 162] width 272 height 22
click at [313, 160] on button "cloud_upload Choose an image to get started" at bounding box center [344, 162] width 272 height 22
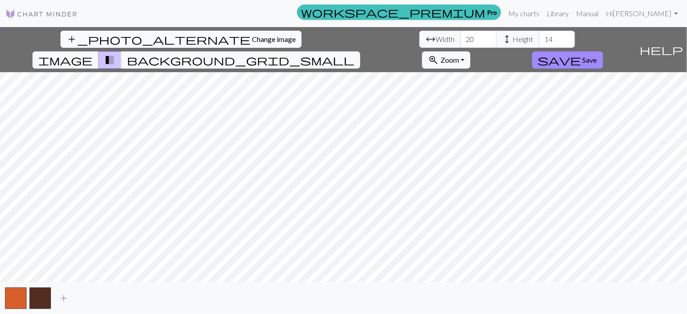
click at [252, 37] on span "Change image" at bounding box center [274, 39] width 44 height 9
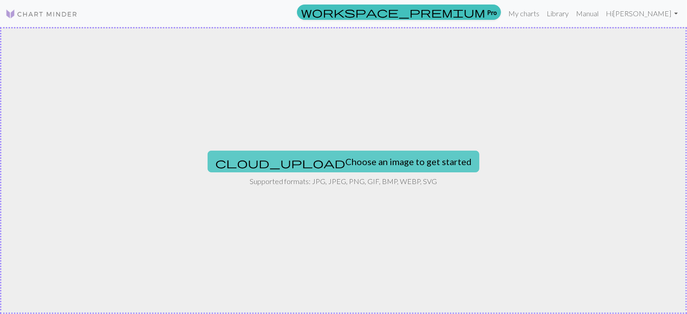
click at [361, 163] on button "cloud_upload Choose an image to get started" at bounding box center [344, 162] width 272 height 22
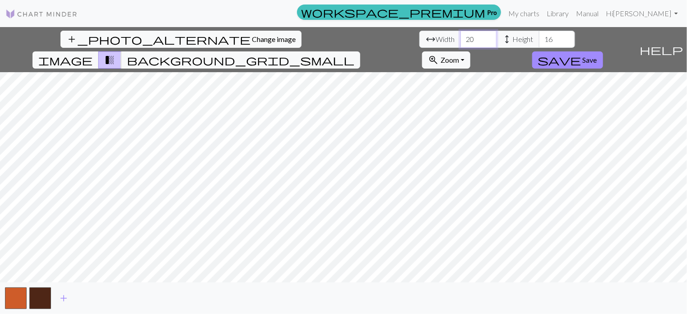
click at [460, 39] on input "20" at bounding box center [478, 39] width 36 height 17
click at [539, 40] on input "16" at bounding box center [557, 39] width 36 height 17
type input "1"
type input "30"
click at [460, 36] on input "20" at bounding box center [478, 39] width 36 height 17
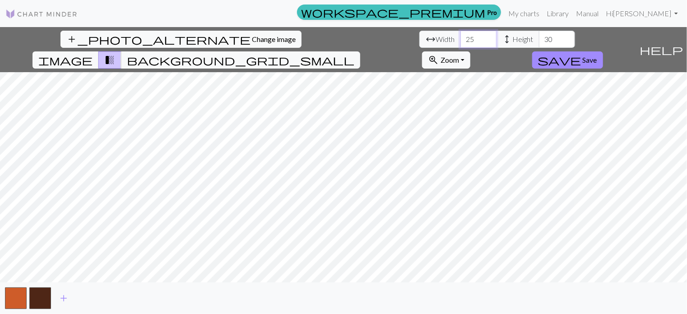
click at [460, 36] on input "25" at bounding box center [478, 39] width 36 height 17
type input "2"
click at [460, 41] on input "30" at bounding box center [478, 39] width 36 height 17
type input "3"
click at [460, 41] on input "number" at bounding box center [478, 39] width 36 height 17
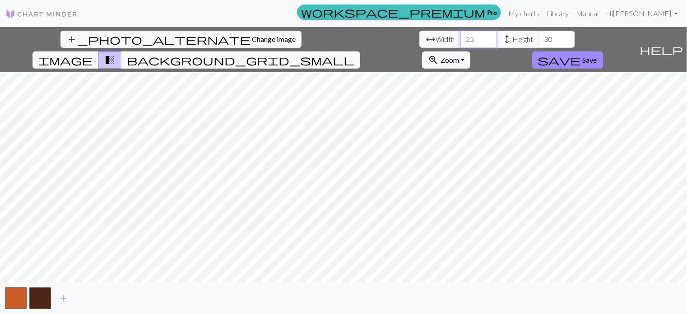
type input "25"
type input "30"
click at [597, 56] on span "Save" at bounding box center [590, 60] width 14 height 9
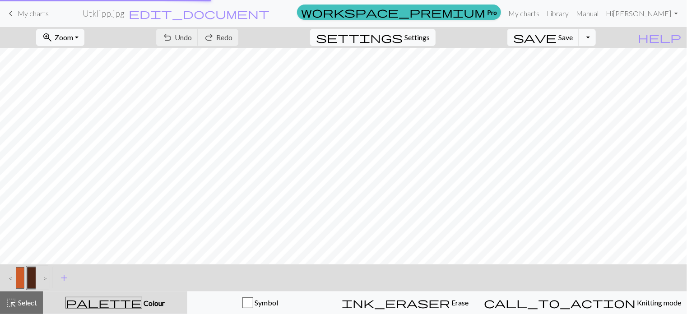
click at [618, 40] on div "zoom_in Zoom Zoom Fit all Fit width Fit height 50% 100% 150% 200% undo Undo Und…" at bounding box center [316, 37] width 632 height 21
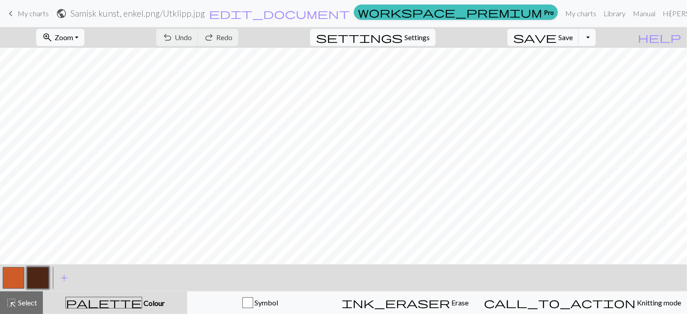
scroll to position [7, 0]
click at [27, 14] on span "My charts" at bounding box center [33, 13] width 31 height 9
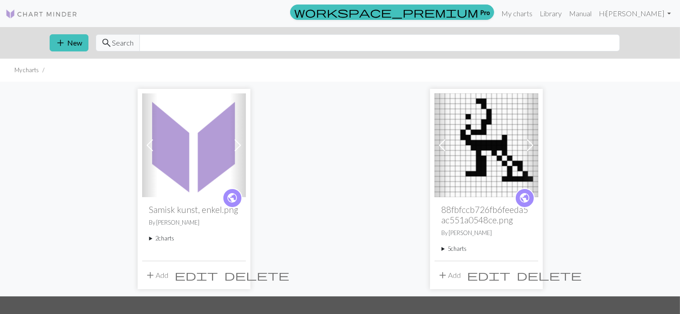
click at [152, 272] on span "add" at bounding box center [150, 275] width 11 height 13
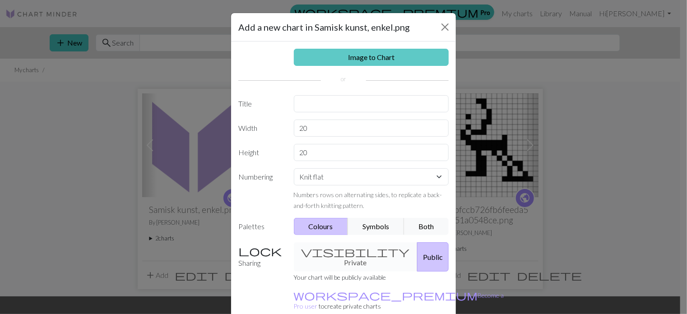
click at [337, 58] on link "Image to Chart" at bounding box center [371, 57] width 155 height 17
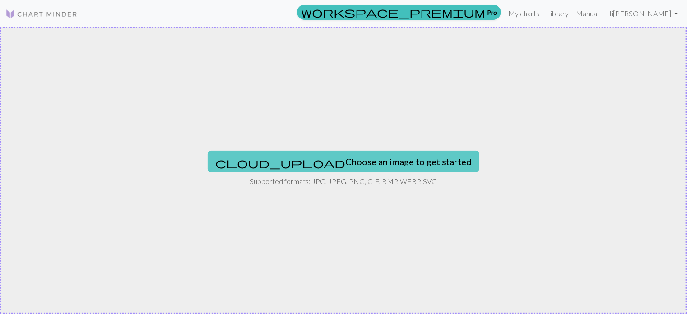
click at [320, 161] on button "cloud_upload Choose an image to get started" at bounding box center [344, 162] width 272 height 22
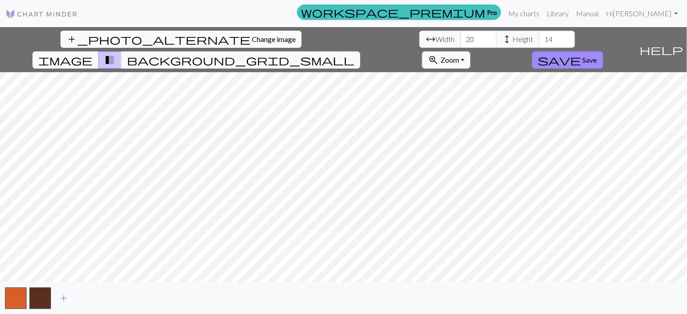
click at [252, 42] on span "Change image" at bounding box center [274, 39] width 44 height 9
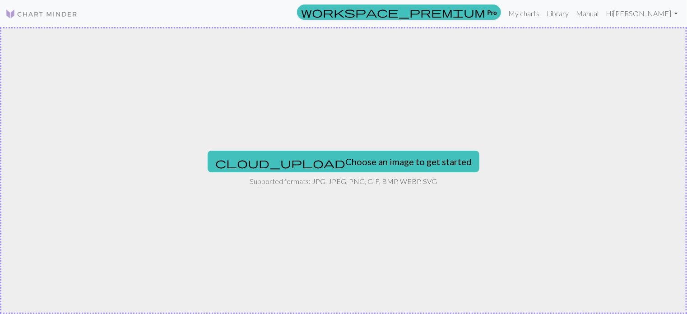
click at [239, 297] on div "cloud_upload Choose an image to get started Supported formats: JPG, JPEG, PNG, …" at bounding box center [343, 170] width 687 height 287
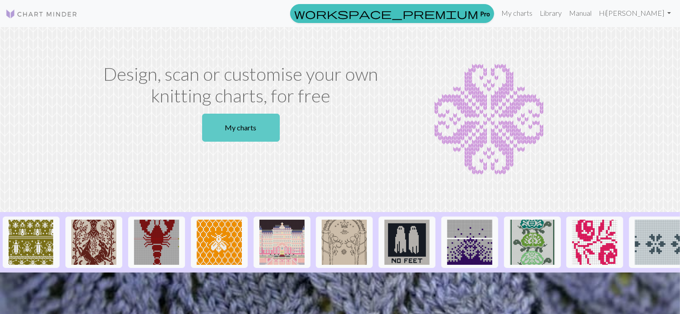
click at [232, 130] on link "My charts" at bounding box center [241, 128] width 78 height 28
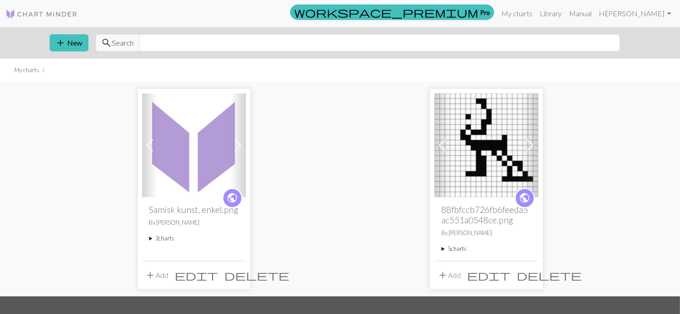
click at [158, 273] on button "add Add" at bounding box center [157, 275] width 30 height 17
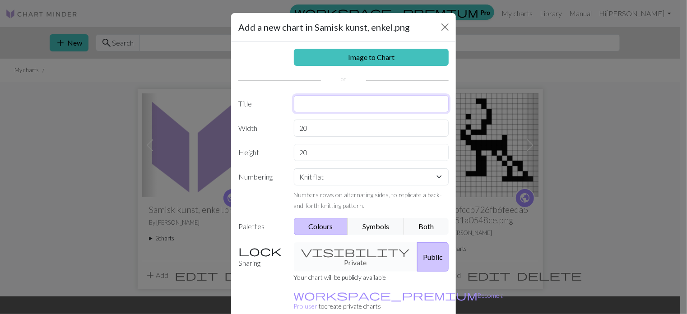
click at [310, 106] on input "text" at bounding box center [371, 103] width 155 height 17
type input "Samisk div"
click at [317, 131] on input "20" at bounding box center [371, 128] width 155 height 17
type input "2"
type input "30"
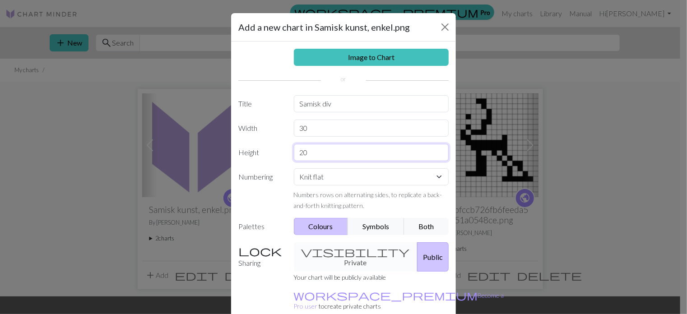
click at [322, 156] on input "20" at bounding box center [371, 152] width 155 height 17
type input "2"
click at [322, 156] on input "text" at bounding box center [371, 152] width 155 height 17
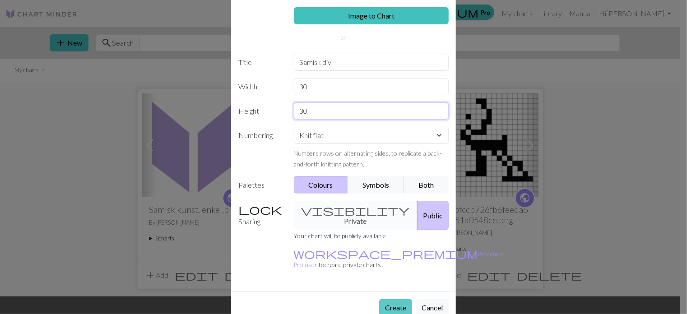
type input "30"
click at [397, 299] on button "Create" at bounding box center [395, 307] width 33 height 17
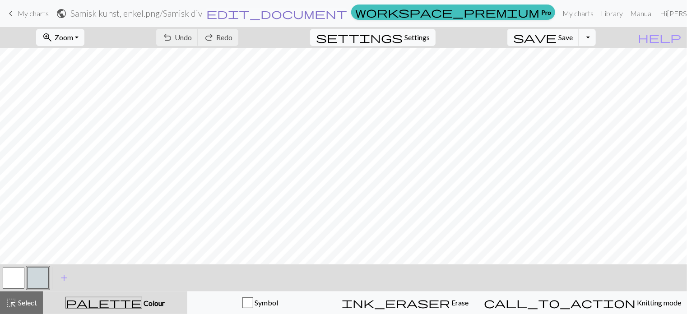
click at [347, 14] on span "edit_document" at bounding box center [276, 13] width 141 height 13
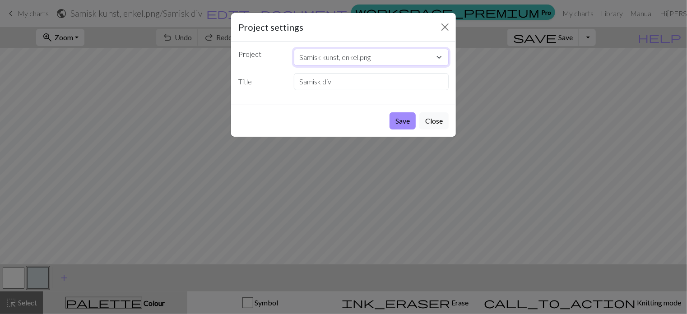
click at [438, 58] on select "Samisk kunst, enkel.png 88fbfccb726fb6feeda5ac551a0548ce.png" at bounding box center [371, 57] width 155 height 17
select select "68aeab843eea154e6220314a"
click at [294, 49] on select "Samisk kunst, enkel.png 88fbfccb726fb6feeda5ac551a0548ce.png" at bounding box center [371, 57] width 155 height 17
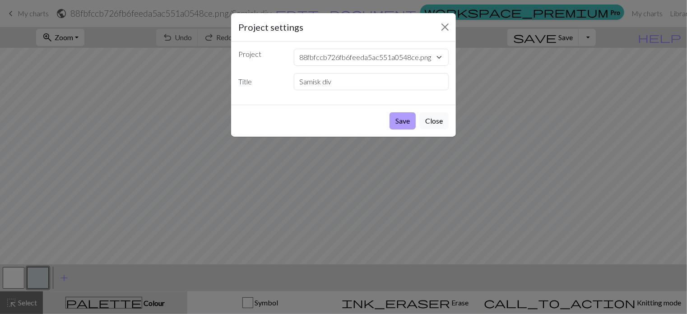
click at [412, 116] on button "Save" at bounding box center [402, 120] width 26 height 17
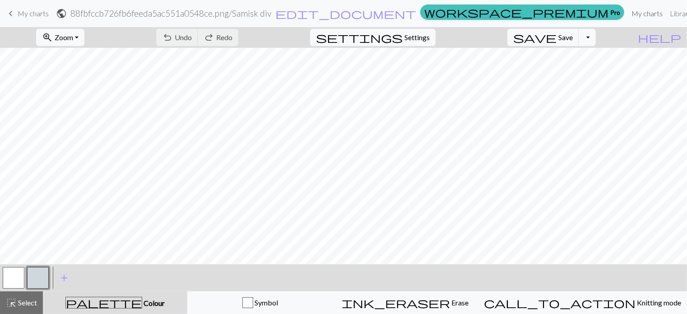
click at [628, 16] on link "My charts" at bounding box center [647, 14] width 38 height 18
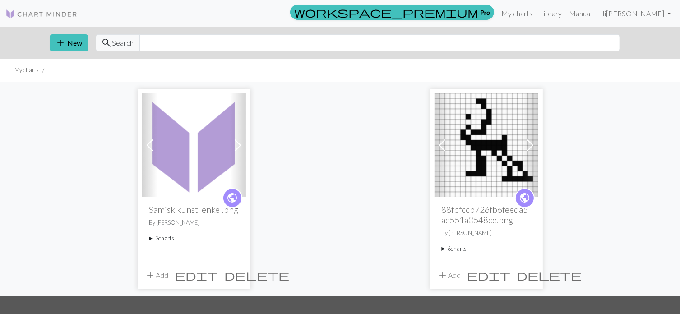
click at [165, 241] on summary "2 charts" at bounding box center [193, 238] width 89 height 9
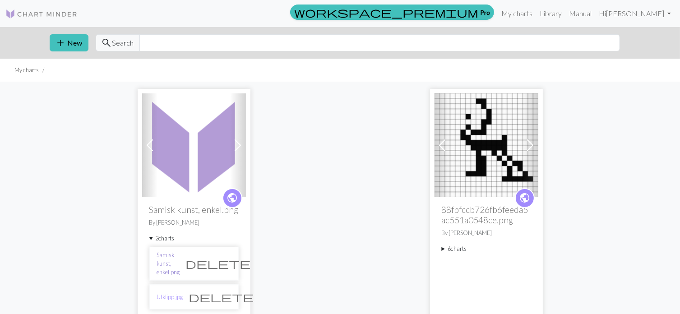
click at [180, 259] on link "Samisk kunst, enkel.png" at bounding box center [168, 264] width 23 height 26
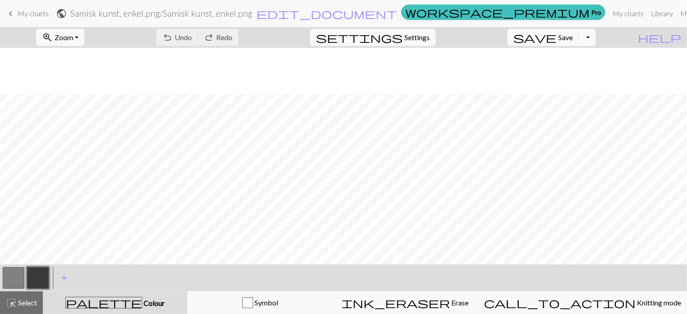
scroll to position [245, 0]
click at [22, 15] on span "My charts" at bounding box center [33, 13] width 31 height 9
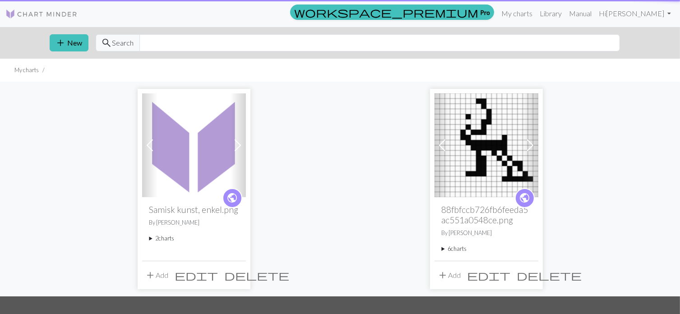
click at [13, 10] on img at bounding box center [41, 14] width 72 height 11
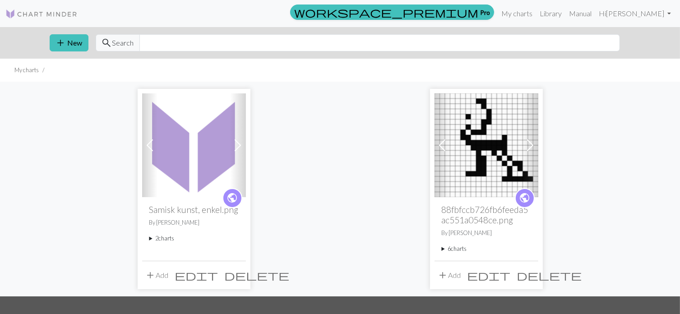
click at [163, 232] on div "public Samisk kunst, enkel.png By [PERSON_NAME] 2 charts Samisk kunst, enkel.pn…" at bounding box center [194, 228] width 104 height 63
click at [164, 237] on summary "2 charts" at bounding box center [193, 238] width 89 height 9
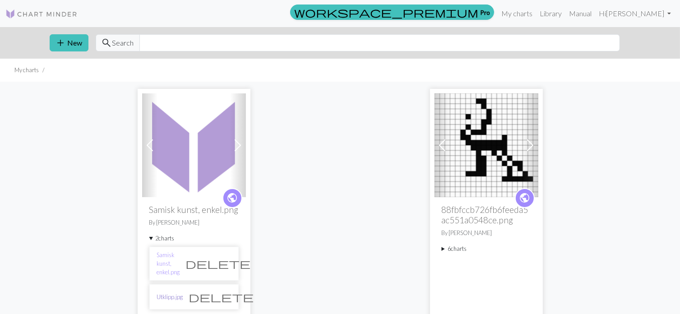
click at [173, 293] on link "Utklipp.jpg" at bounding box center [170, 297] width 26 height 9
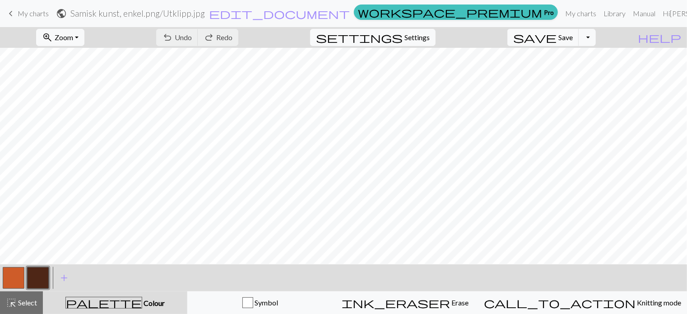
click at [14, 12] on span "keyboard_arrow_left" at bounding box center [10, 13] width 11 height 13
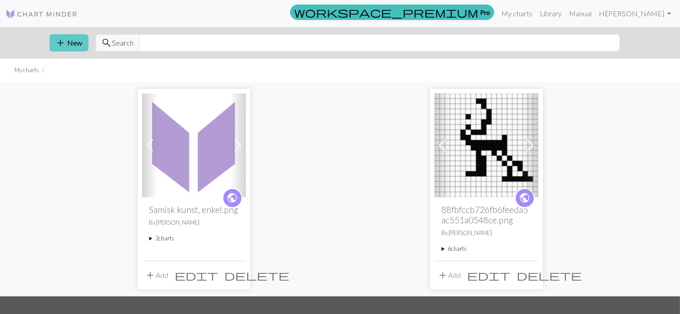
click at [74, 39] on button "add New" at bounding box center [69, 42] width 39 height 17
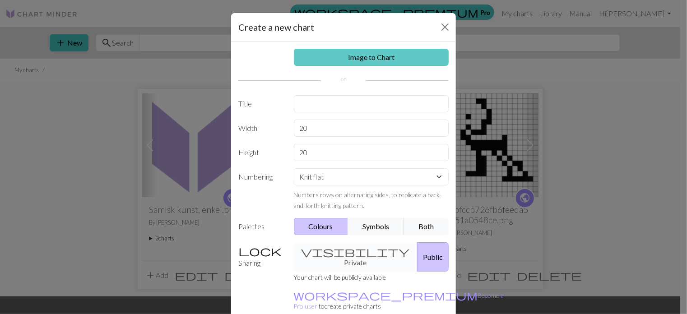
click at [309, 56] on link "Image to Chart" at bounding box center [371, 57] width 155 height 17
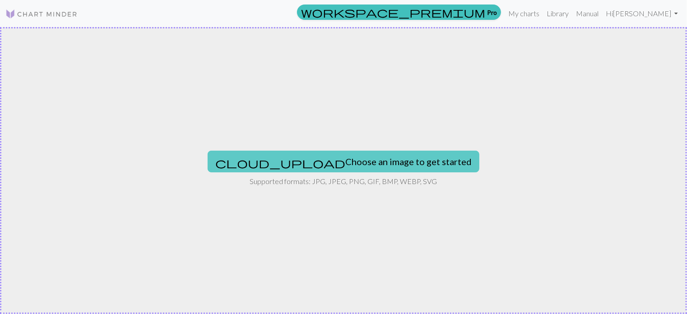
click at [315, 160] on button "cloud_upload Choose an image to get started" at bounding box center [344, 162] width 272 height 22
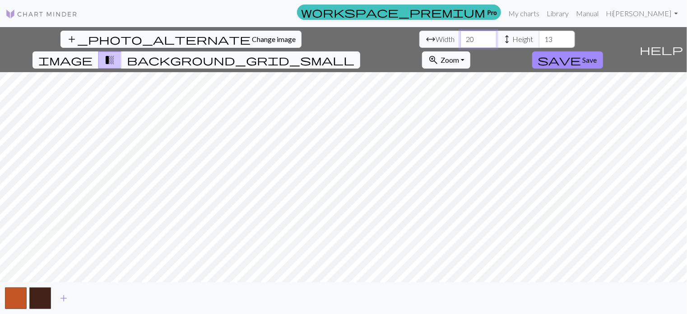
drag, startPoint x: 217, startPoint y: 42, endPoint x: 202, endPoint y: 42, distance: 14.4
click at [460, 42] on input "20" at bounding box center [478, 39] width 36 height 17
type input "30"
drag, startPoint x: 291, startPoint y: 41, endPoint x: 281, endPoint y: 46, distance: 11.1
click at [539, 46] on input "13" at bounding box center [557, 39] width 36 height 17
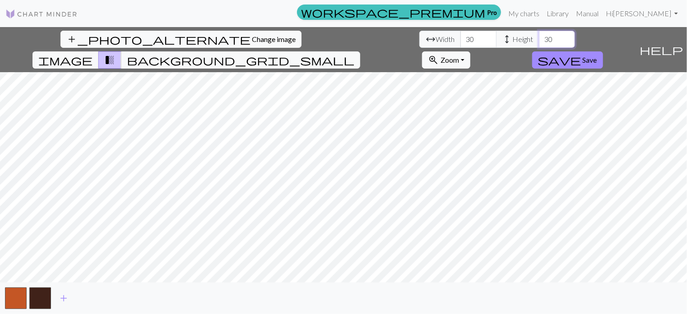
type input "30"
click at [581, 54] on span "save" at bounding box center [559, 60] width 43 height 13
